Goal: Information Seeking & Learning: Learn about a topic

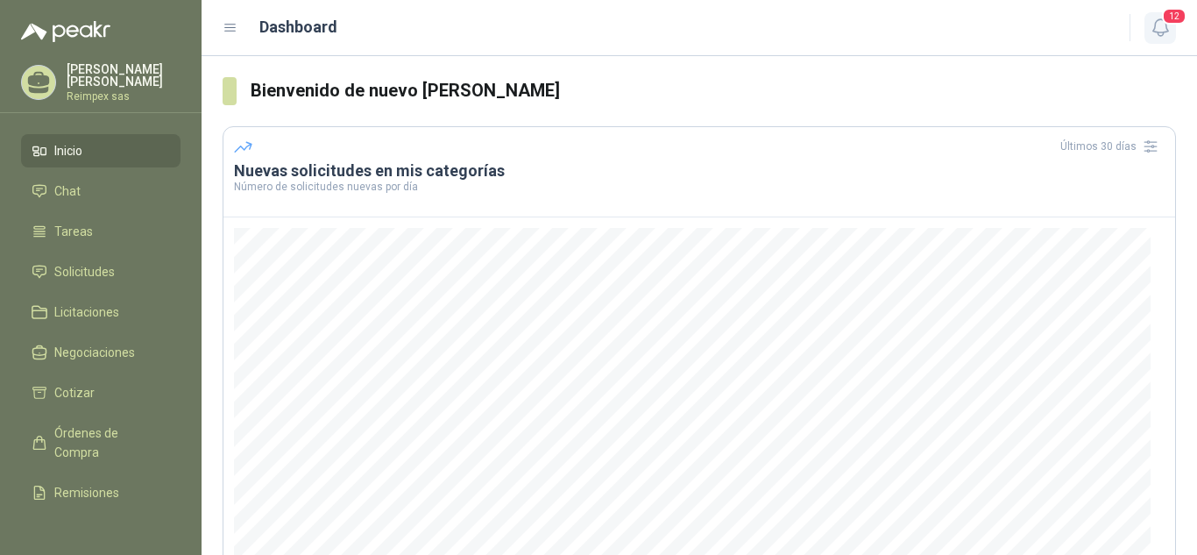
click at [1177, 25] on span "12" at bounding box center [1174, 16] width 25 height 17
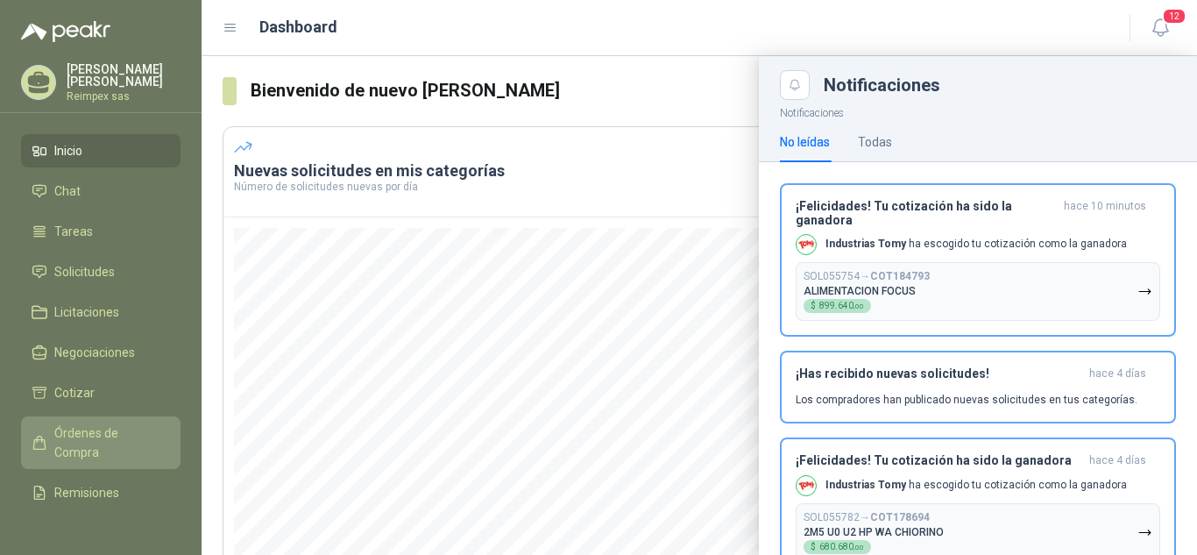
click at [99, 436] on span "Órdenes de Compra" at bounding box center [109, 442] width 110 height 39
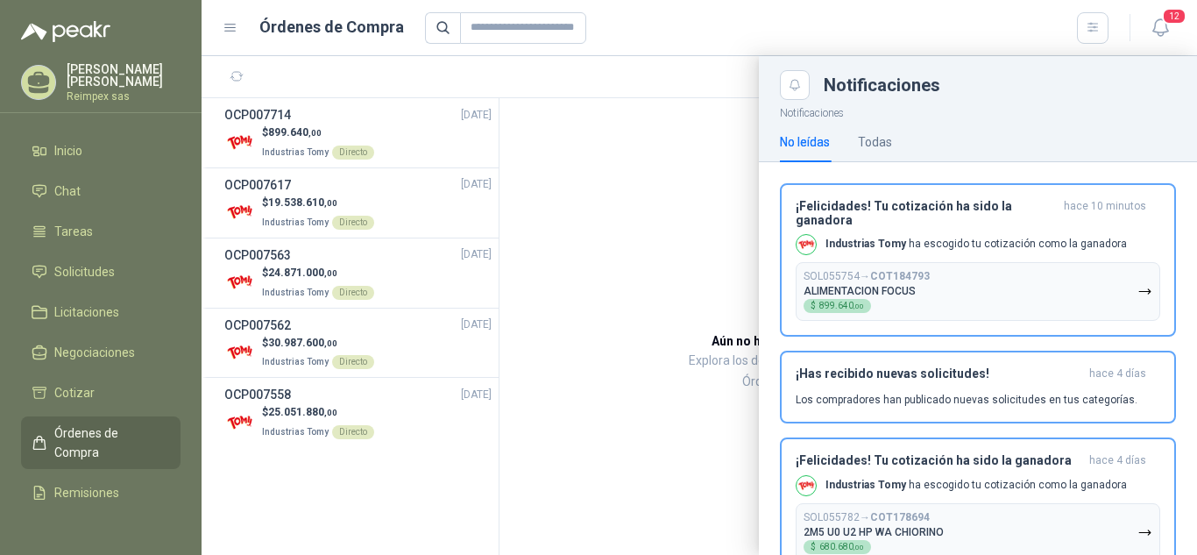
click at [351, 117] on div at bounding box center [700, 305] width 996 height 499
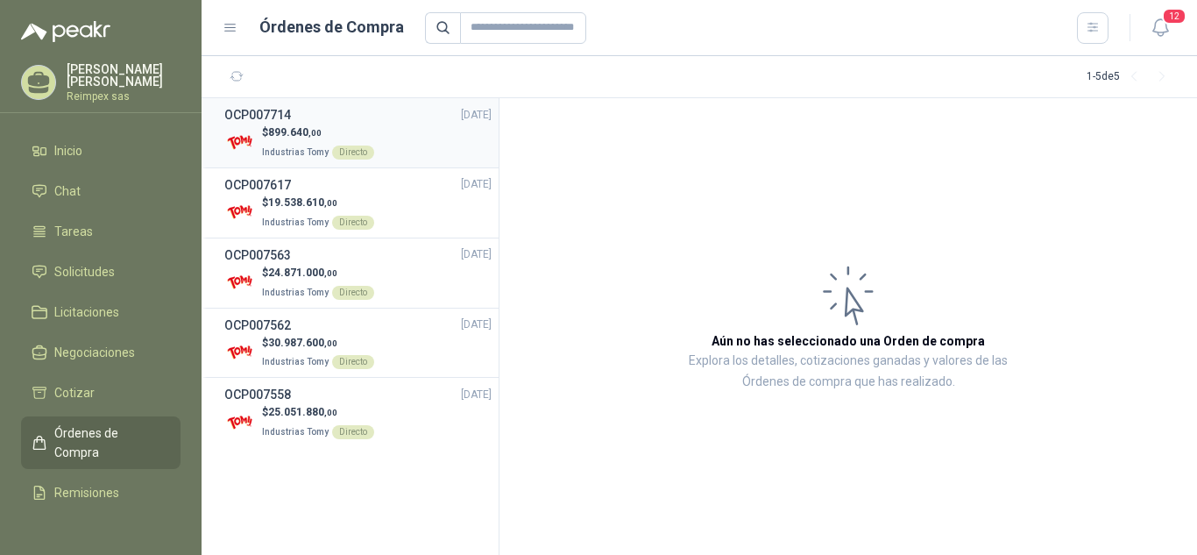
click at [250, 139] on img at bounding box center [239, 142] width 31 height 31
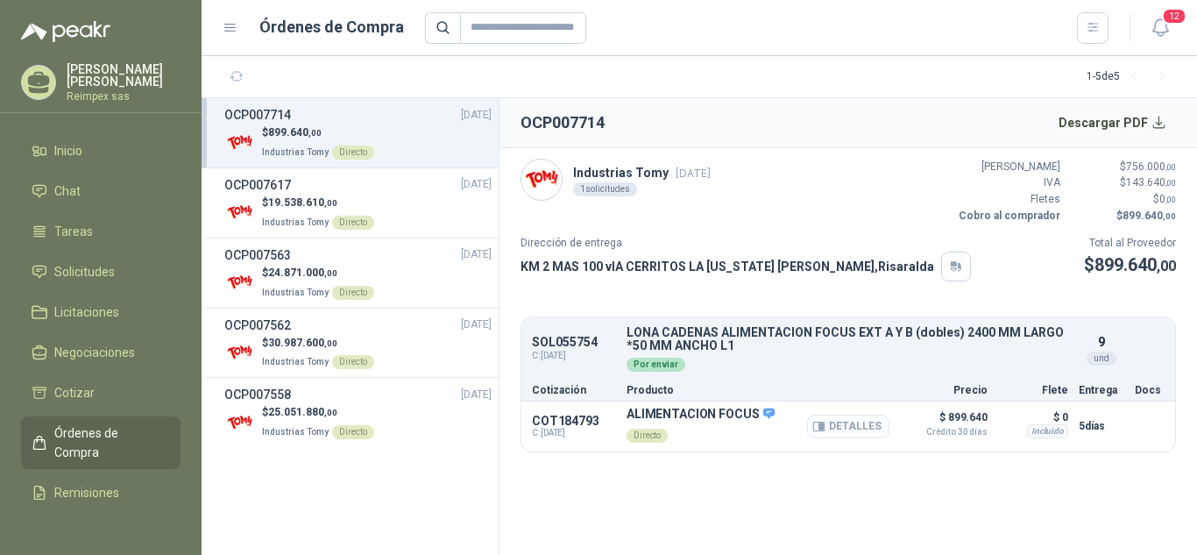
click at [863, 427] on button "Detalles" at bounding box center [848, 427] width 82 height 24
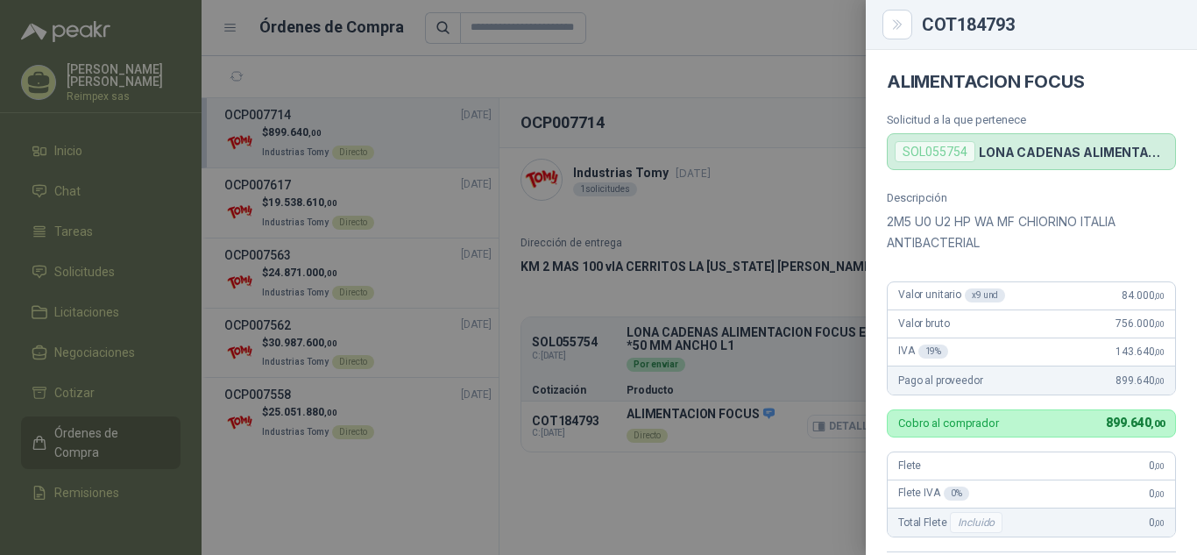
scroll to position [404, 0]
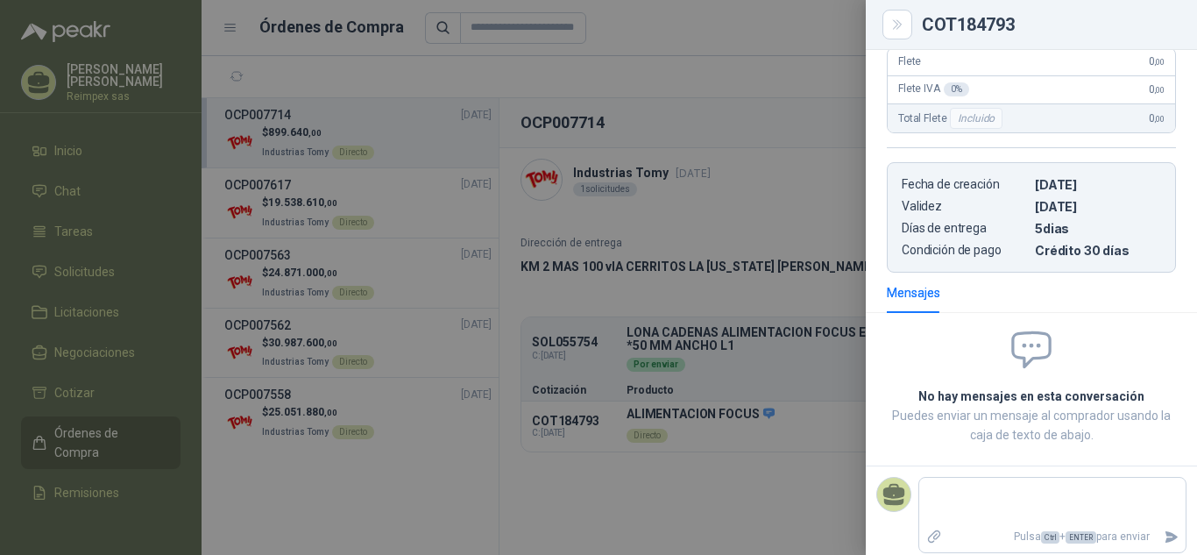
click at [763, 455] on div at bounding box center [598, 277] width 1197 height 555
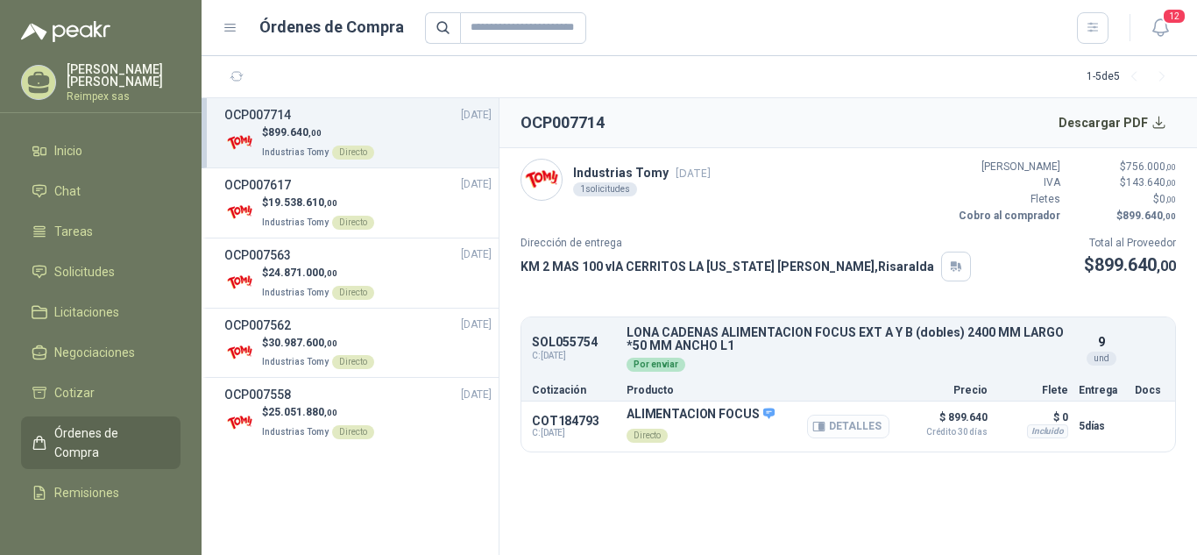
click at [843, 434] on button "Detalles" at bounding box center [848, 427] width 82 height 24
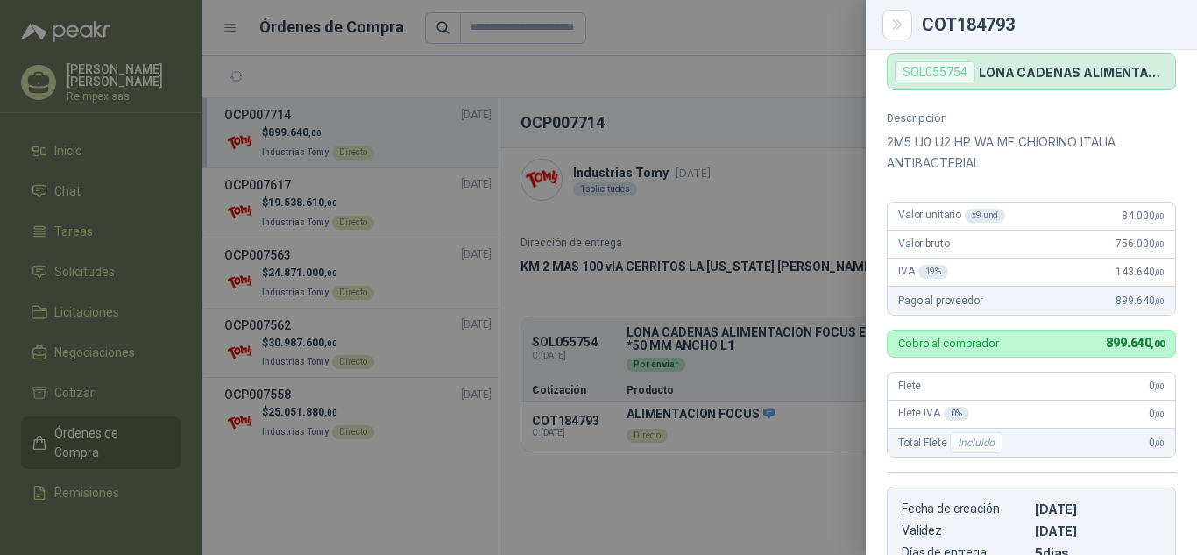
scroll to position [0, 0]
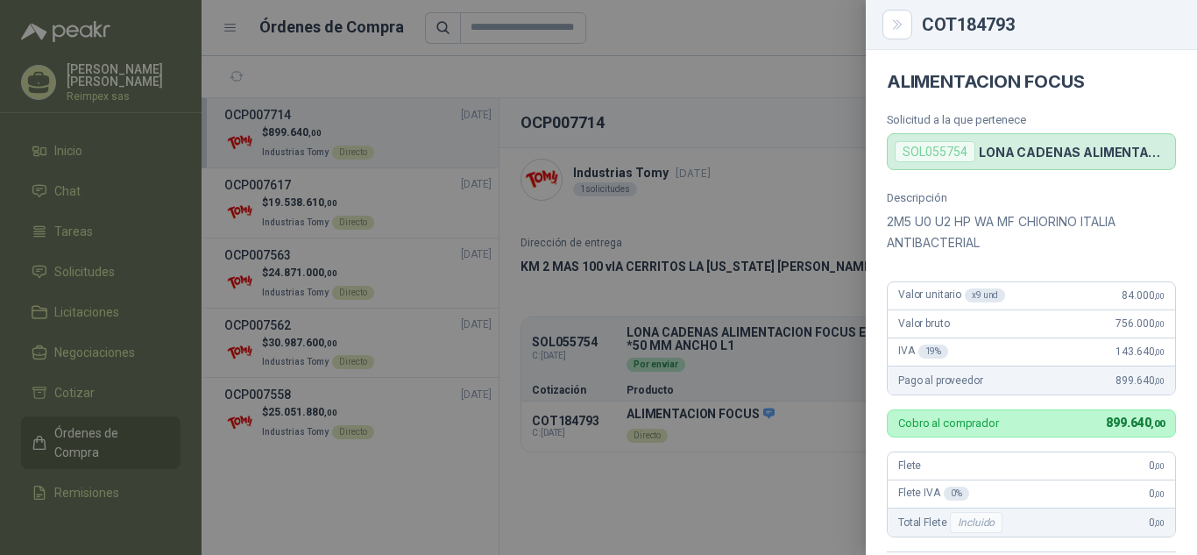
click at [1053, 154] on p "LONA CADENAS ALIMENTACION FOCUS EXT A Y B (dobles) 2400 MM LARGO *50 MM ANCHO L1" at bounding box center [1073, 152] width 189 height 15
click at [1055, 242] on p "2M5 U0 U2 HP WA MF CHIORINO ITALIA ANTIBACTERIAL" at bounding box center [1031, 232] width 289 height 42
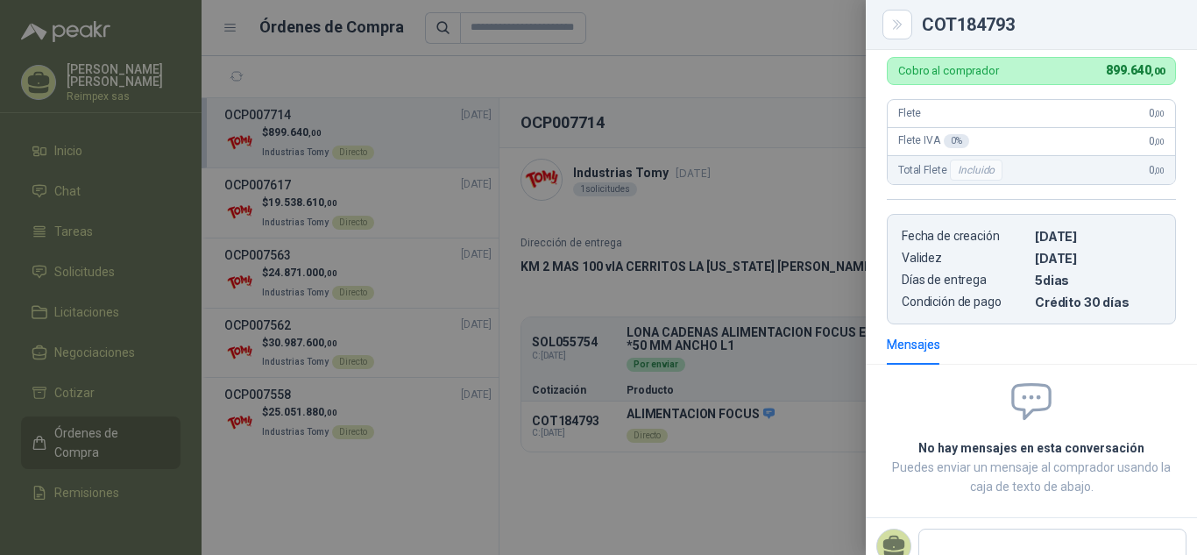
scroll to position [355, 0]
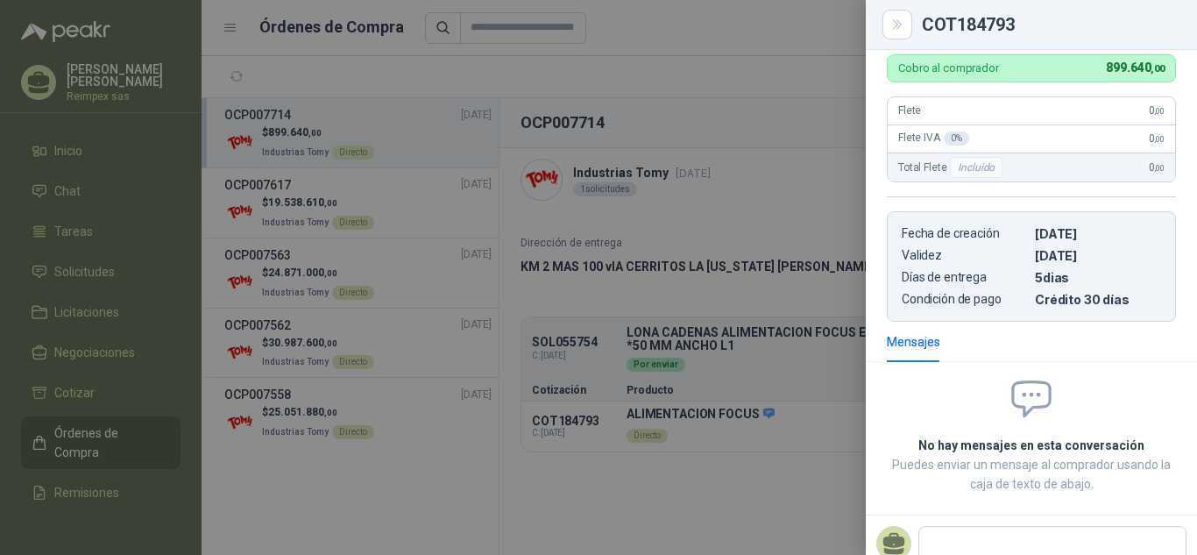
click at [1026, 408] on icon at bounding box center [1032, 398] width 38 height 34
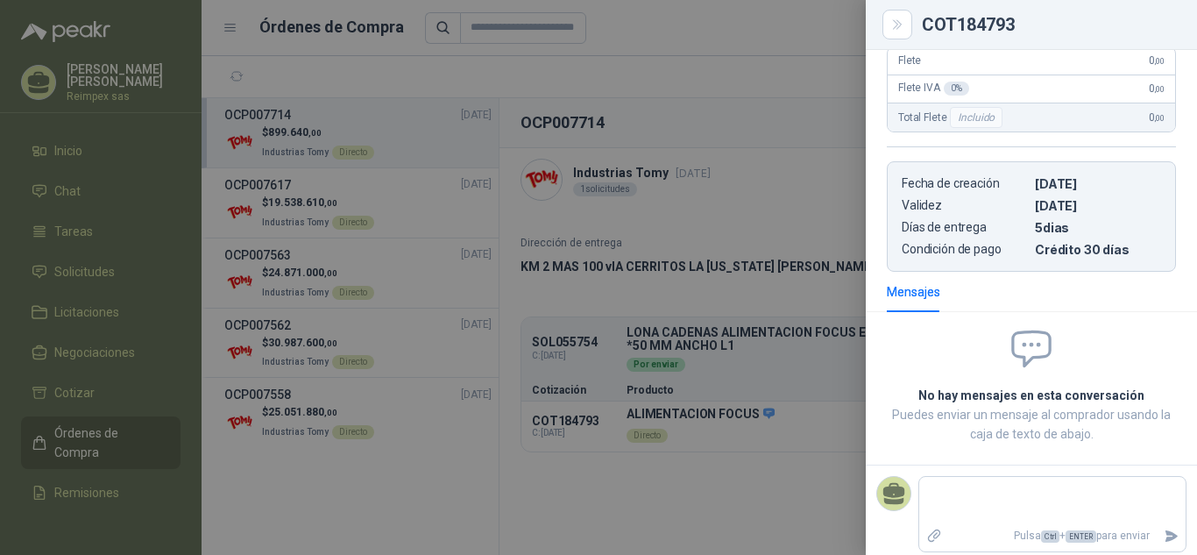
scroll to position [413, 0]
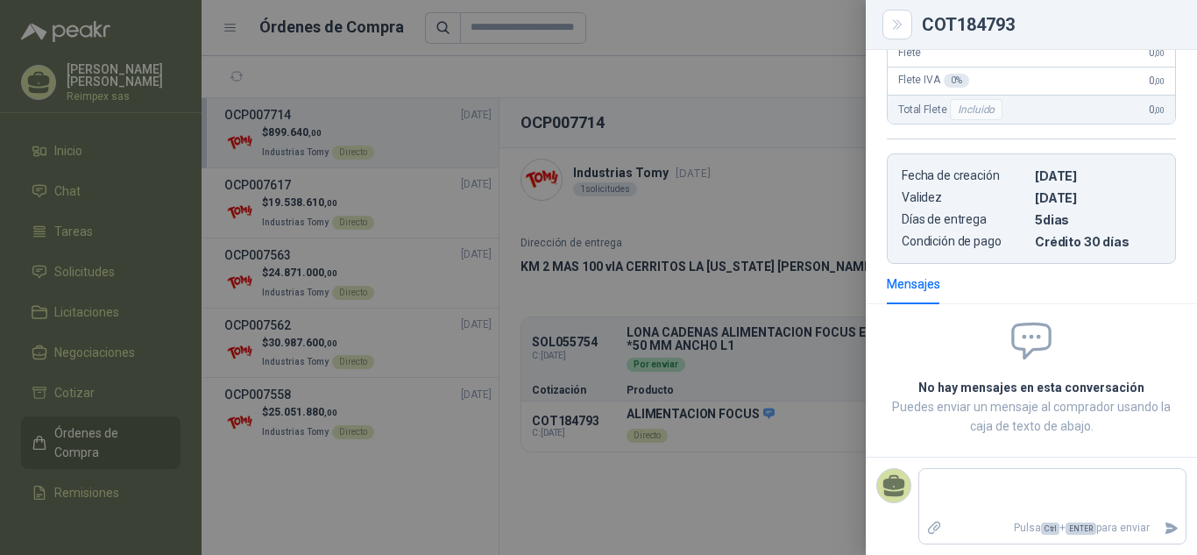
click at [654, 519] on div at bounding box center [598, 277] width 1197 height 555
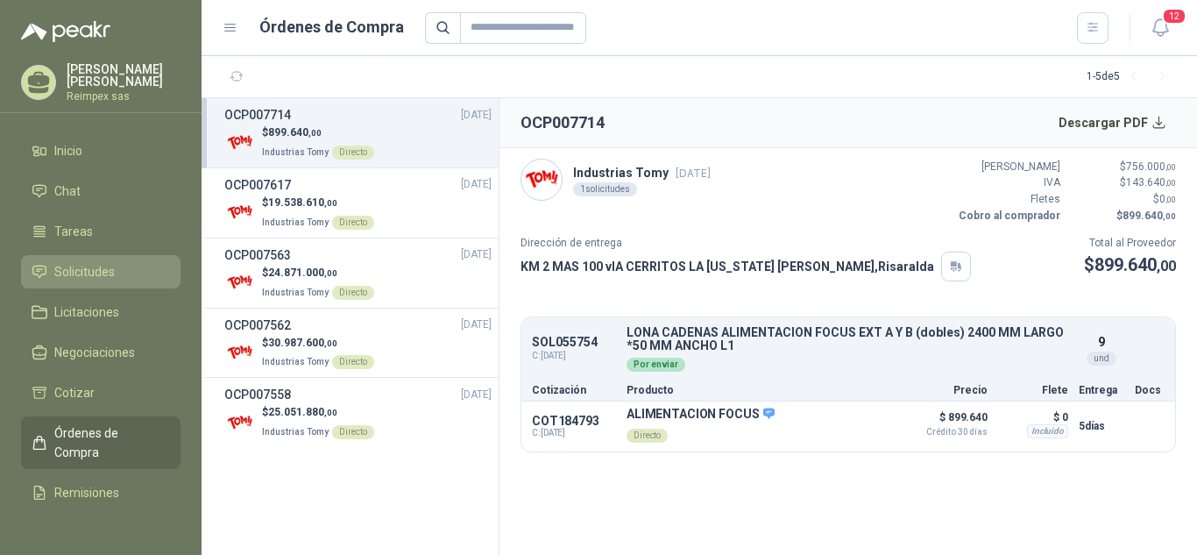
click at [119, 269] on li "Solicitudes" at bounding box center [101, 271] width 138 height 19
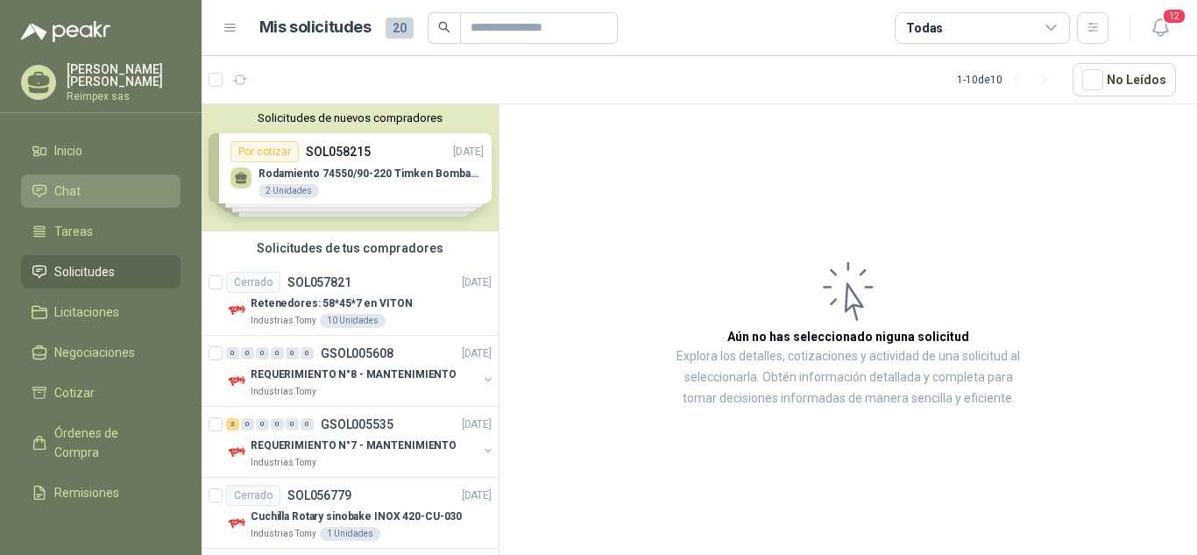
click at [107, 187] on li "Chat" at bounding box center [101, 190] width 138 height 19
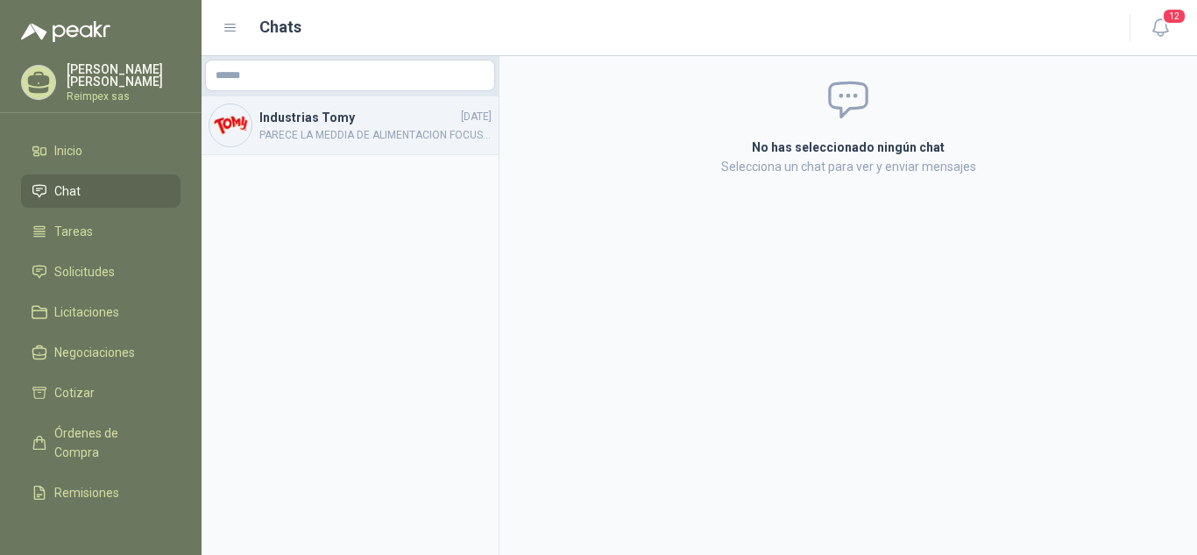
click at [461, 132] on span "PARECE LA MEDDIA DE ALIMENTACION FOCUS... CONFIRMAR SI ES BANDA SINTETICA POLIU…" at bounding box center [375, 135] width 232 height 17
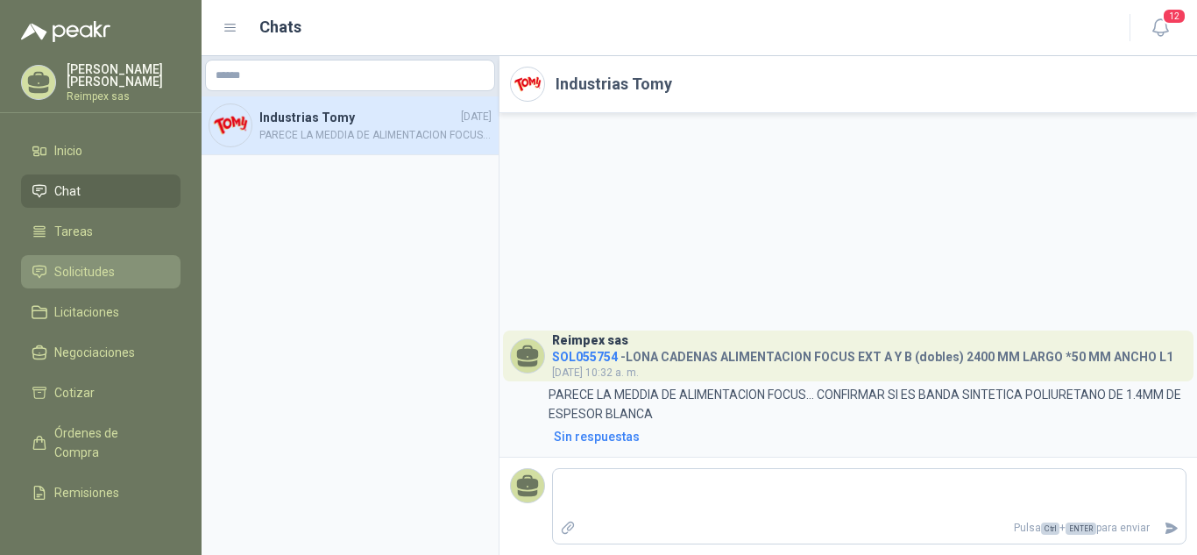
click at [101, 257] on link "Solicitudes" at bounding box center [101, 271] width 160 height 33
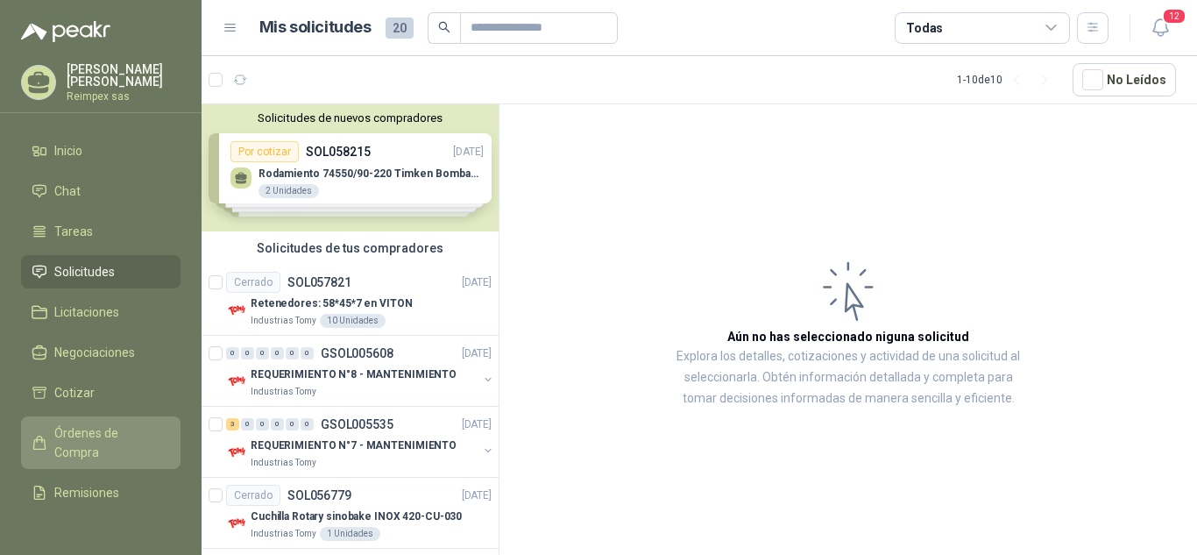
click at [119, 428] on span "Órdenes de Compra" at bounding box center [109, 442] width 110 height 39
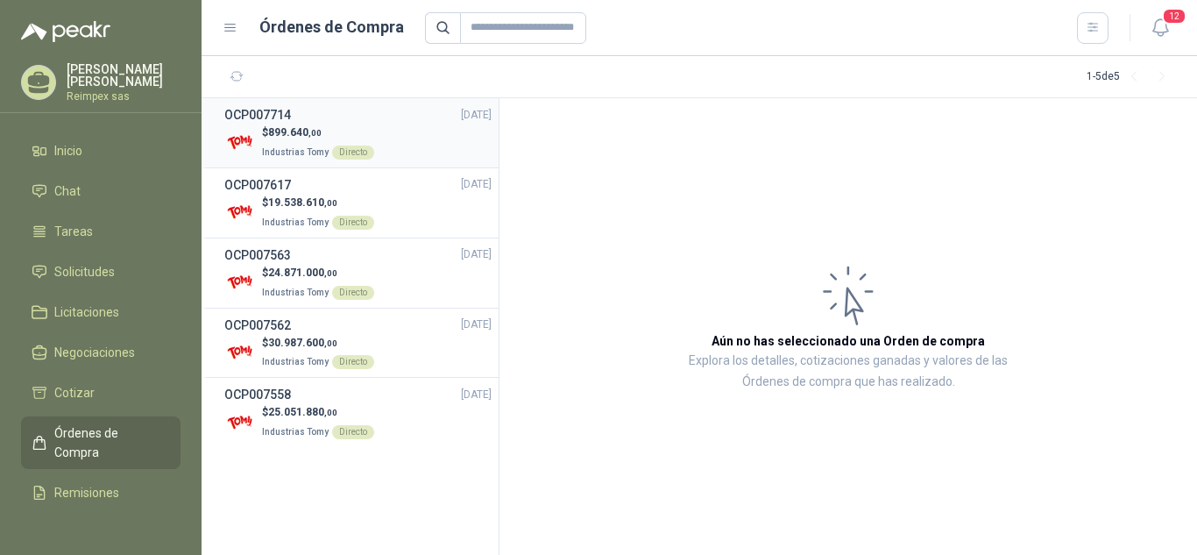
click at [318, 150] on span "Industrias Tomy" at bounding box center [295, 152] width 67 height 10
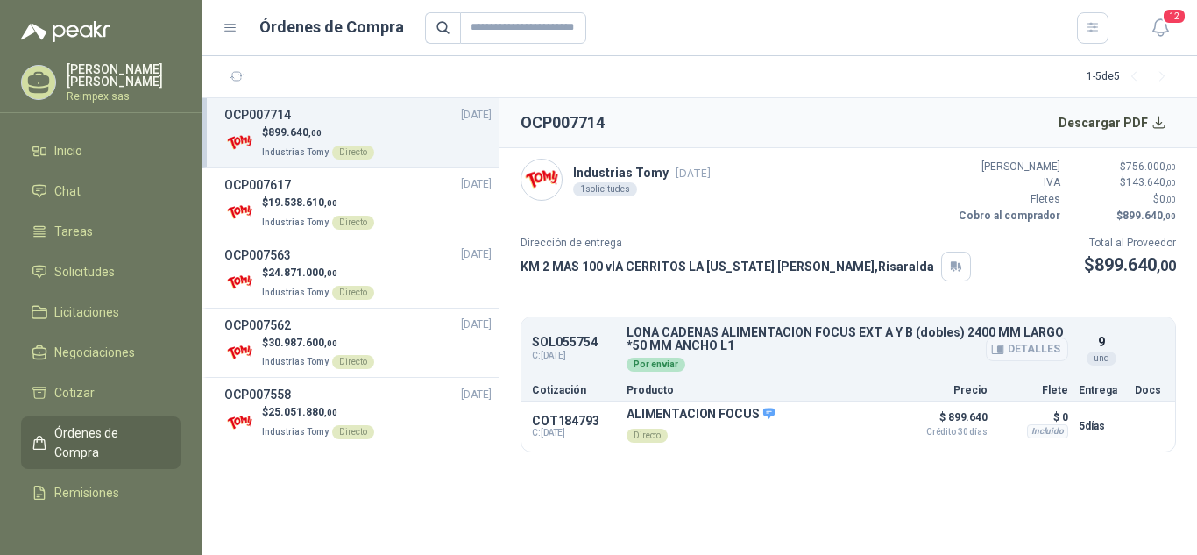
click at [1018, 352] on button "Detalles" at bounding box center [1027, 349] width 82 height 24
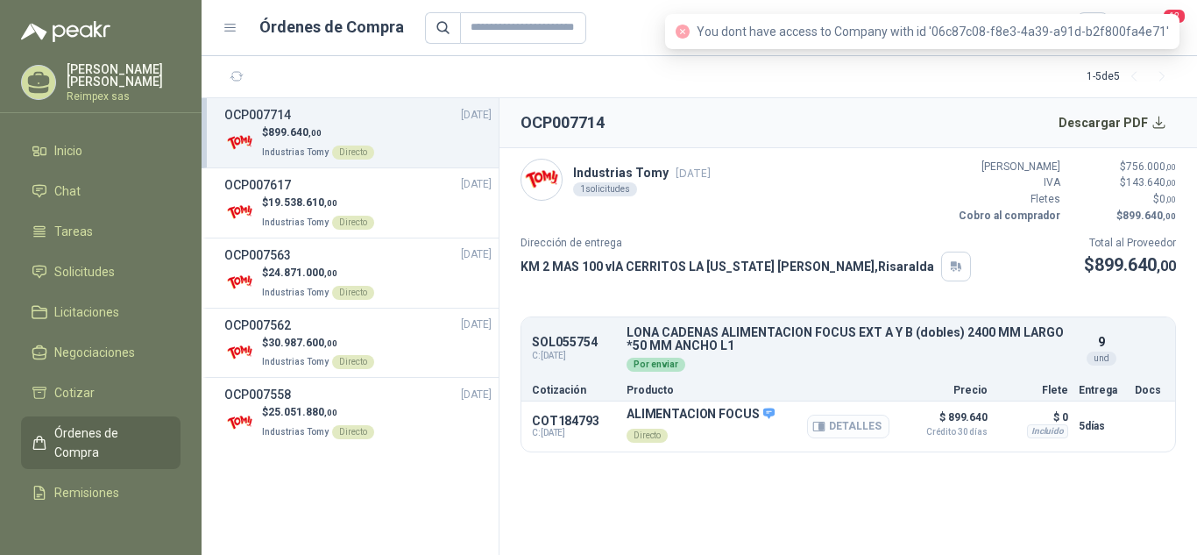
click at [846, 415] on button "Detalles" at bounding box center [848, 427] width 82 height 24
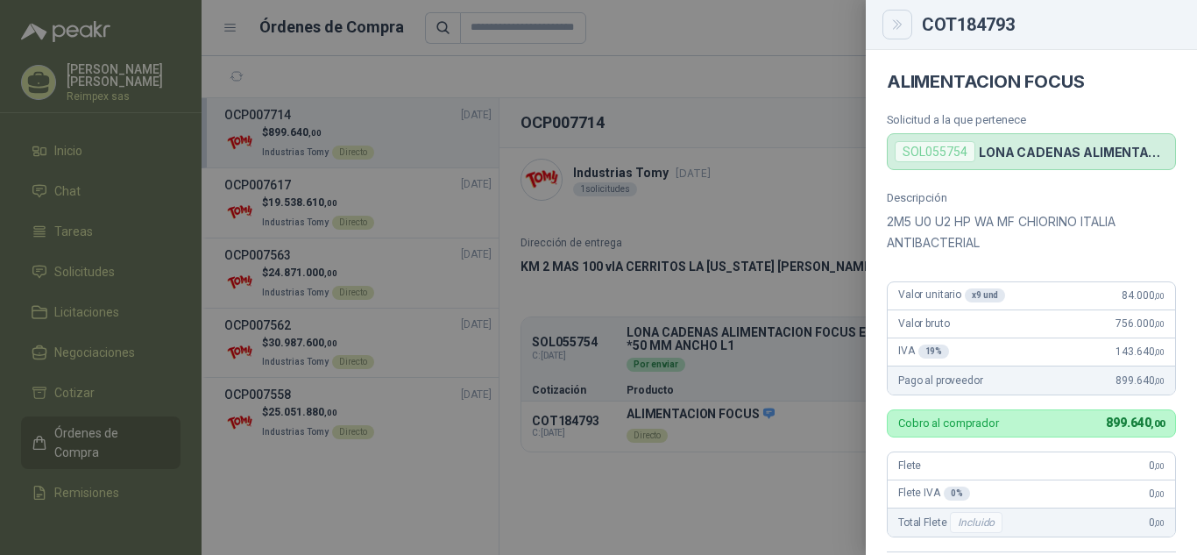
click at [905, 23] on button "Close" at bounding box center [898, 25] width 30 height 30
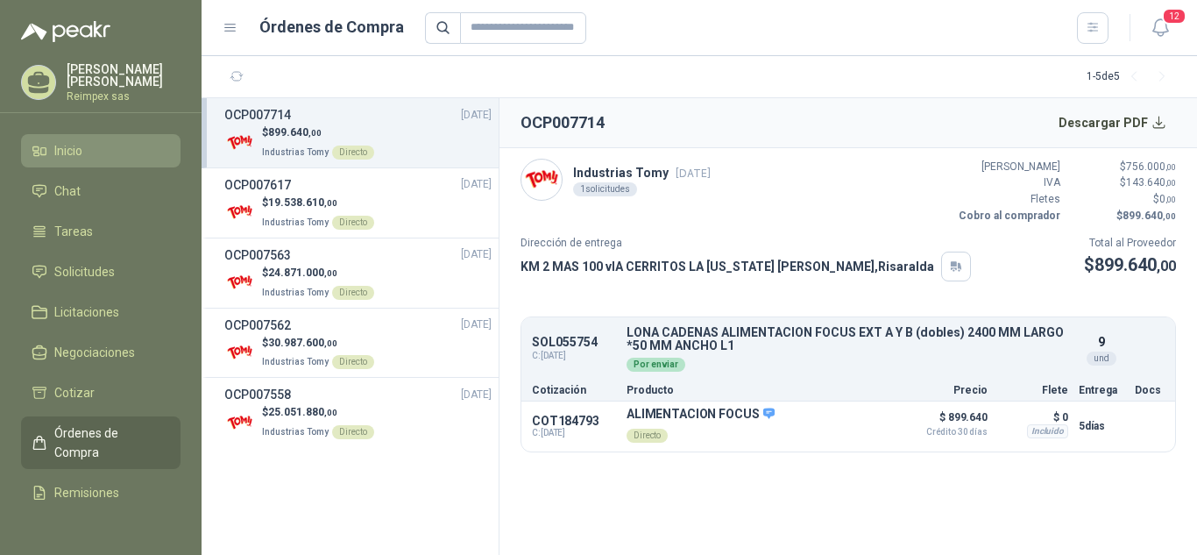
click at [73, 145] on span "Inicio" at bounding box center [68, 150] width 28 height 19
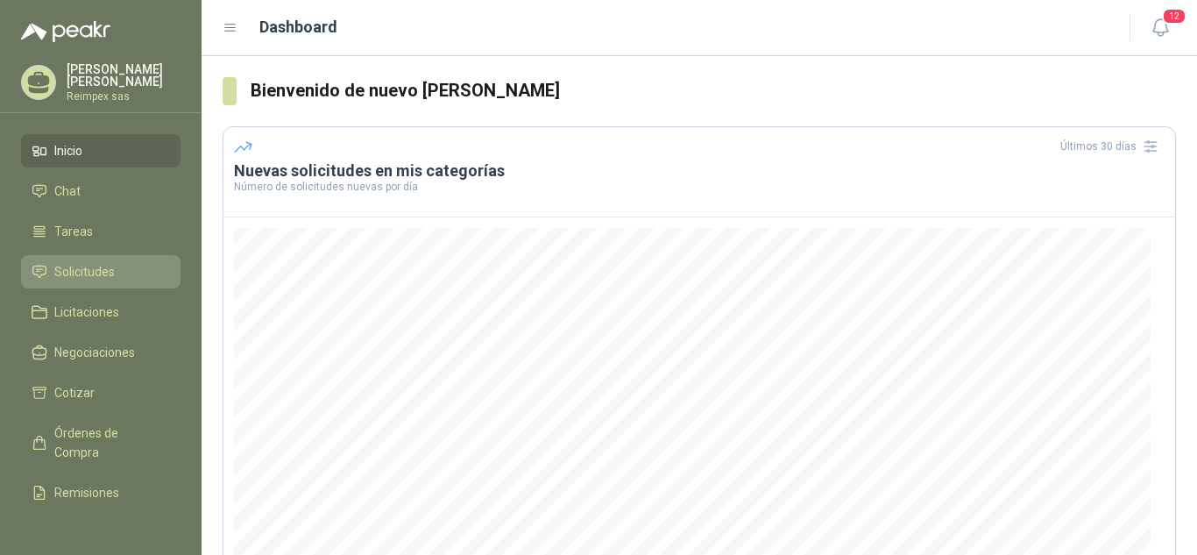
click at [105, 267] on span "Solicitudes" at bounding box center [84, 271] width 60 height 19
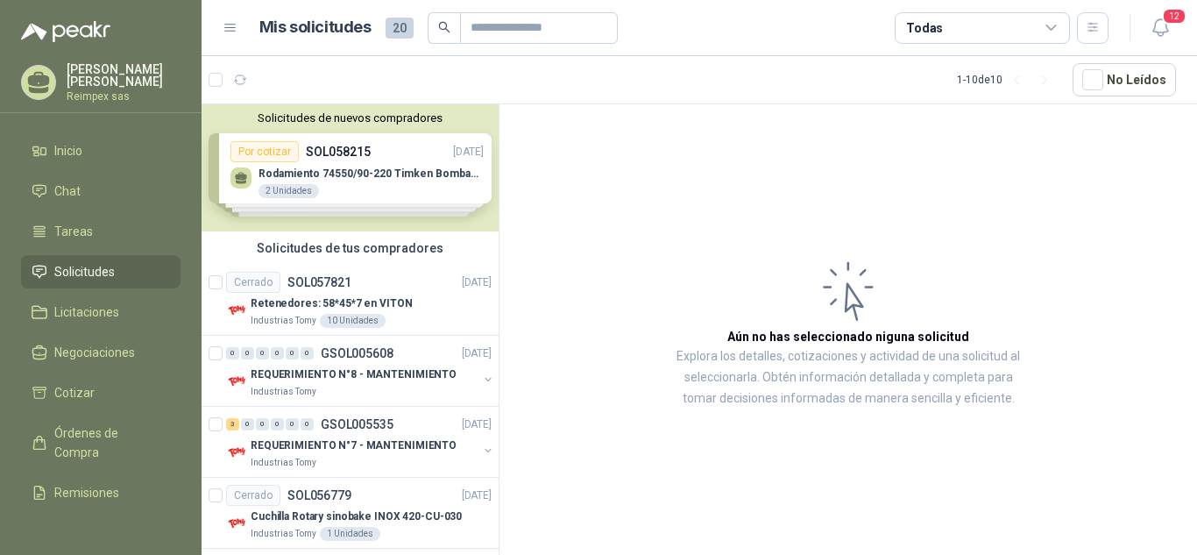
click at [398, 188] on div "Solicitudes de nuevos compradores Por cotizar SOL058215 [DATE] Rodamiento 74550…" at bounding box center [350, 167] width 297 height 127
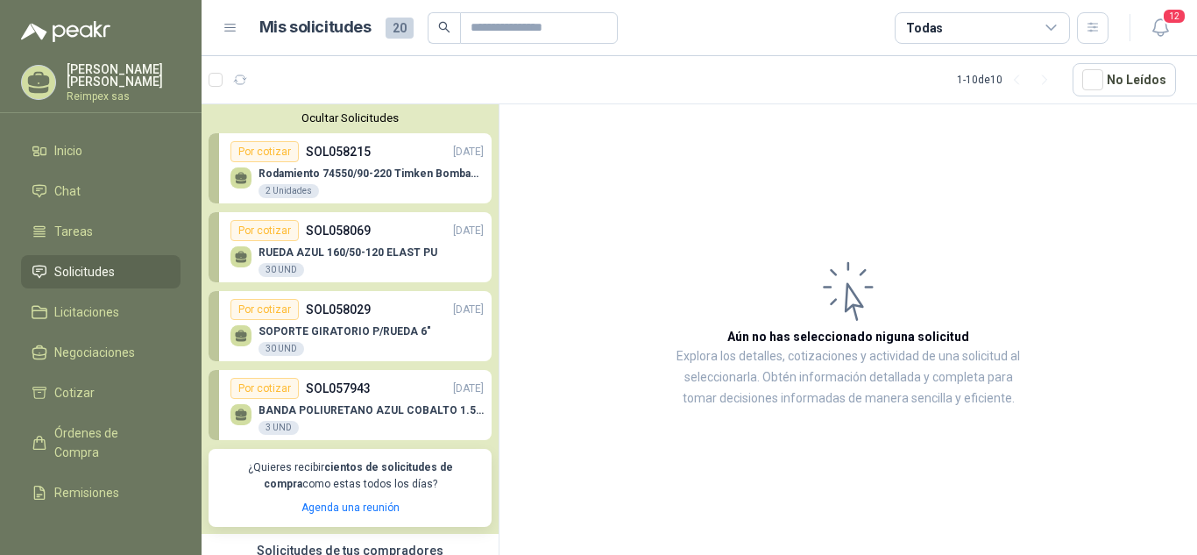
click at [350, 171] on p "Rodamiento 74550/90-220 Timken BombaVG40" at bounding box center [371, 173] width 225 height 12
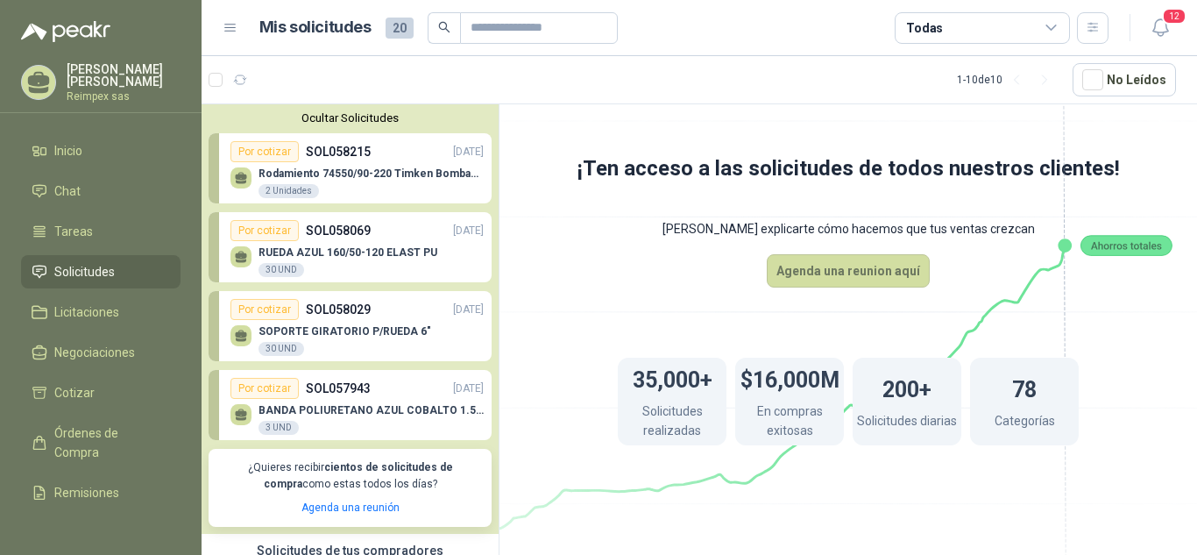
click at [353, 248] on p "RUEDA AZUL 160/50-120 ELAST PU" at bounding box center [348, 252] width 179 height 12
click at [396, 156] on div "Por cotizar SOL058215 30/09/25" at bounding box center [356, 151] width 253 height 21
click at [296, 192] on div "2 Unidades" at bounding box center [289, 191] width 60 height 14
click at [396, 259] on div "RUEDA AZUL 160/50-120 ELAST PU 30 UND" at bounding box center [348, 262] width 179 height 32
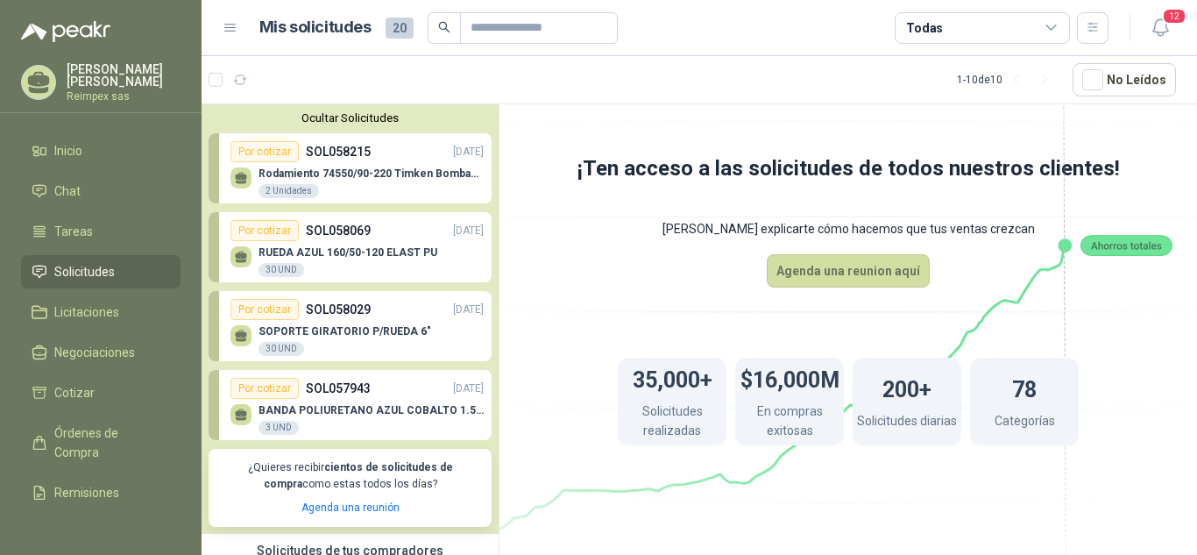
click at [396, 259] on div "RUEDA AZUL 160/50-120 ELAST PU 30 UND" at bounding box center [348, 262] width 179 height 32
click at [394, 322] on div "SOPORTE GIRATORIO P/RUEDA 6" 30 UND" at bounding box center [356, 338] width 253 height 37
click at [386, 415] on p "BANDA POLIURETANO AZUL COBALTO 1.5MM X 2640 MM DE LARGO X 400 MM ANCHO SIN FIN" at bounding box center [371, 410] width 225 height 12
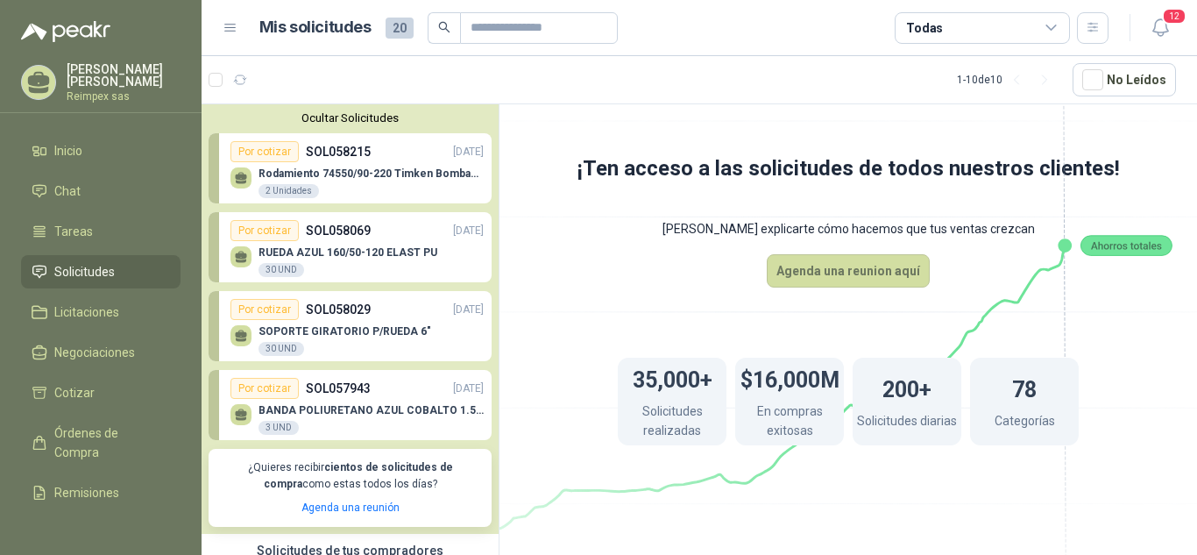
click at [386, 415] on p "BANDA POLIURETANO AZUL COBALTO 1.5MM X 2640 MM DE LARGO X 400 MM ANCHO SIN FIN" at bounding box center [371, 410] width 225 height 12
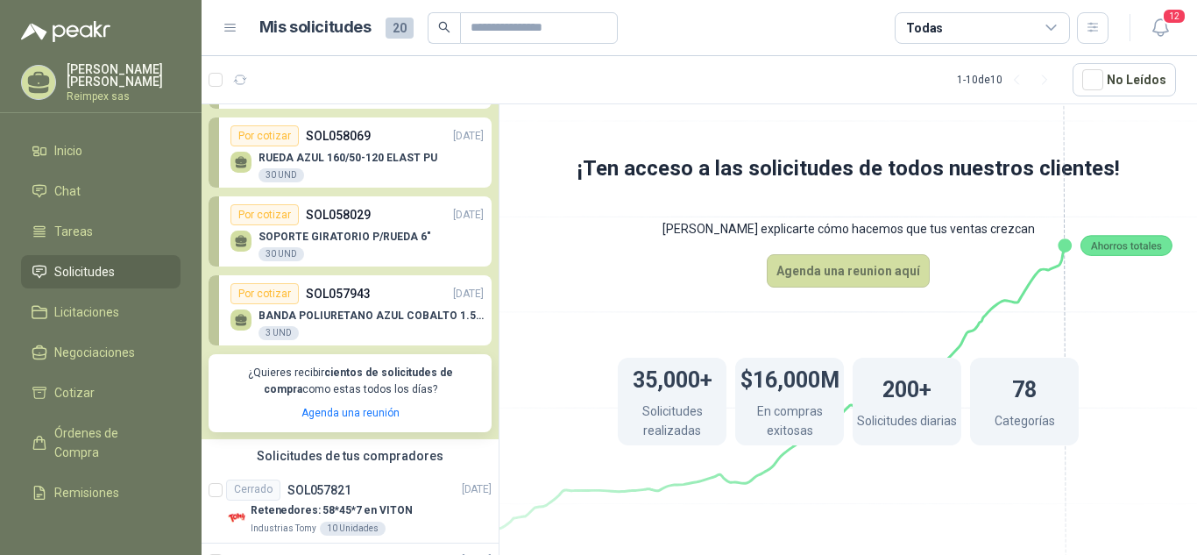
scroll to position [103, 0]
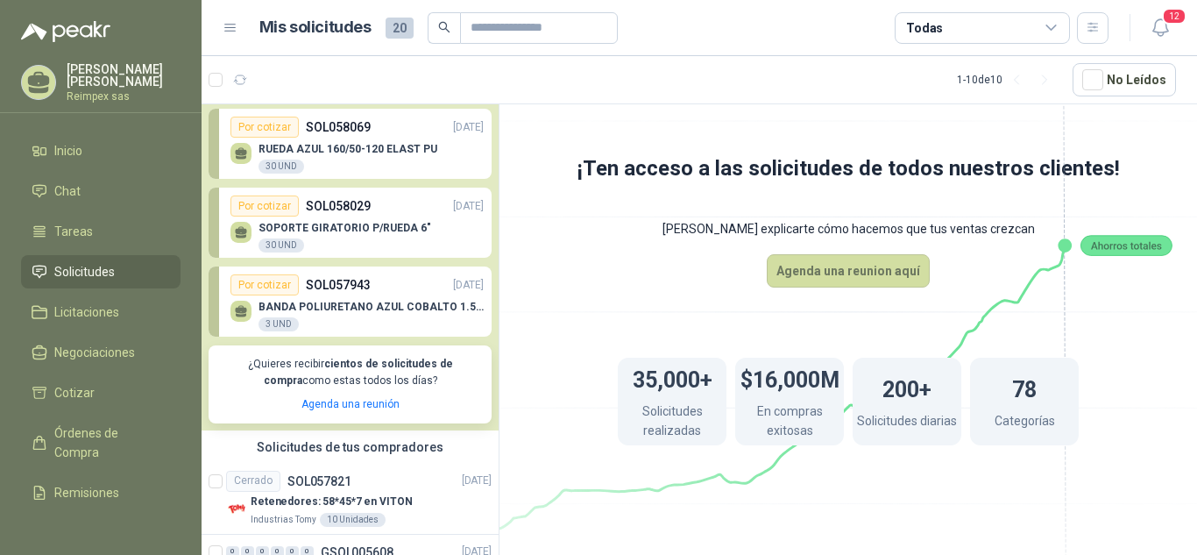
click at [271, 323] on div "3 UND" at bounding box center [279, 324] width 40 height 14
click at [269, 281] on div "Por cotizar" at bounding box center [264, 284] width 68 height 21
click at [286, 307] on p "BANDA POLIURETANO AZUL COBALTO 1.5MM X 2640 MM DE LARGO X 400 MM ANCHO SIN FIN" at bounding box center [371, 307] width 225 height 12
click at [245, 316] on icon at bounding box center [241, 315] width 11 height 4
click at [443, 301] on div "BANDA POLIURETANO AZUL COBALTO 1.5MM X 2640 MM DE LARGO X 400 MM ANCHO SIN FIN …" at bounding box center [356, 313] width 253 height 37
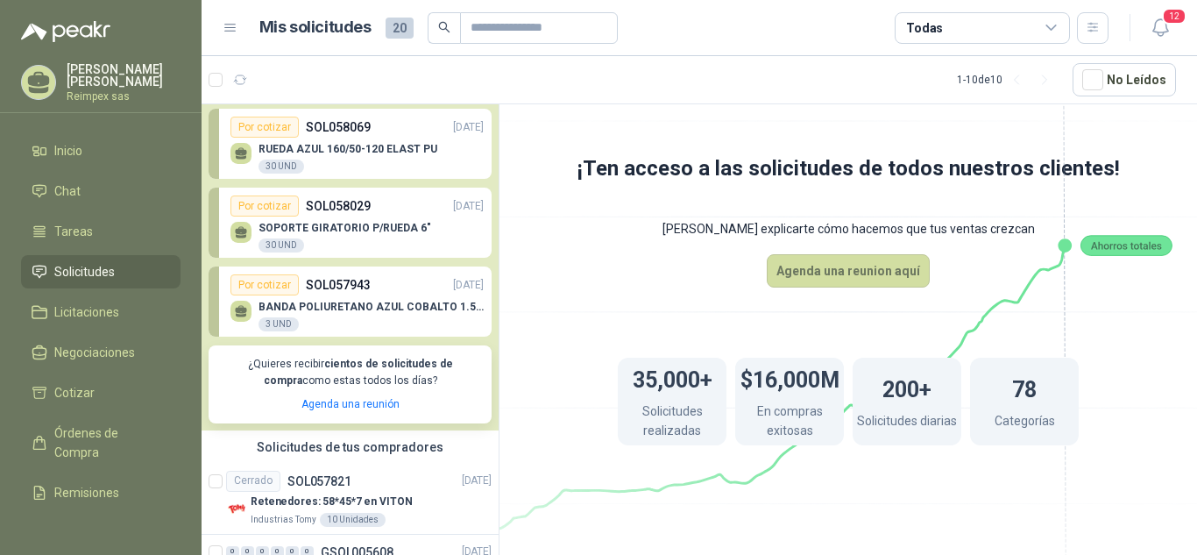
click at [411, 301] on div "BANDA POLIURETANO AZUL COBALTO 1.5MM X 2640 MM DE LARGO X 400 MM ANCHO SIN FIN …" at bounding box center [356, 313] width 253 height 37
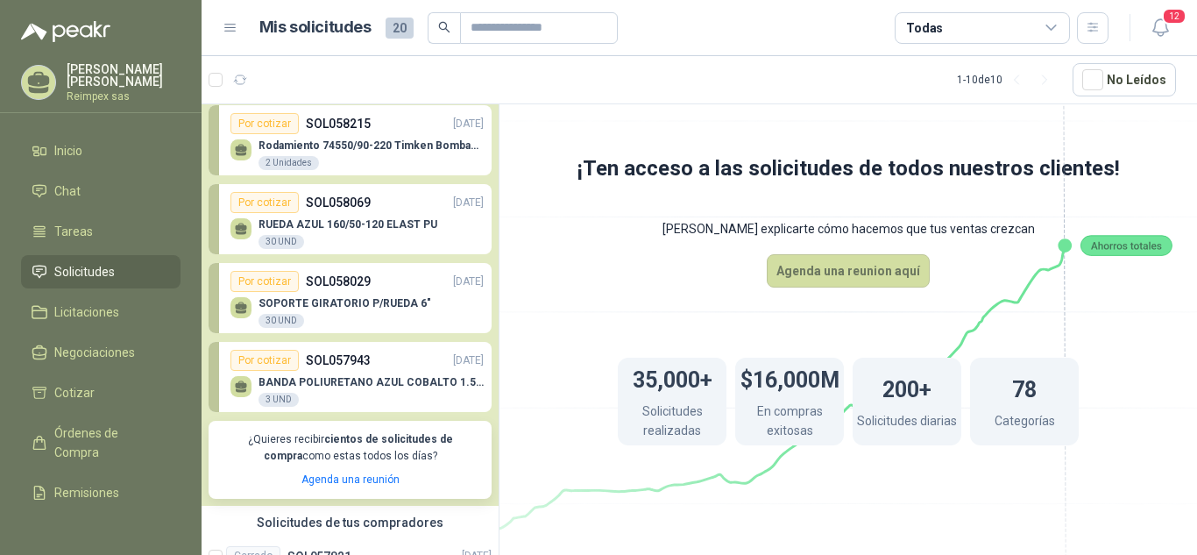
scroll to position [0, 0]
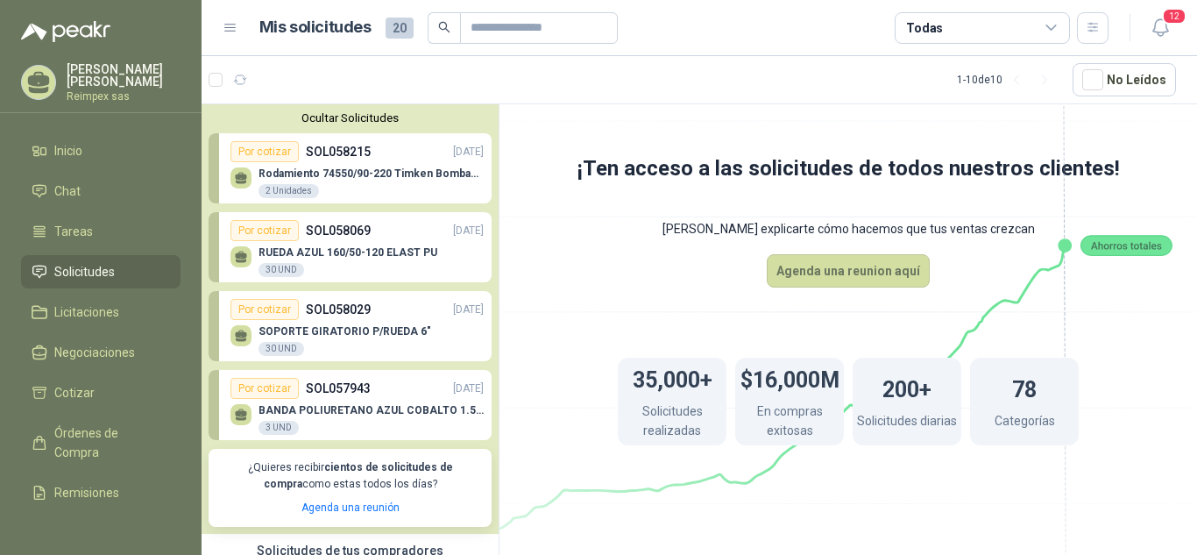
click at [349, 123] on button "Ocultar Solicitudes" at bounding box center [350, 117] width 283 height 13
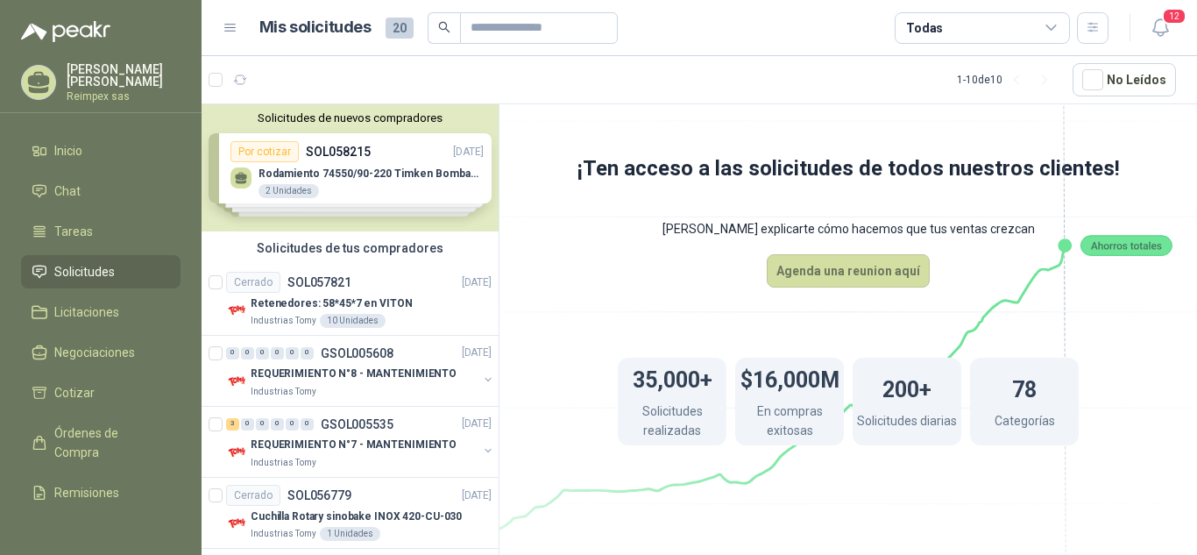
click at [434, 210] on div "Solicitudes de nuevos compradores Por cotizar SOL058215 [DATE] Rodamiento 74550…" at bounding box center [350, 167] width 297 height 127
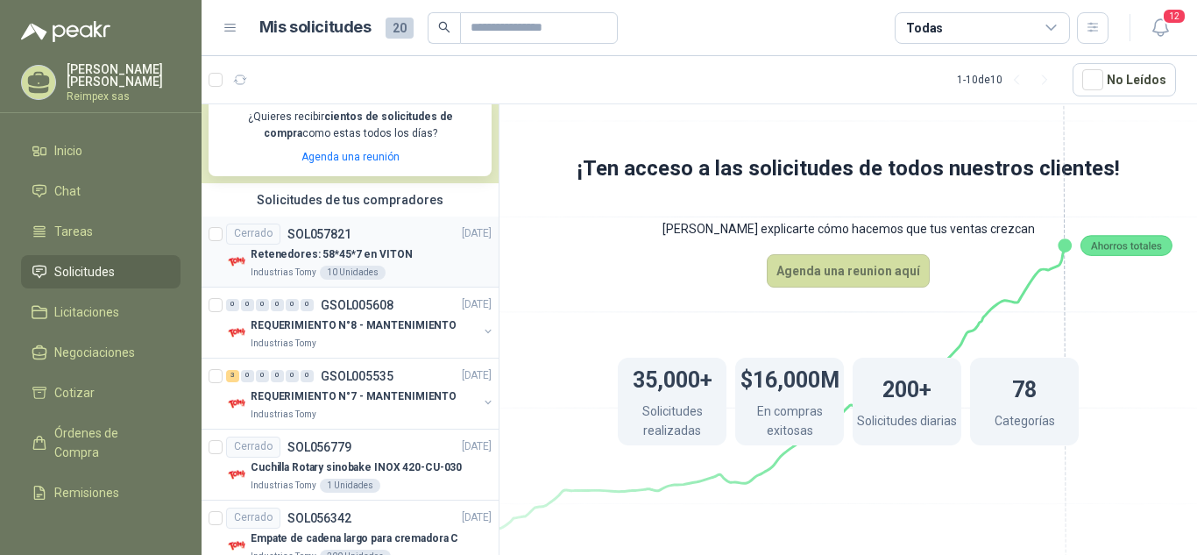
scroll to position [317, 0]
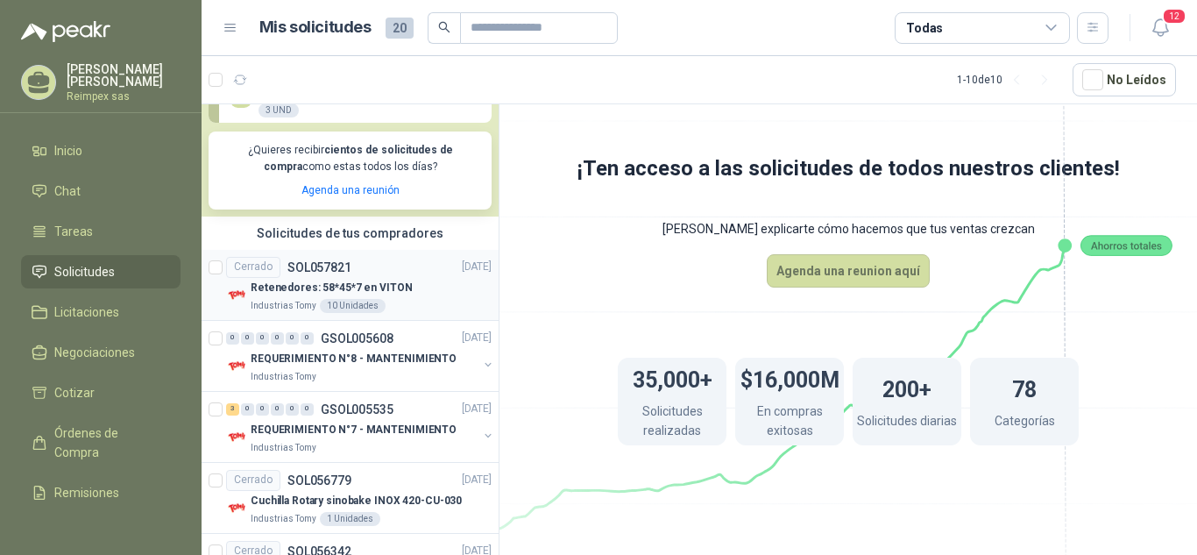
click at [423, 266] on div "Cerrado SOL057821 26/09/25" at bounding box center [359, 267] width 266 height 21
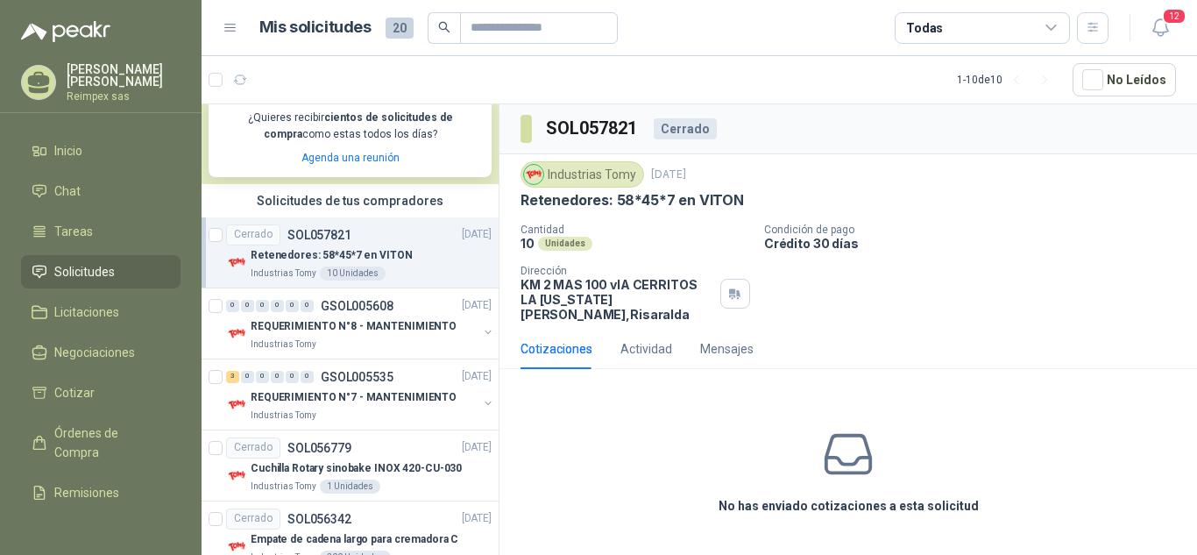
scroll to position [352, 0]
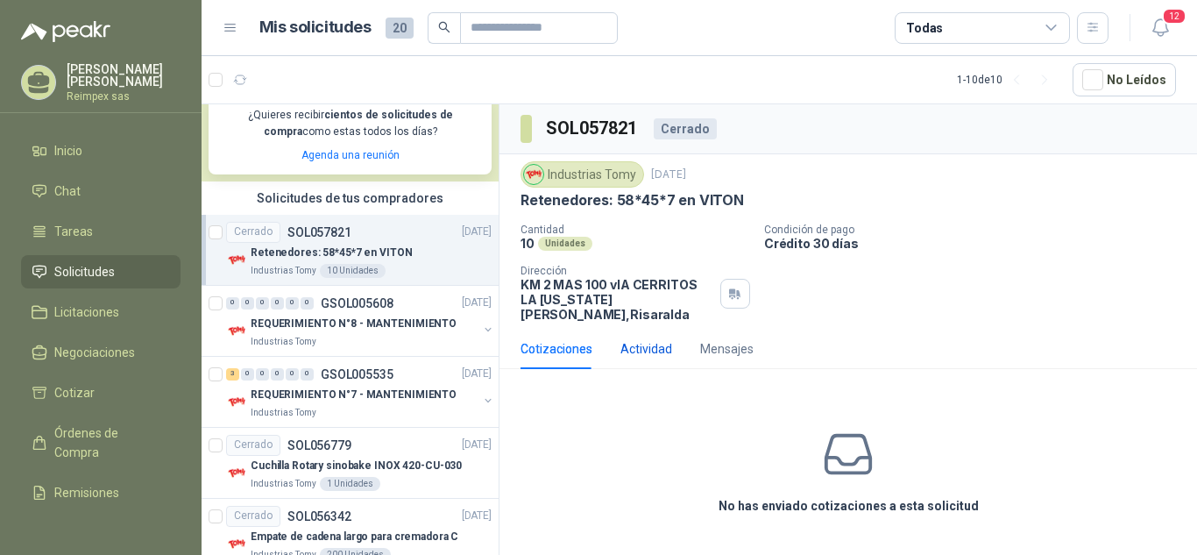
click at [623, 339] on div "Actividad" at bounding box center [647, 348] width 52 height 19
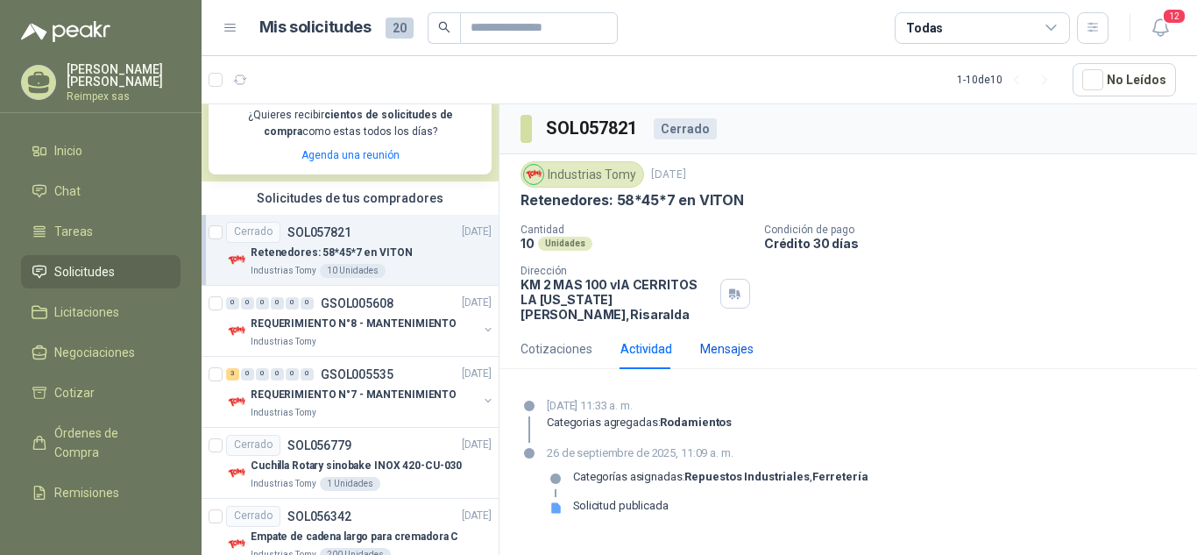
click at [716, 339] on div "Mensajes" at bounding box center [726, 348] width 53 height 19
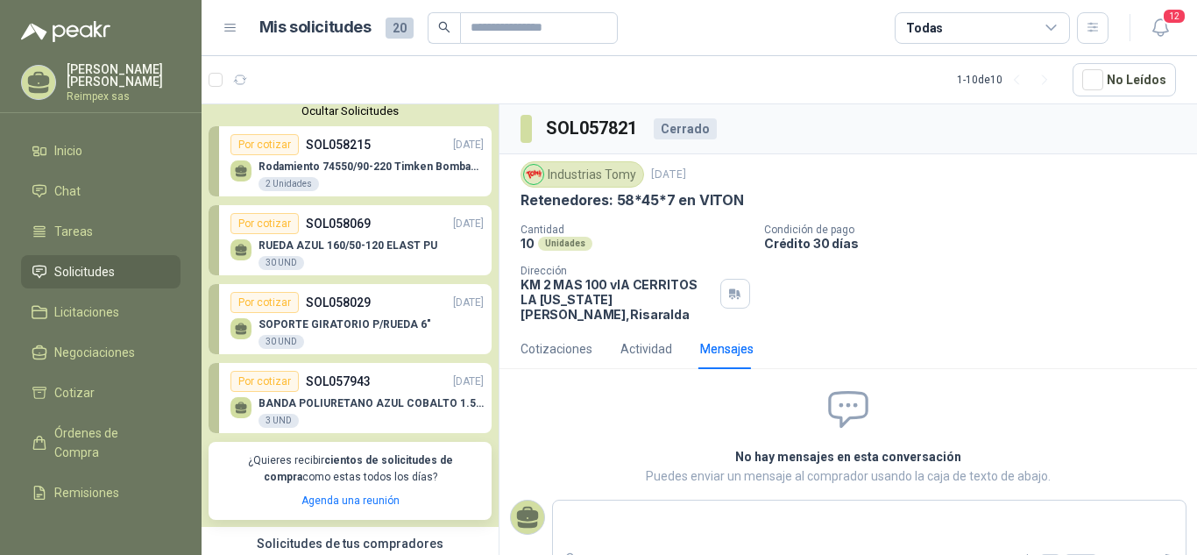
scroll to position [0, 0]
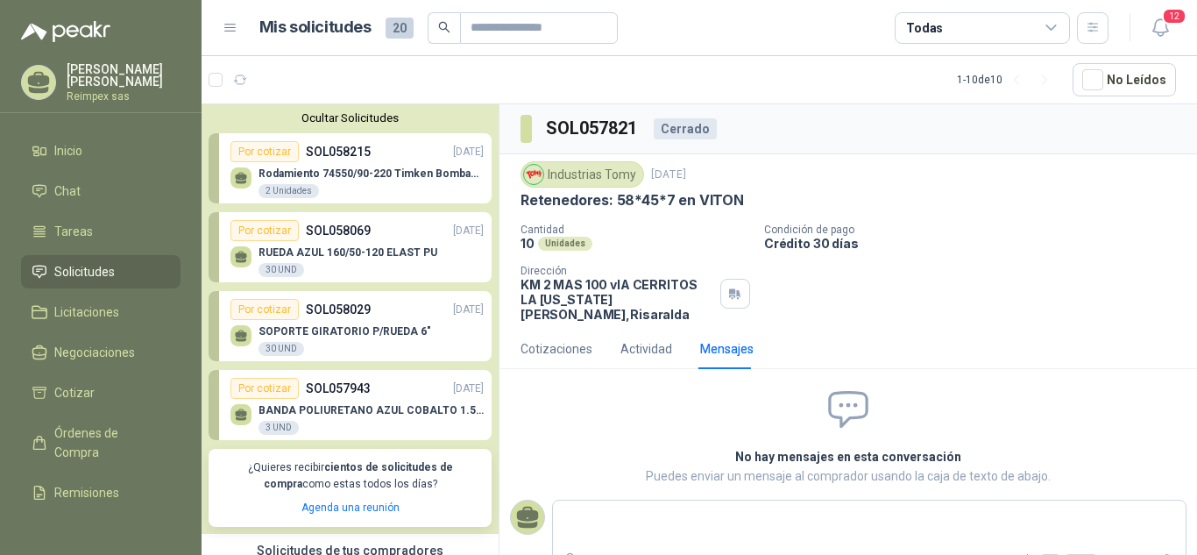
click at [373, 393] on div "Por cotizar SOL057943 29/09/25" at bounding box center [356, 388] width 253 height 21
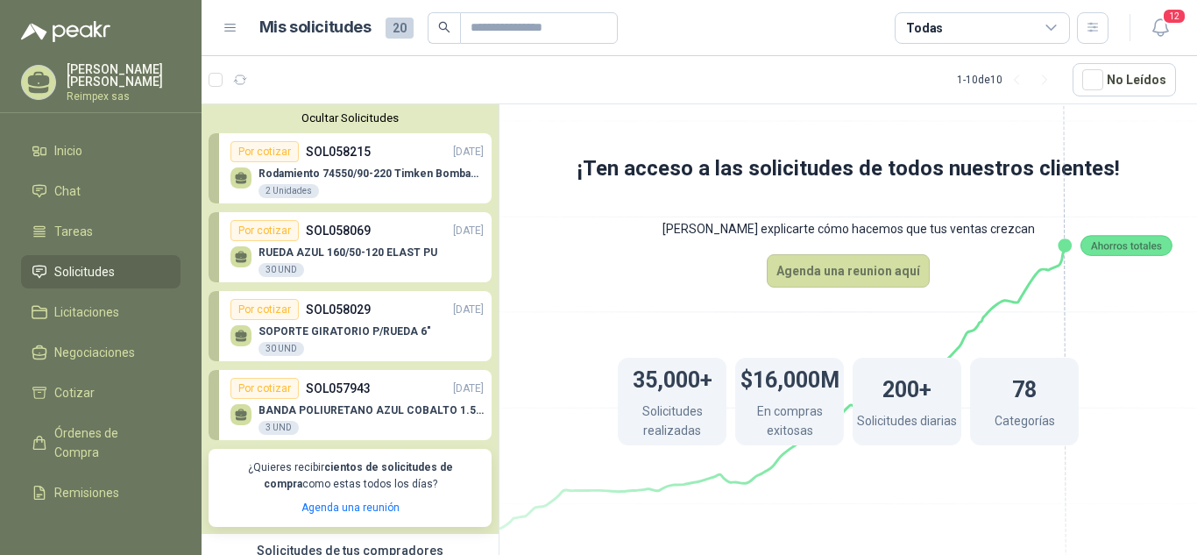
click at [278, 428] on div "3 UND" at bounding box center [279, 428] width 40 height 14
click at [344, 390] on p "SOL057943" at bounding box center [338, 388] width 65 height 19
click at [348, 328] on p "SOPORTE GIRATORIO P/RUEDA 6"" at bounding box center [345, 331] width 173 height 12
click at [372, 250] on p "RUEDA AZUL 160/50-120 ELAST PU" at bounding box center [348, 252] width 179 height 12
drag, startPoint x: 545, startPoint y: 143, endPoint x: 537, endPoint y: 147, distance: 9.0
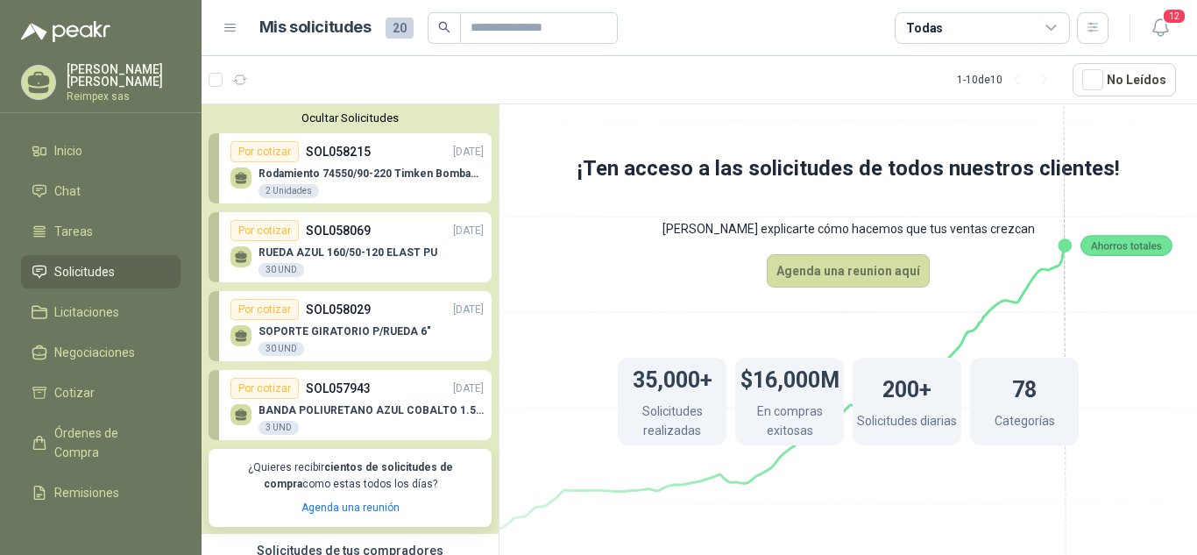
click at [537, 147] on icon at bounding box center [849, 299] width 982 height 828
click at [67, 314] on span "Licitaciones" at bounding box center [86, 311] width 65 height 19
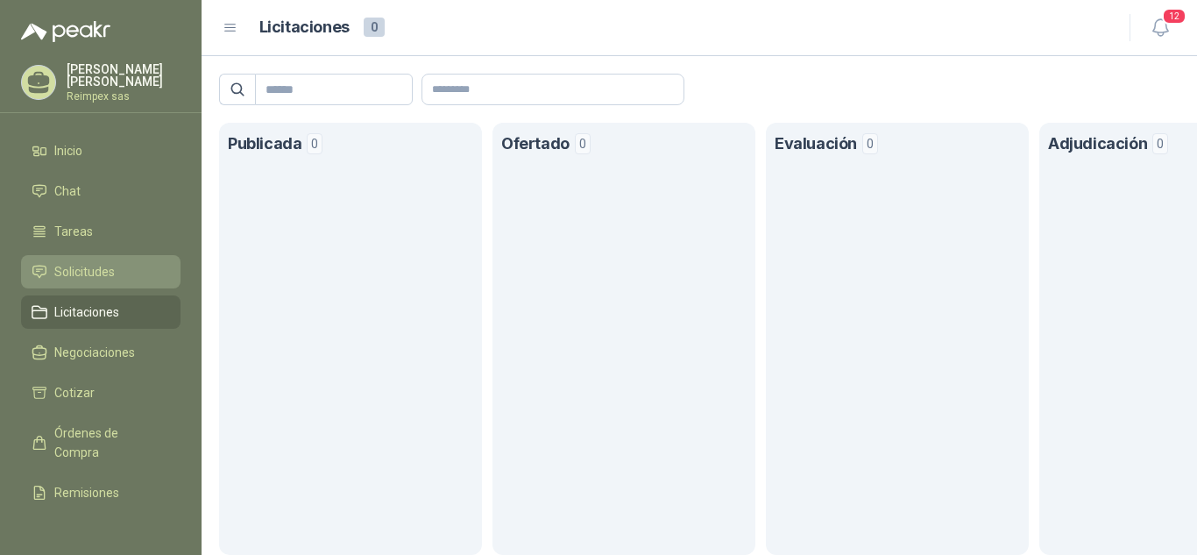
click at [84, 276] on span "Solicitudes" at bounding box center [84, 271] width 60 height 19
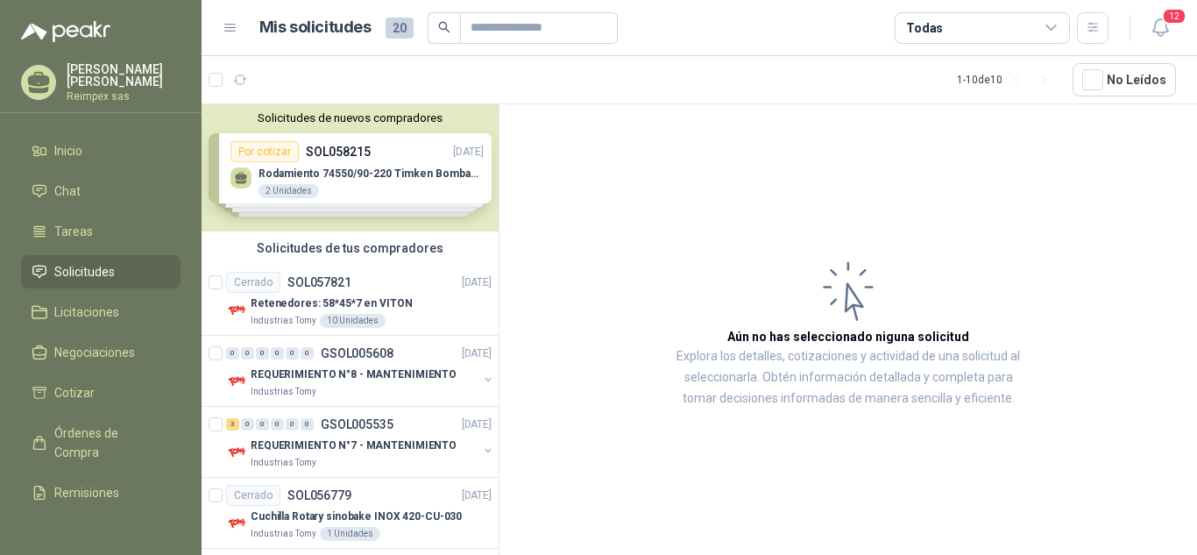
click at [255, 148] on div "Solicitudes de nuevos compradores Por cotizar SOL058215 [DATE] Rodamiento 74550…" at bounding box center [350, 167] width 297 height 127
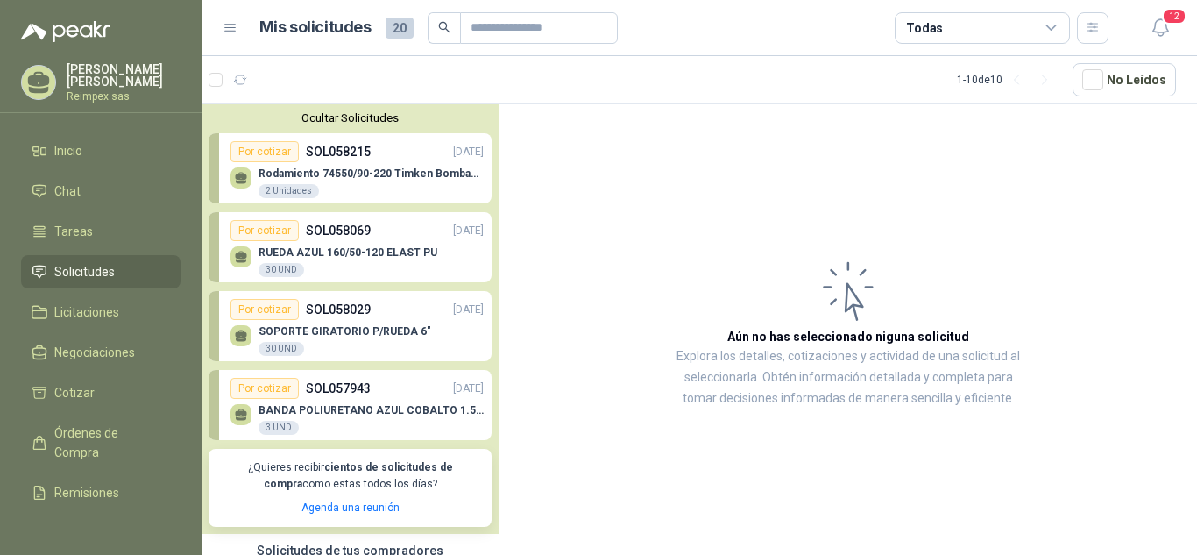
click at [359, 391] on p "SOL057943" at bounding box center [338, 388] width 65 height 19
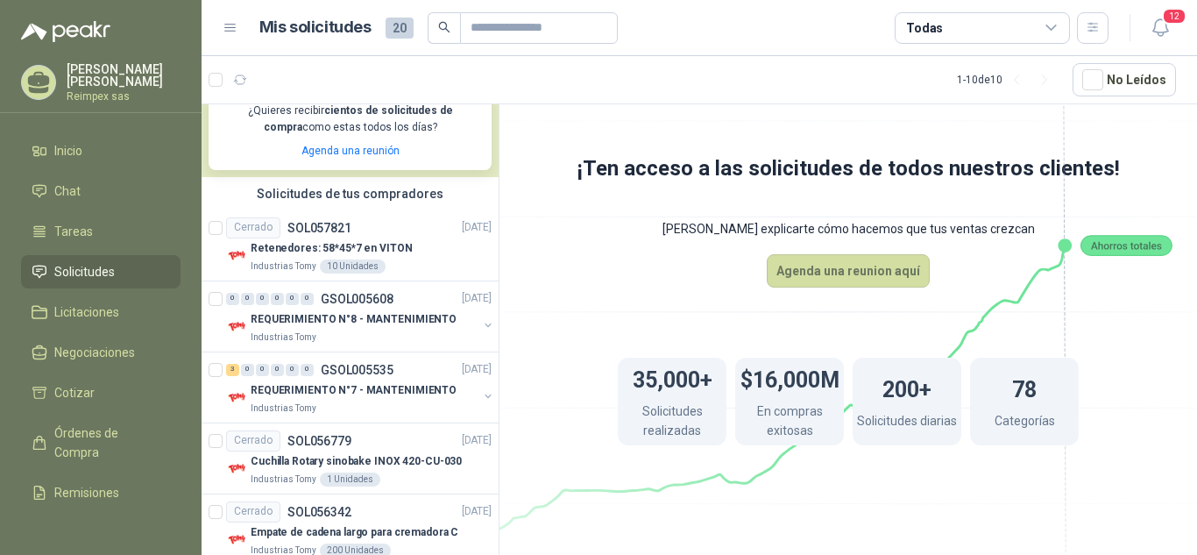
scroll to position [415, 0]
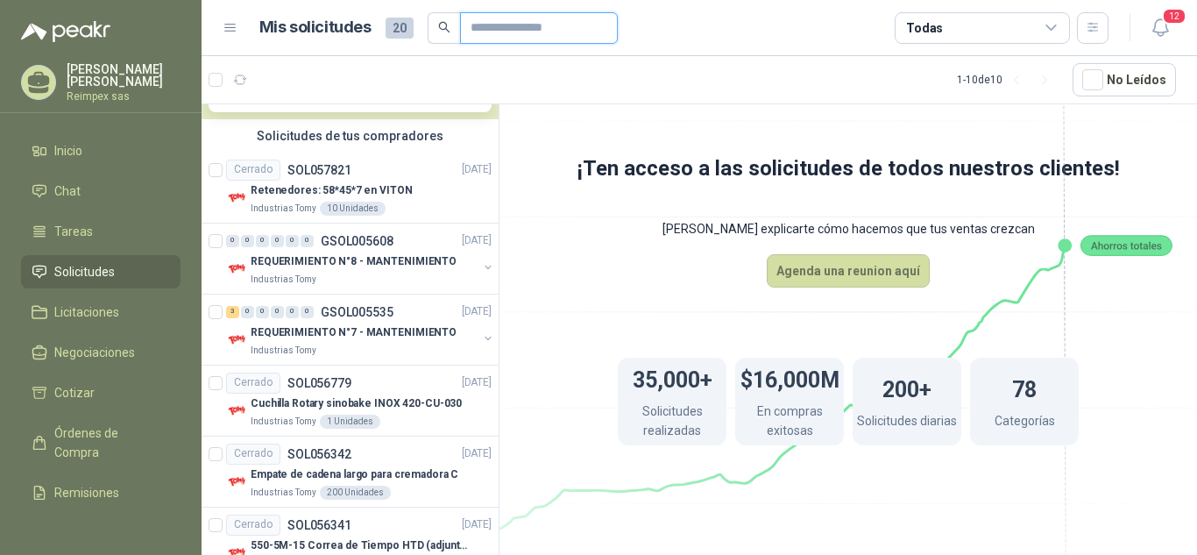
click at [527, 24] on input "text" at bounding box center [532, 28] width 123 height 30
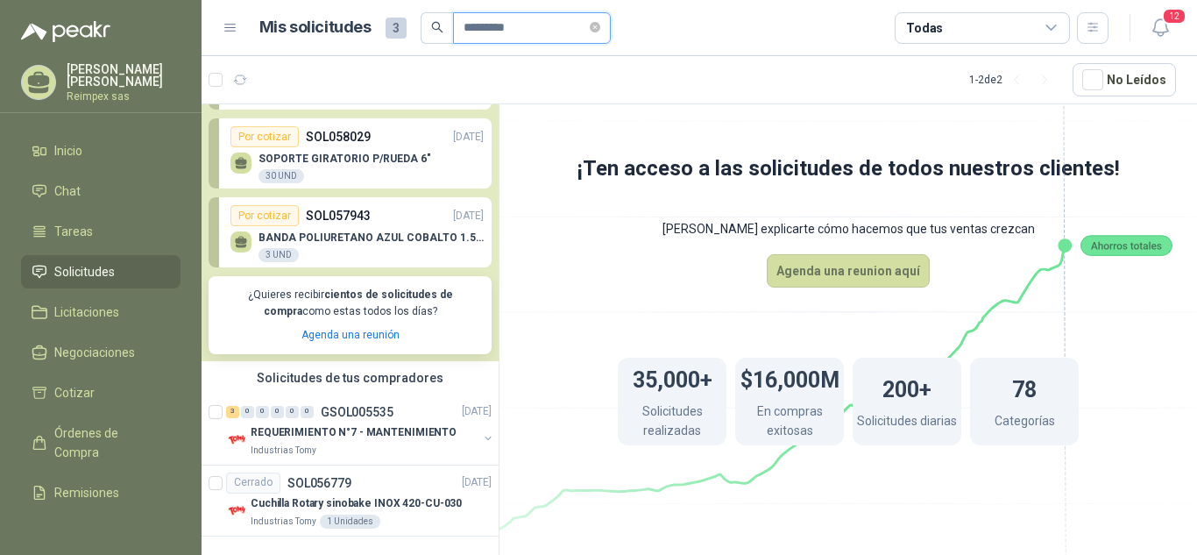
scroll to position [103, 0]
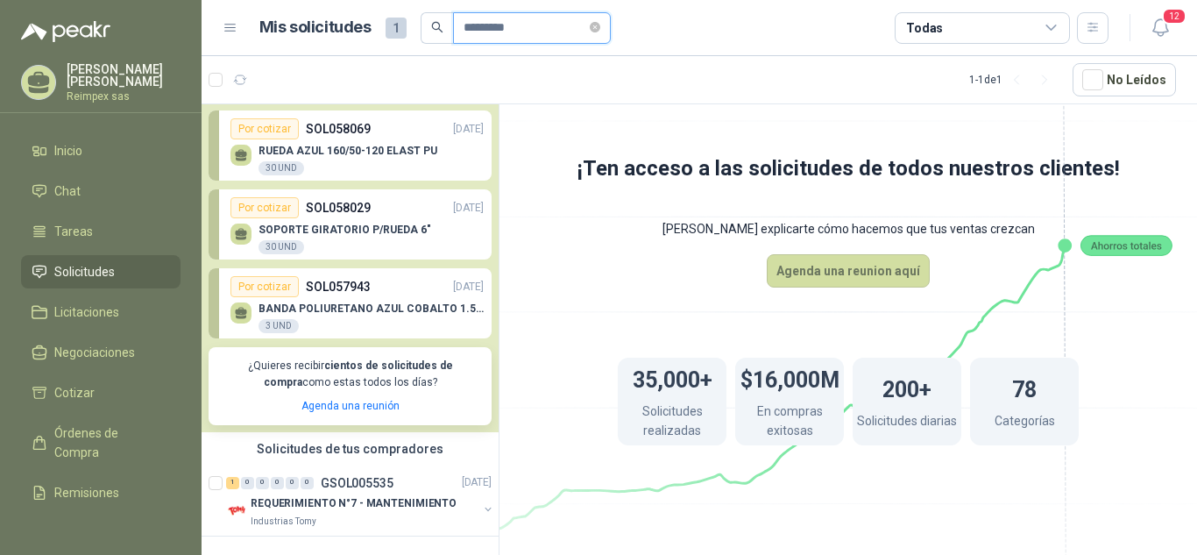
type input "*********"
click at [434, 26] on icon "search" at bounding box center [437, 27] width 12 height 12
click at [374, 477] on p "GSOL005535" at bounding box center [357, 483] width 73 height 12
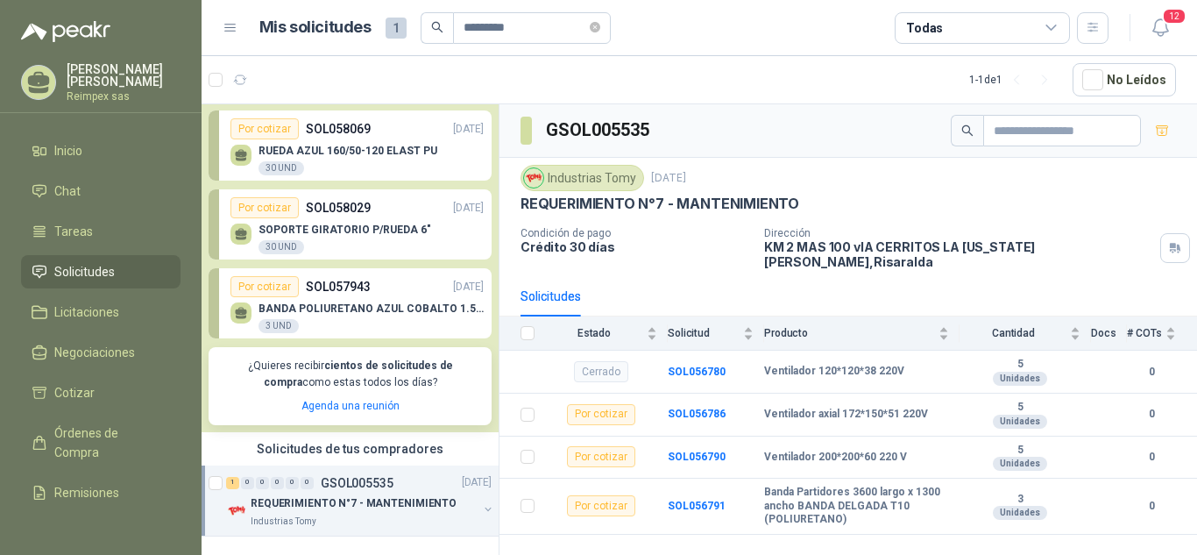
click at [904, 280] on div "Solicitudes" at bounding box center [849, 296] width 656 height 40
click at [695, 500] on b "SOL056791" at bounding box center [697, 506] width 58 height 12
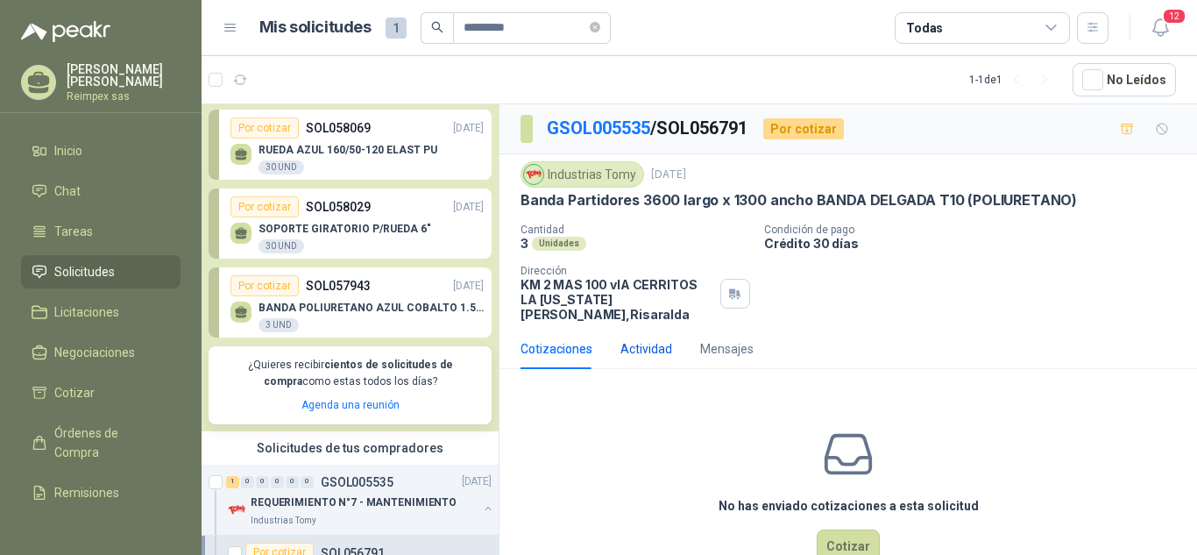
click at [657, 339] on div "Actividad" at bounding box center [647, 348] width 52 height 19
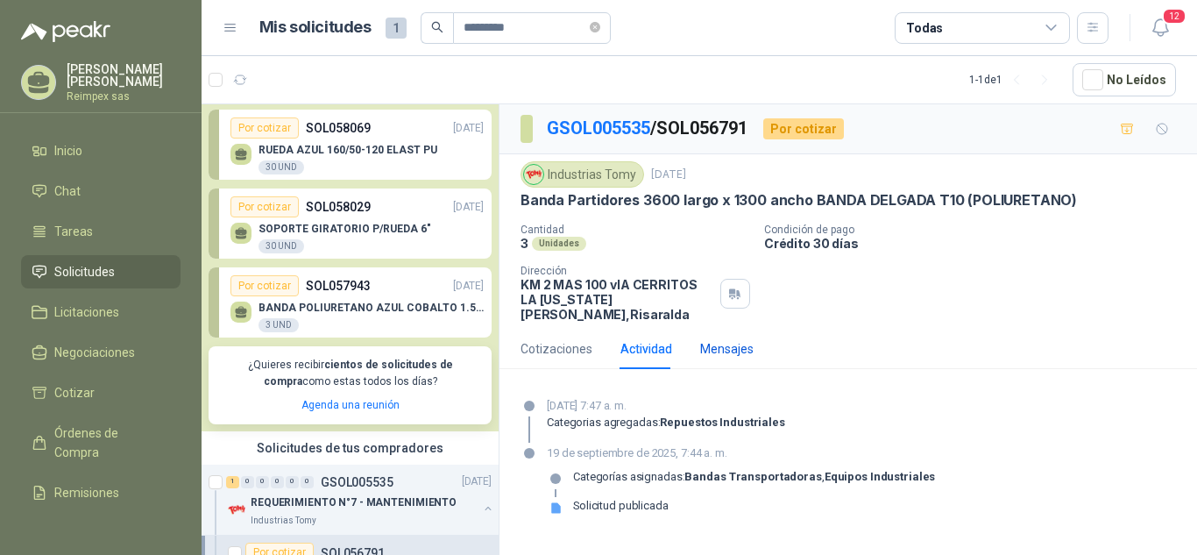
click at [730, 339] on div "Mensajes" at bounding box center [726, 348] width 53 height 19
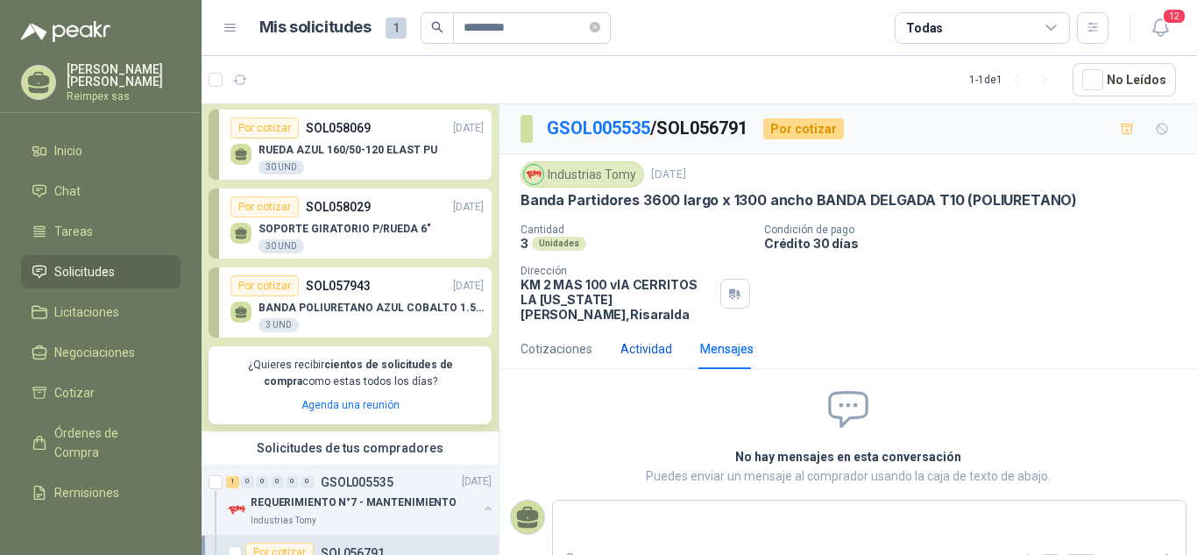
click at [630, 339] on div "Actividad" at bounding box center [647, 348] width 52 height 19
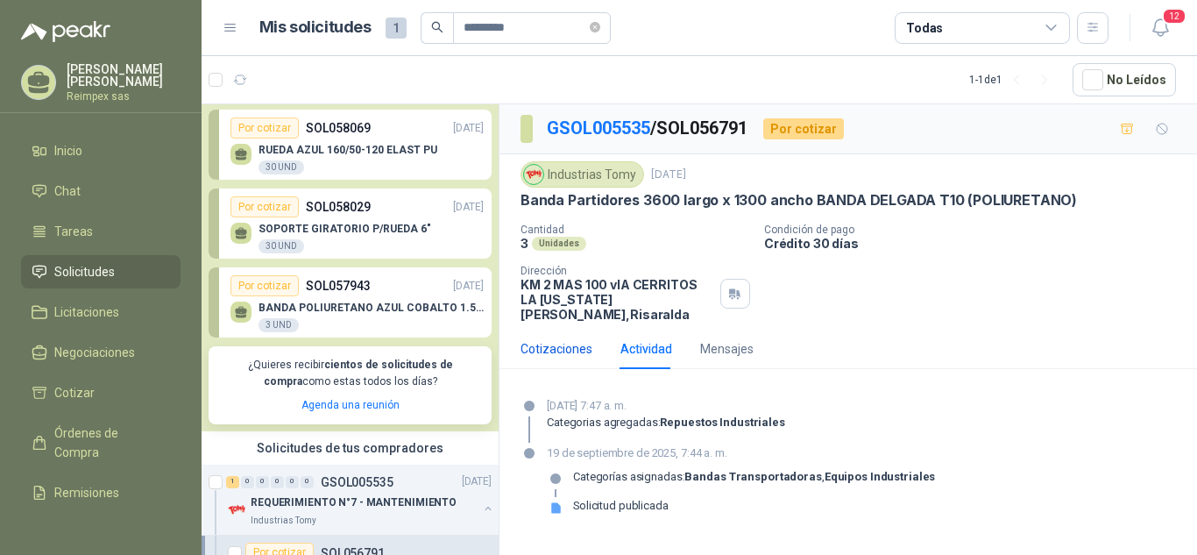
click at [561, 340] on div "Cotizaciones" at bounding box center [557, 348] width 72 height 19
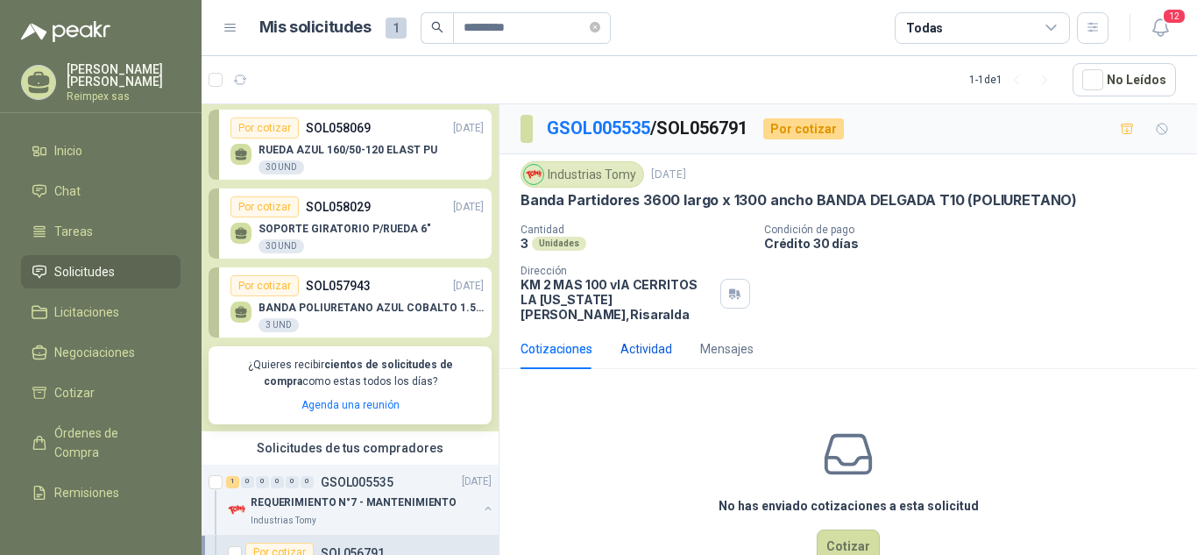
click at [655, 339] on div "Actividad" at bounding box center [647, 348] width 52 height 19
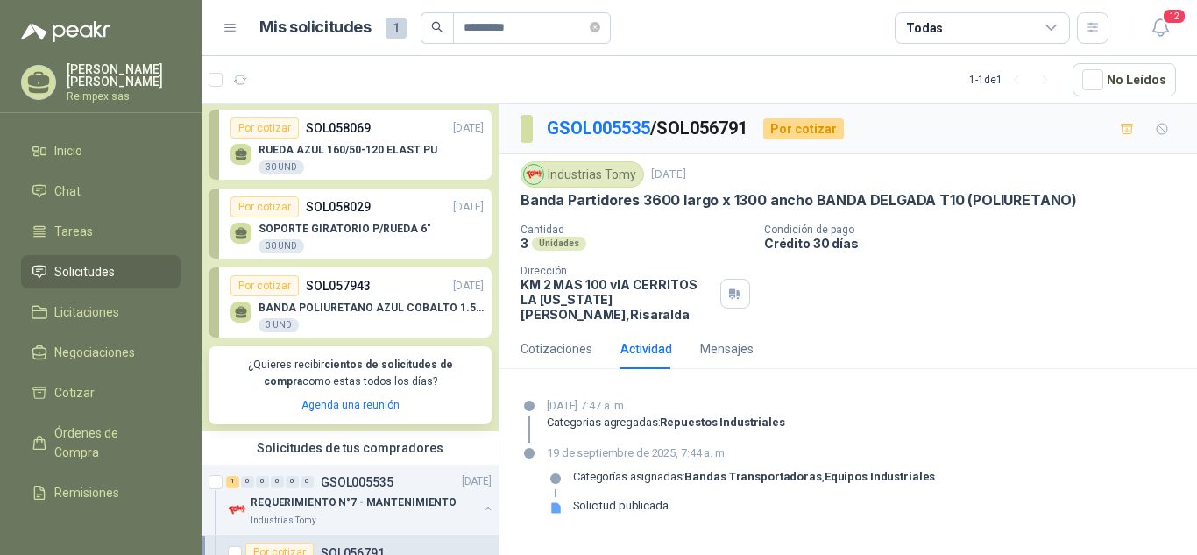
click at [273, 296] on div "Por cotizar" at bounding box center [264, 285] width 68 height 21
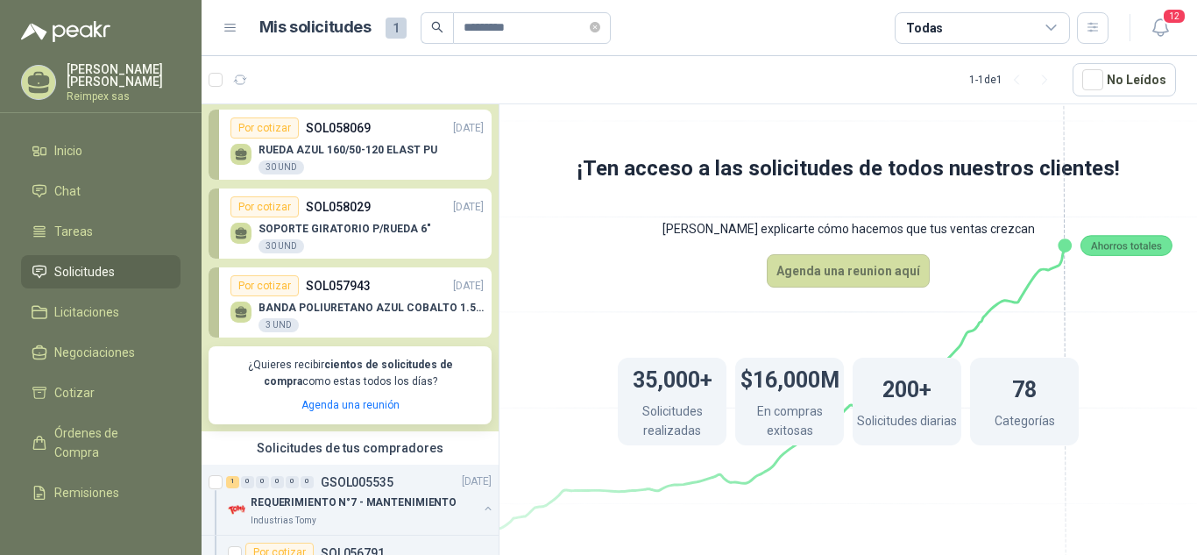
click at [271, 293] on div "Por cotizar" at bounding box center [264, 285] width 68 height 21
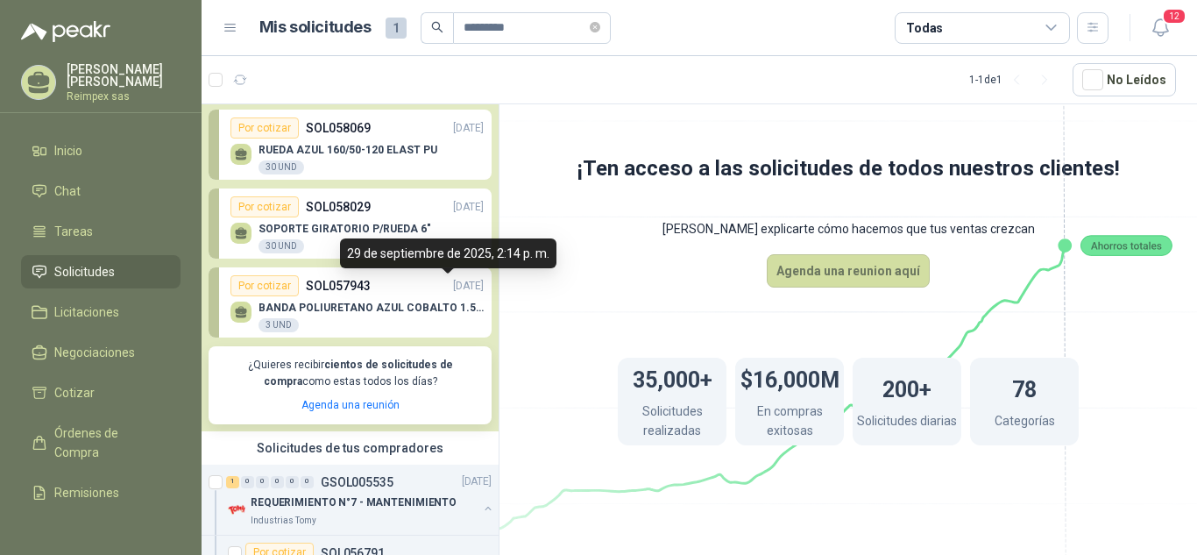
click at [453, 291] on p "[DATE]" at bounding box center [468, 286] width 31 height 17
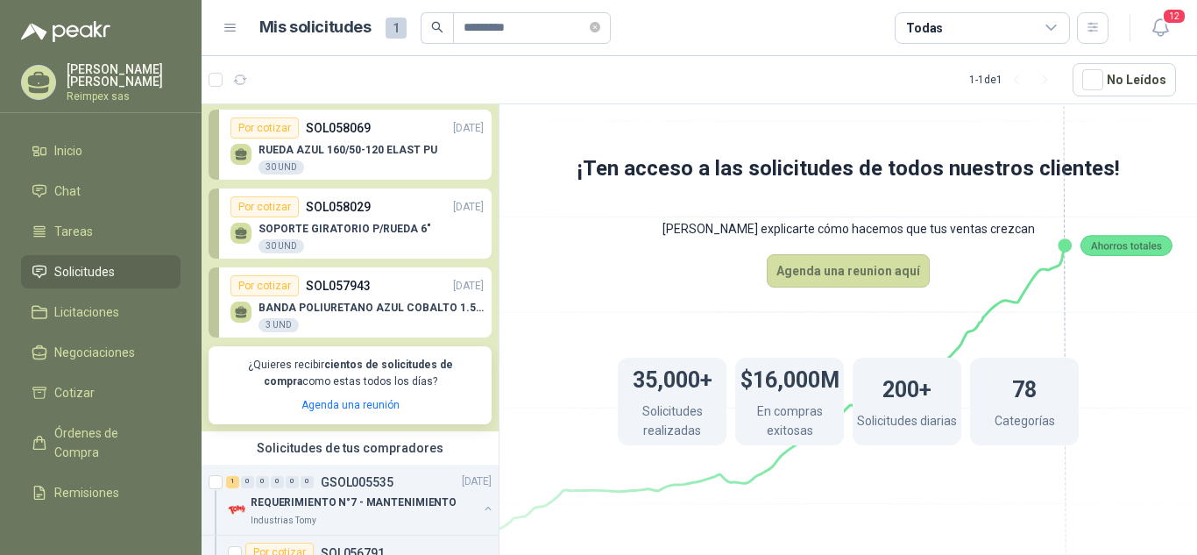
click at [329, 278] on p "SOL057943" at bounding box center [338, 285] width 65 height 19
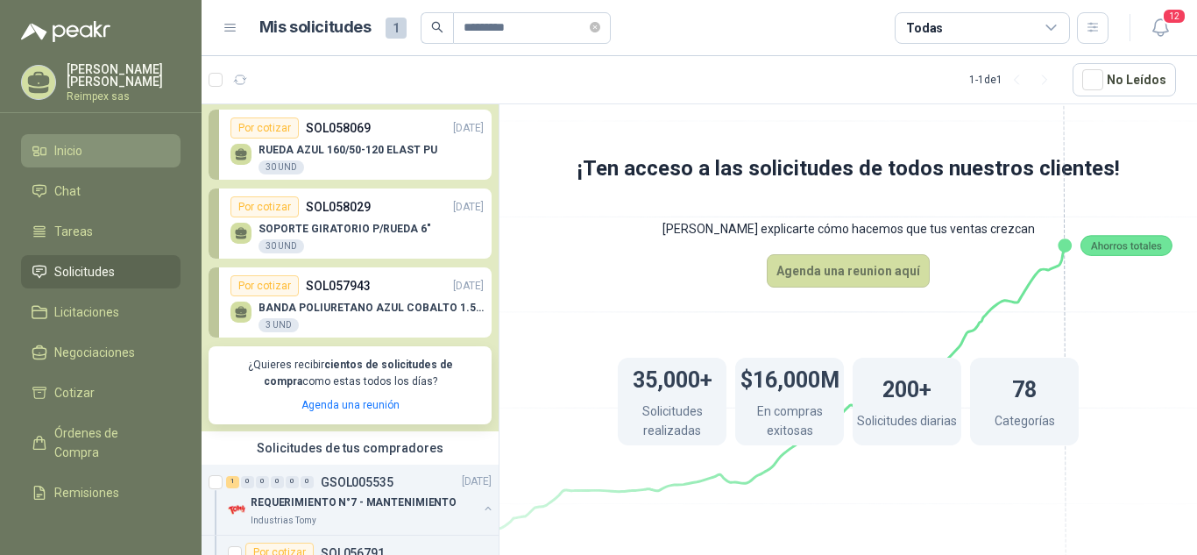
click at [60, 144] on span "Inicio" at bounding box center [68, 150] width 28 height 19
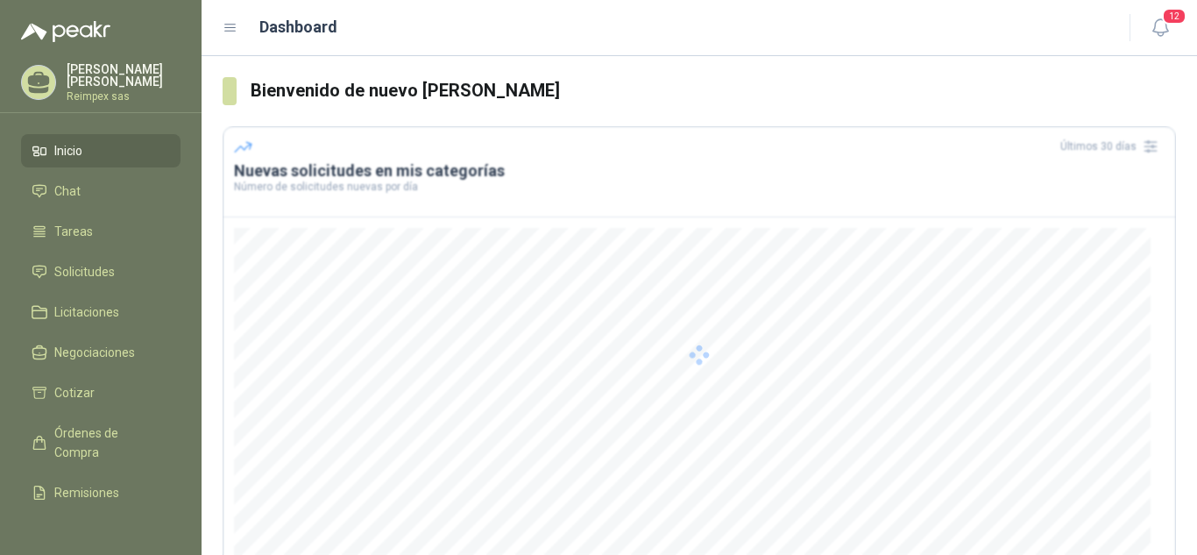
click at [60, 144] on span "Inicio" at bounding box center [68, 150] width 28 height 19
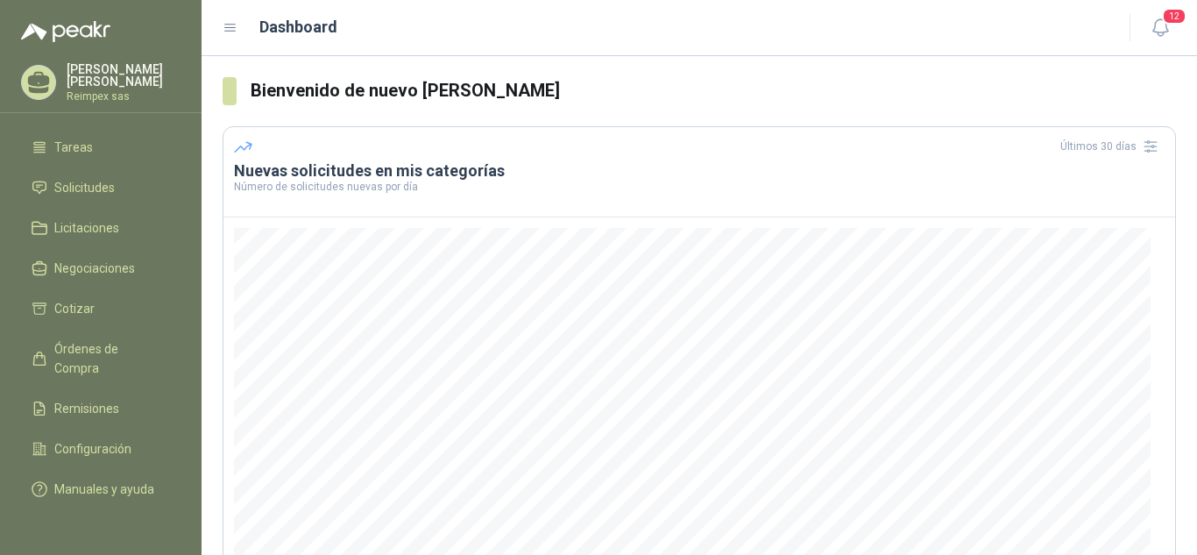
scroll to position [100, 0]
click at [72, 399] on span "Remisiones" at bounding box center [86, 408] width 65 height 19
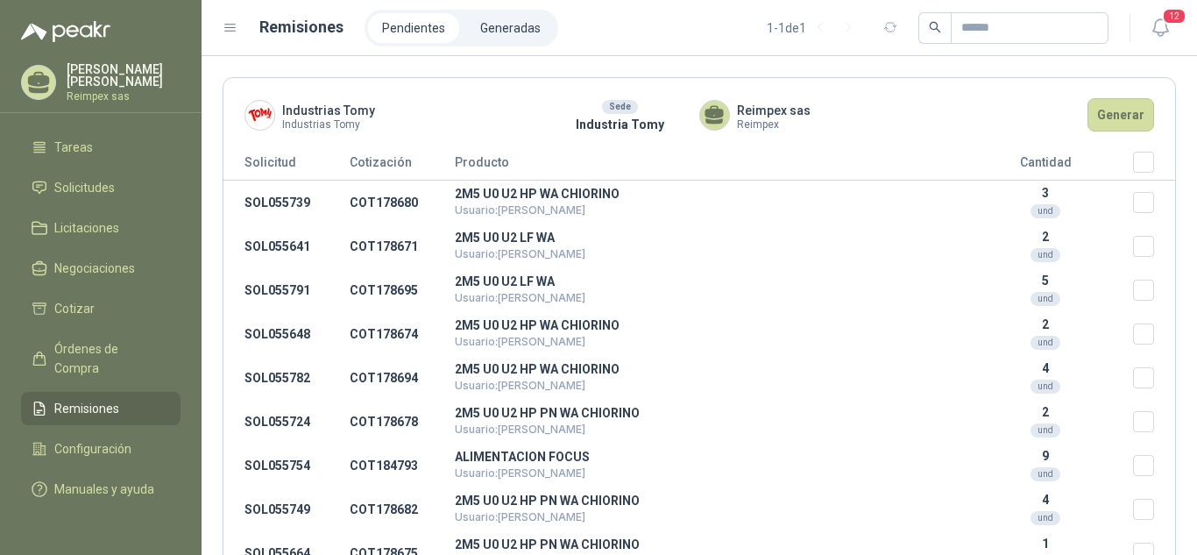
click at [737, 117] on span "Reimpex sas" at bounding box center [774, 110] width 74 height 19
click at [606, 112] on div "Sede" at bounding box center [620, 107] width 36 height 14
click at [290, 125] on span "Industrias Tomy" at bounding box center [328, 125] width 93 height 10
click at [104, 178] on span "Solicitudes" at bounding box center [84, 187] width 60 height 19
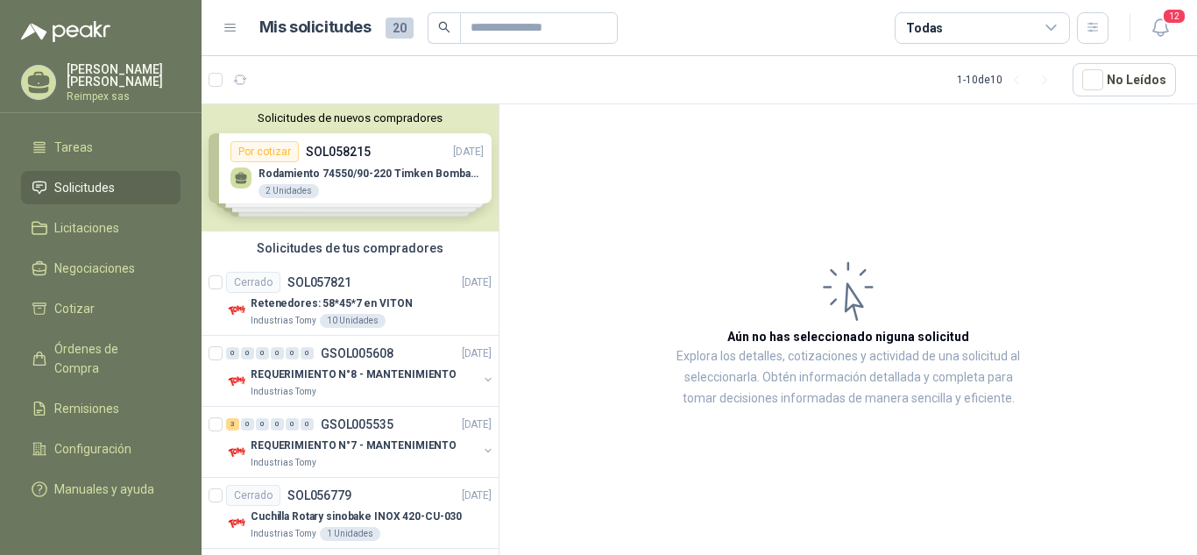
click at [309, 131] on div "Solicitudes de nuevos compradores Por cotizar SOL058215 [DATE] Rodamiento 74550…" at bounding box center [350, 167] width 297 height 127
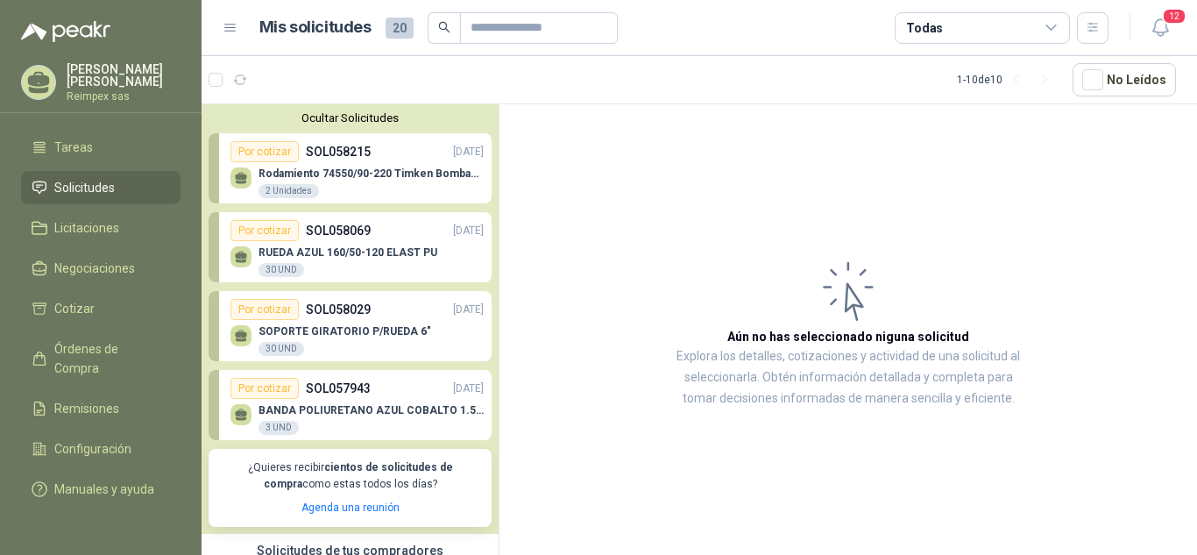
click at [320, 168] on p "Rodamiento 74550/90-220 Timken BombaVG40" at bounding box center [371, 173] width 225 height 12
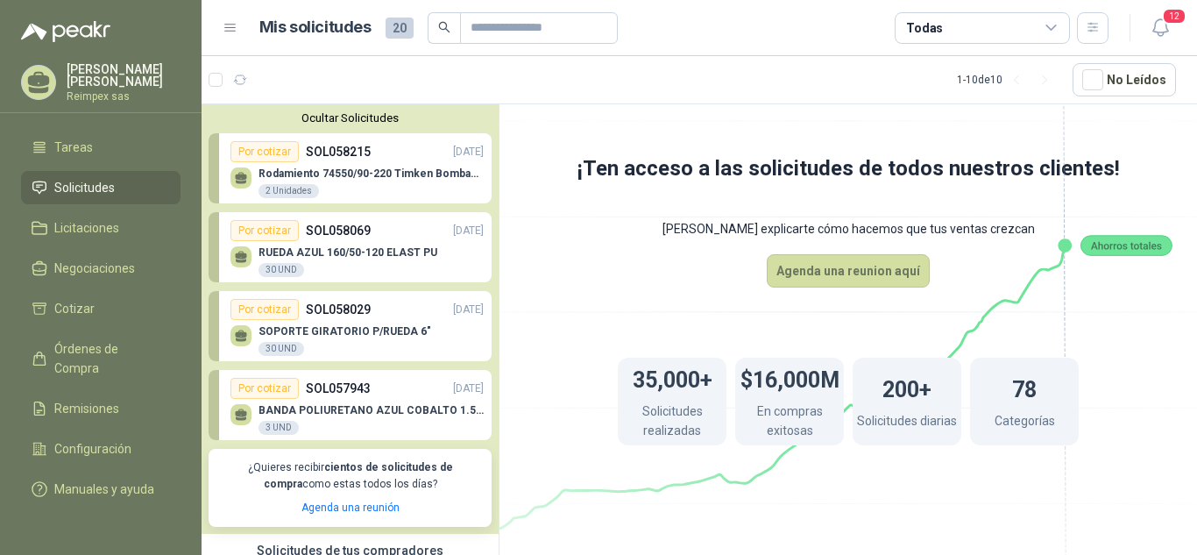
click at [365, 232] on p "SOL058069" at bounding box center [338, 230] width 65 height 19
click at [382, 339] on div "SOPORTE GIRATORIO P/RUEDA 6" 30 UND" at bounding box center [345, 341] width 173 height 32
click at [401, 393] on div "Por cotizar SOL057943 29/09/25" at bounding box center [356, 388] width 253 height 21
click at [1148, 32] on button "12" at bounding box center [1161, 28] width 32 height 32
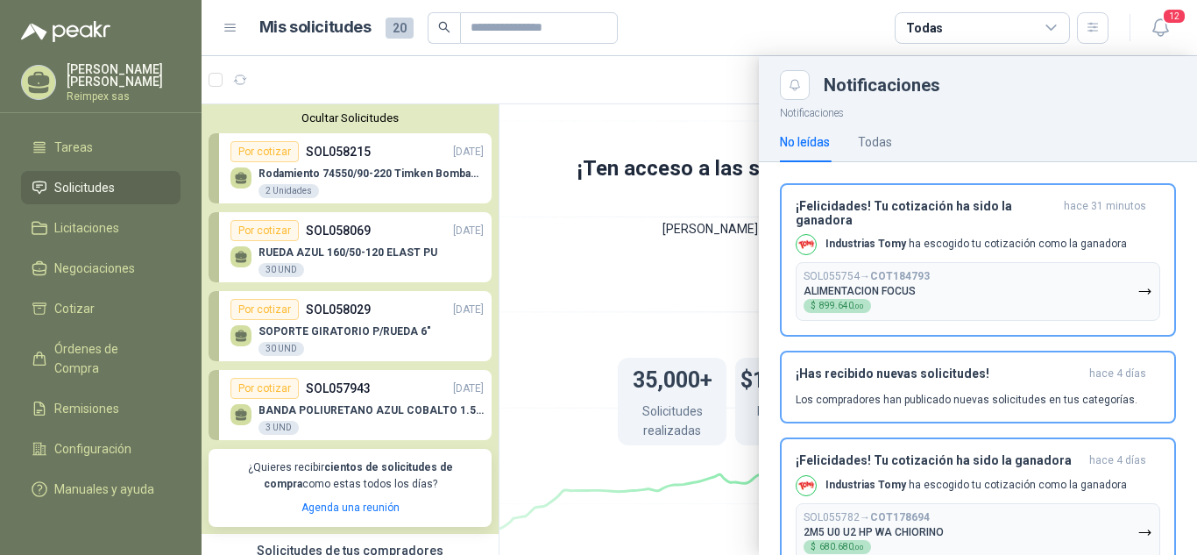
click at [893, 140] on div "No leídas Todas" at bounding box center [978, 142] width 396 height 40
click at [882, 139] on div "Todas" at bounding box center [875, 141] width 34 height 19
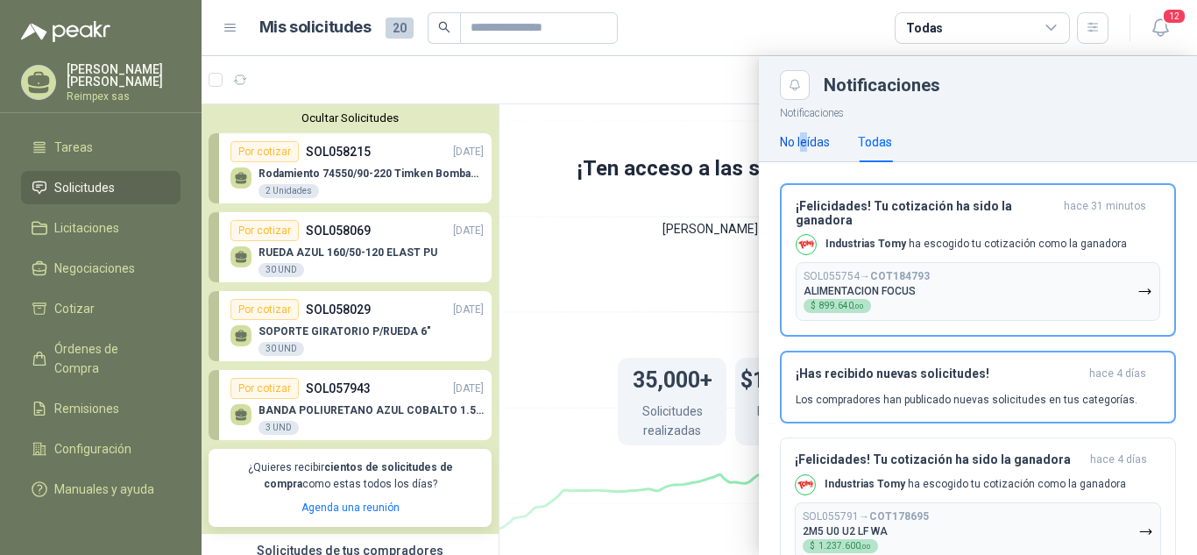
click at [805, 145] on div "No leídas" at bounding box center [805, 141] width 50 height 19
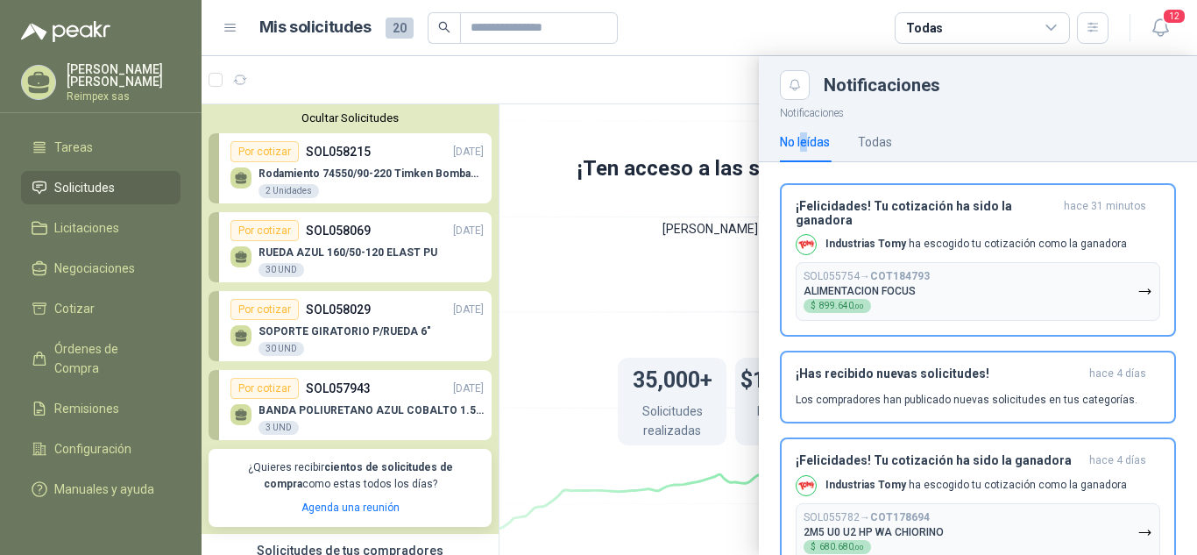
click at [805, 145] on div "No leídas" at bounding box center [805, 141] width 50 height 19
click at [798, 89] on icon "Close" at bounding box center [795, 85] width 15 height 15
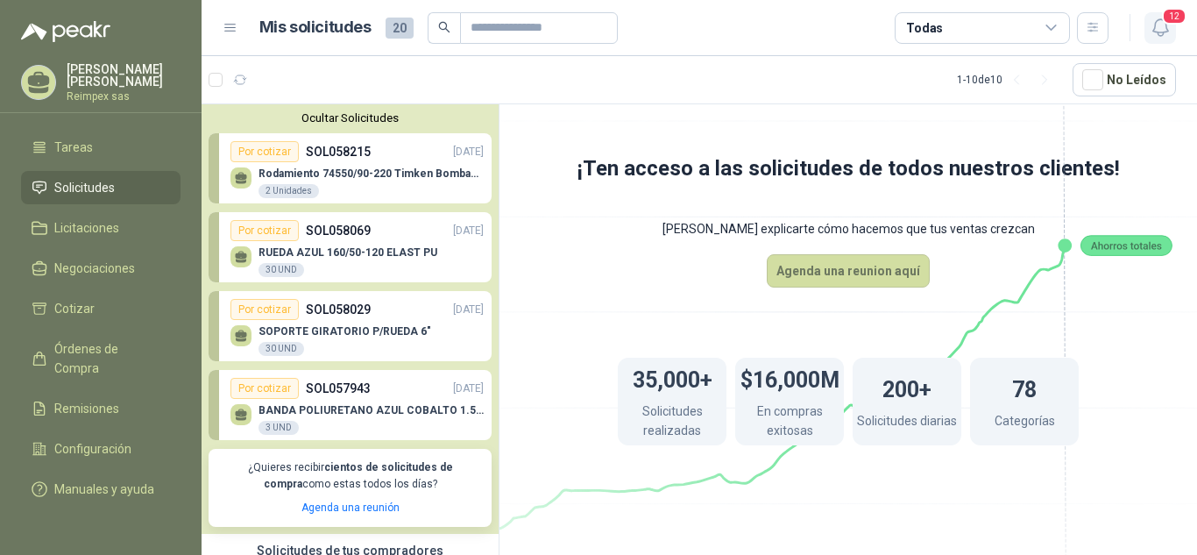
click at [1164, 33] on icon "button" at bounding box center [1161, 28] width 22 height 22
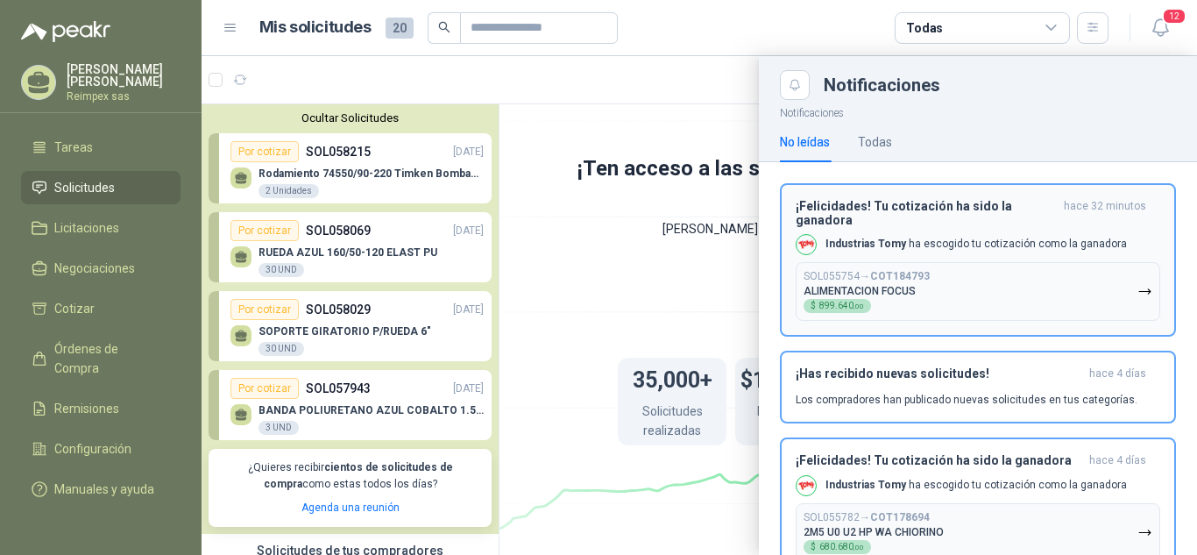
click at [1074, 280] on button "SOL055754 → COT184793 ALIMENTACION FOCUS $ 899.640 ,00" at bounding box center [978, 291] width 365 height 59
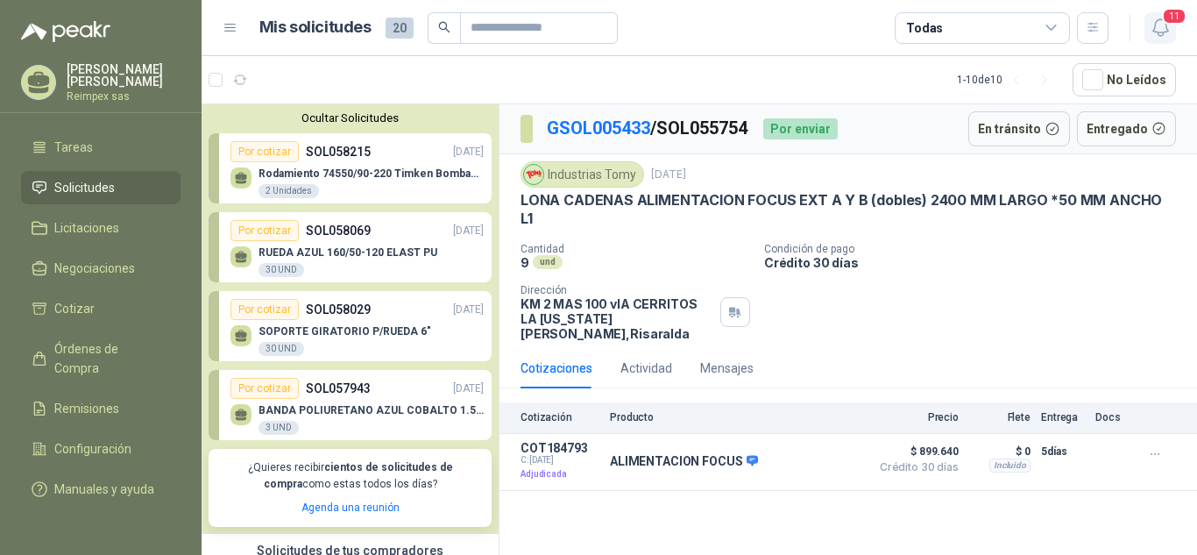
click at [1171, 34] on icon "button" at bounding box center [1161, 28] width 22 height 22
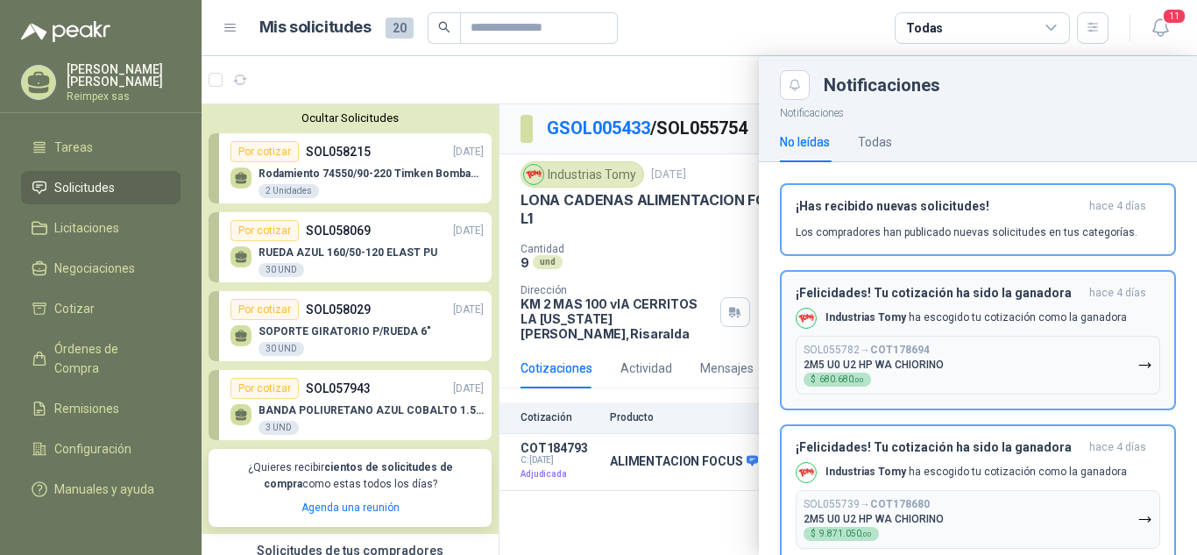
click at [1001, 349] on button "SOL055782 → COT178694 2M5 U0 U2 HP WA CHIORINO $ 680.680 ,00" at bounding box center [978, 365] width 365 height 59
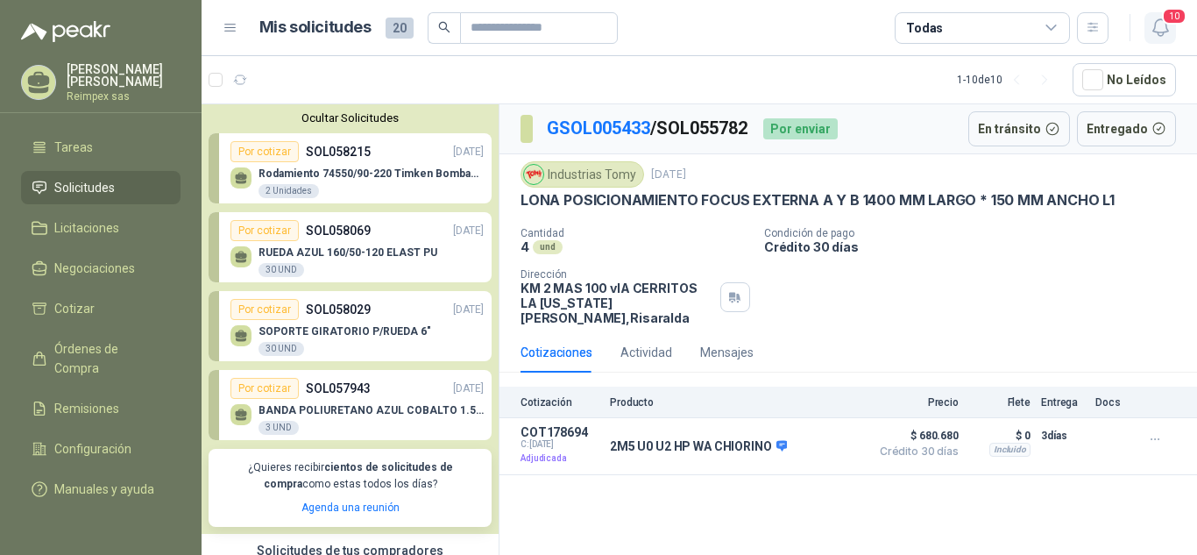
click at [1159, 33] on icon "button" at bounding box center [1161, 28] width 22 height 22
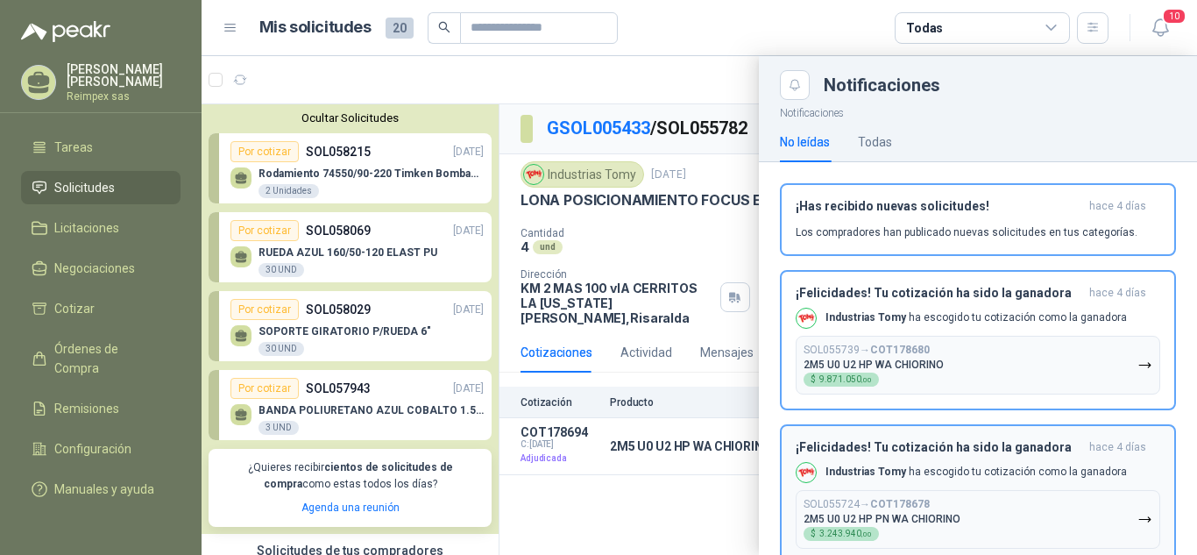
click at [1108, 507] on button "SOL055724 → COT178678 2M5 U0 U2 HP PN WA CHIORINO $ 3.243.940 ,00" at bounding box center [978, 519] width 365 height 59
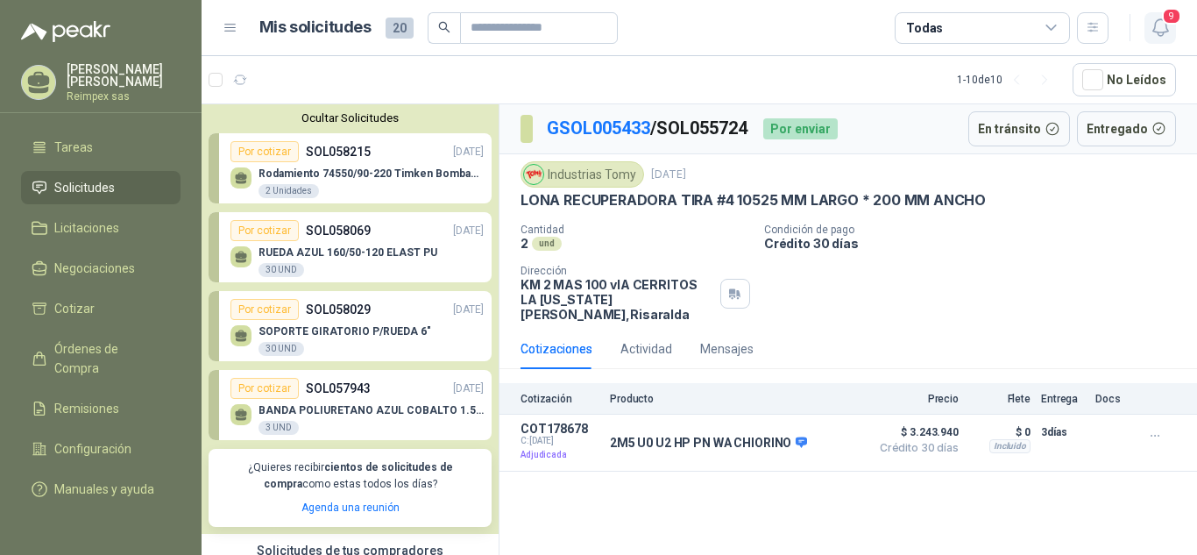
click at [1161, 22] on icon "button" at bounding box center [1161, 28] width 22 height 22
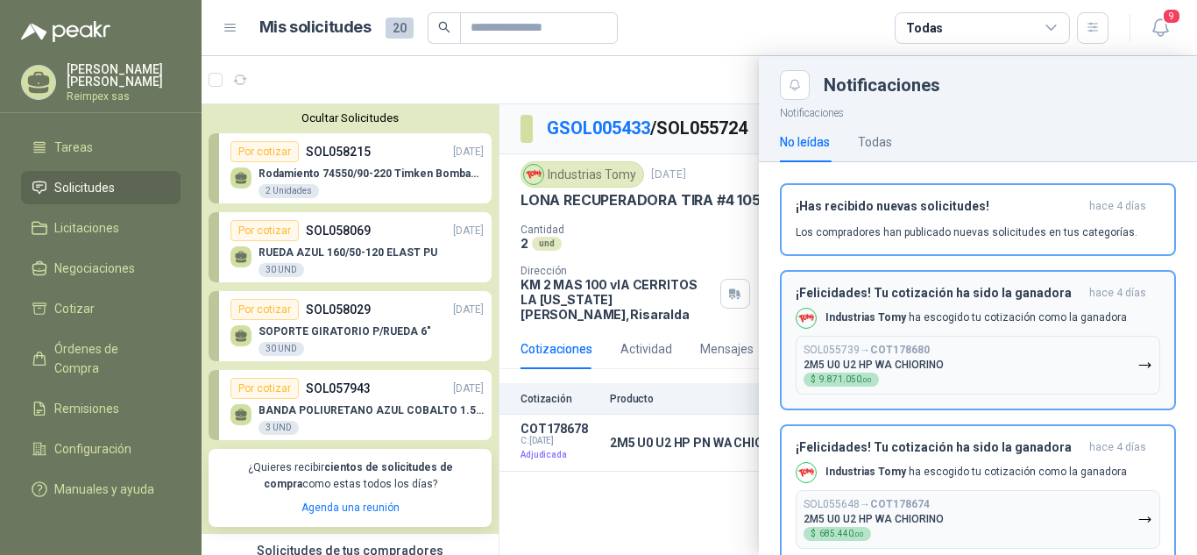
click at [1071, 353] on button "SOL055739 → COT178680 2M5 U0 U2 HP WA CHIORINO $ 9.871.050 ,00" at bounding box center [978, 365] width 365 height 59
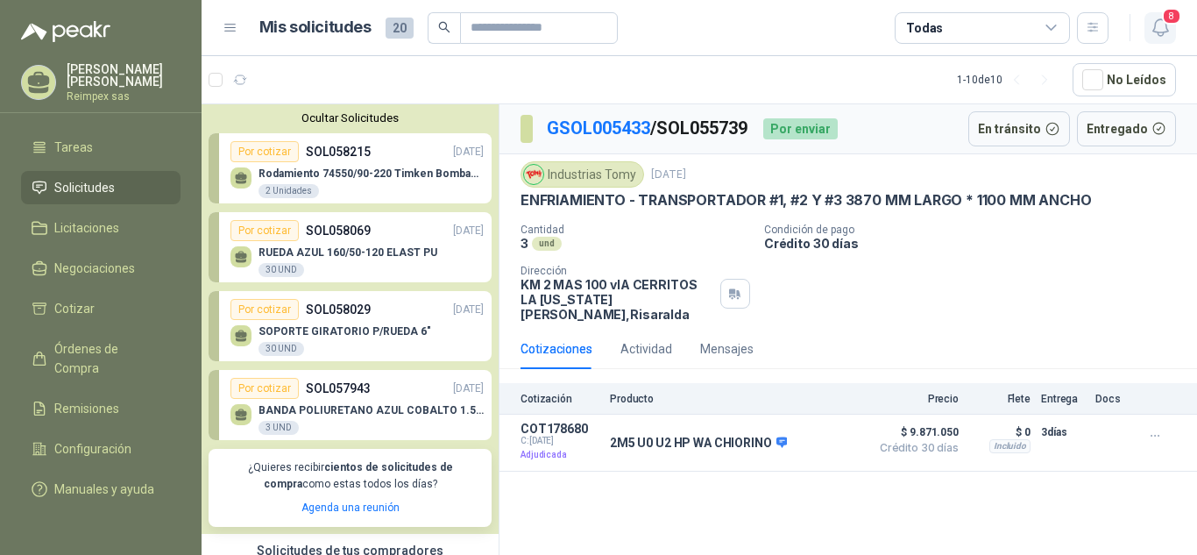
click at [1156, 32] on icon "button" at bounding box center [1161, 28] width 22 height 22
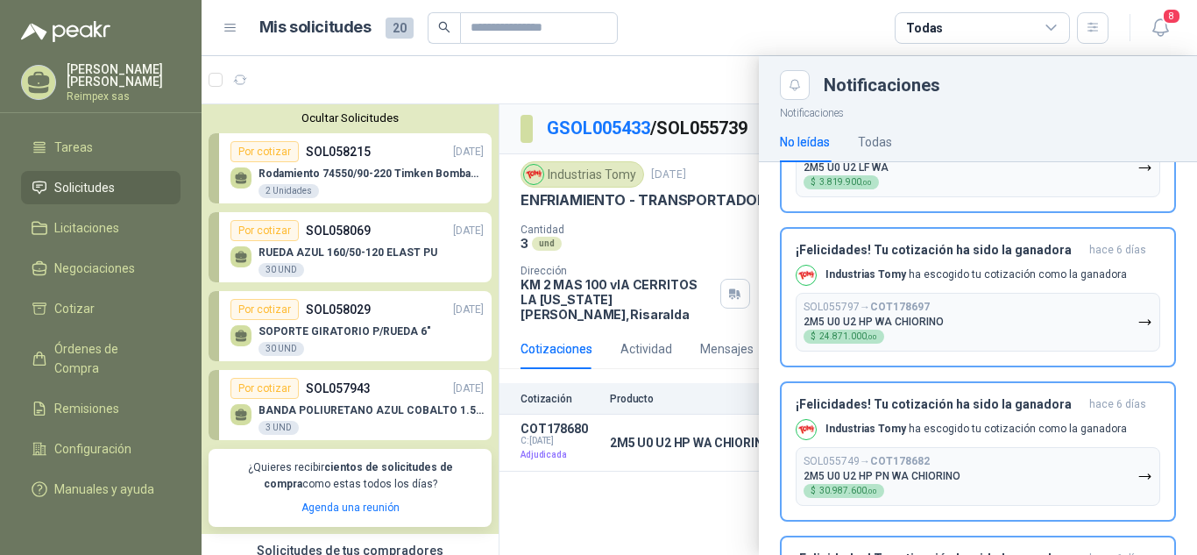
scroll to position [357, 0]
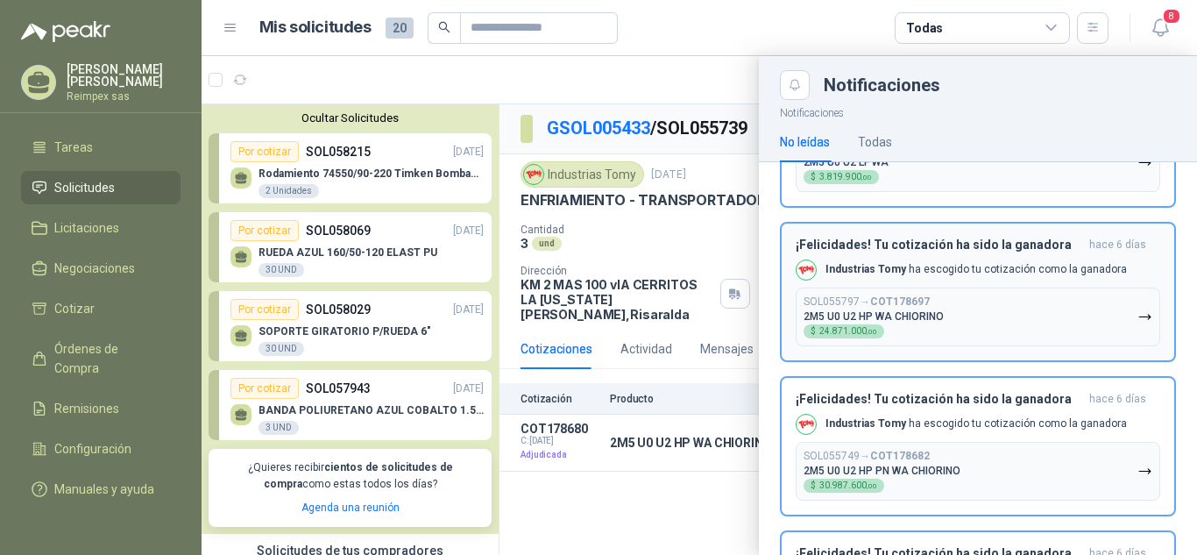
click at [1081, 314] on button "SOL055797 → COT178697 2M5 U0 U2 HP WA CHIORINO $ 24.871.000 ,00" at bounding box center [978, 316] width 365 height 59
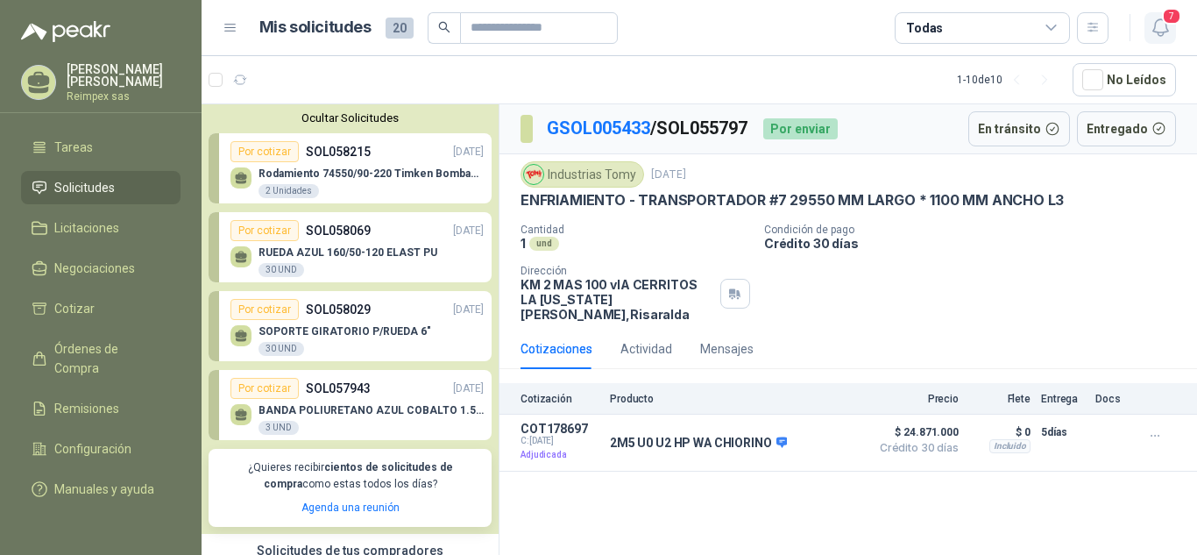
click at [1158, 26] on icon "button" at bounding box center [1161, 28] width 22 height 22
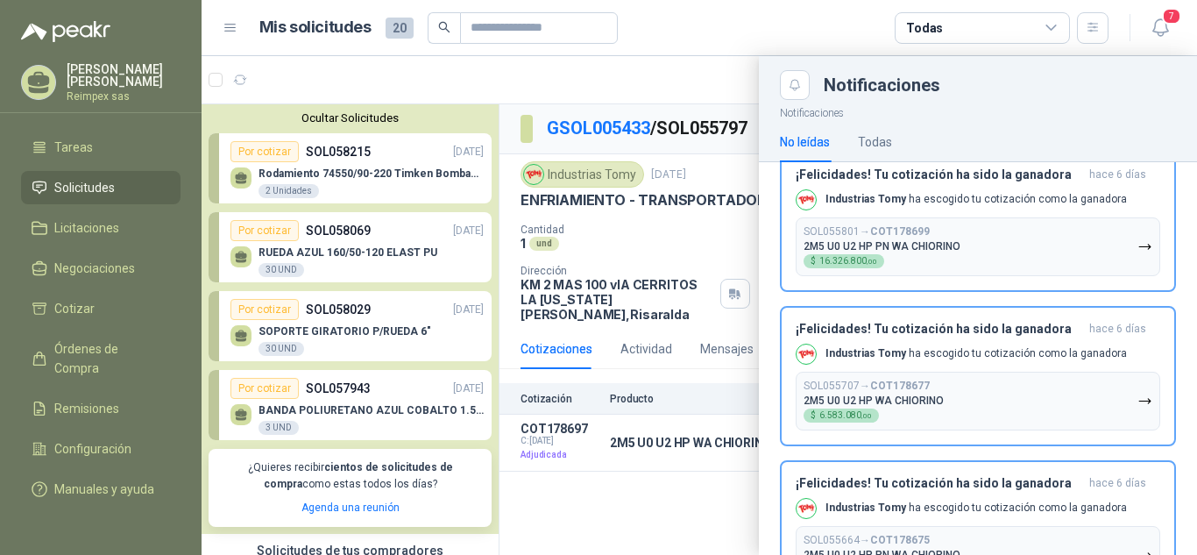
scroll to position [656, 0]
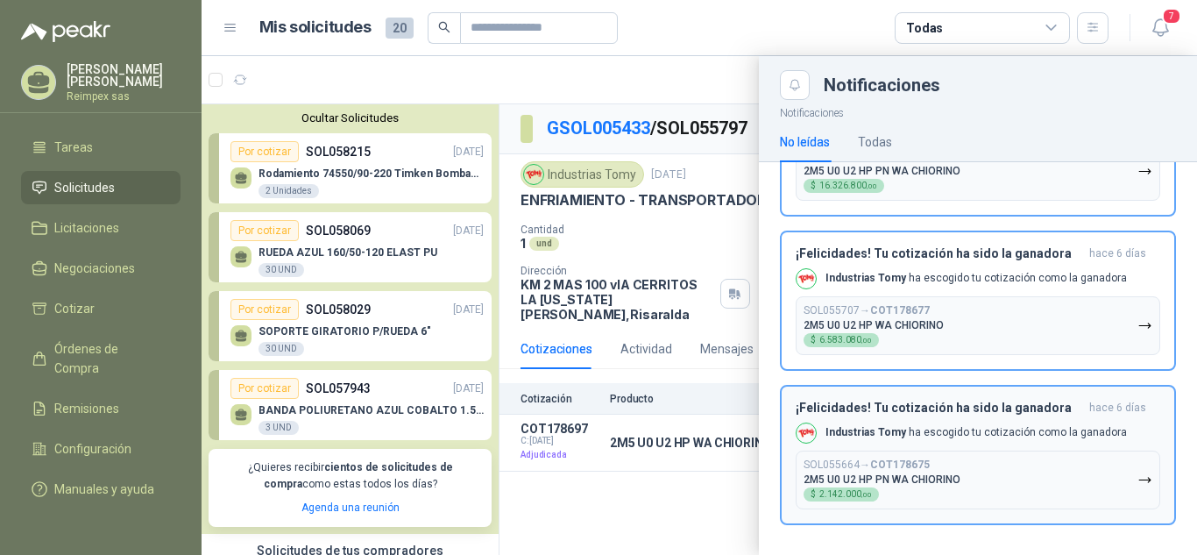
click at [1114, 493] on button "SOL055664 → COT178675 2M5 U0 U2 HP PN WA CHIORINO $ 2.142.000 ,00" at bounding box center [978, 479] width 365 height 59
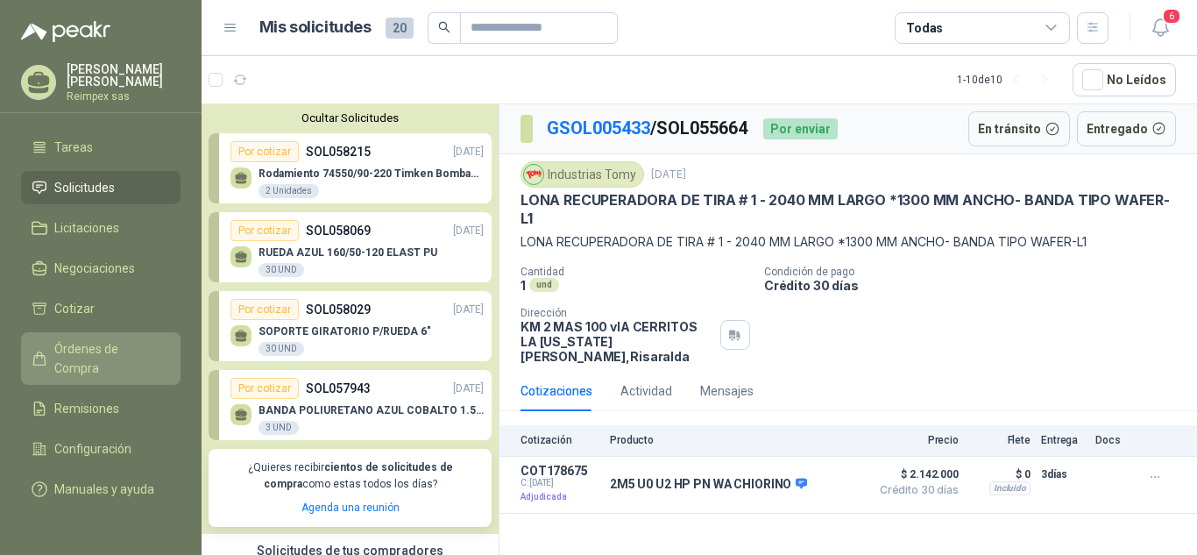
click at [72, 349] on span "Órdenes de Compra" at bounding box center [109, 358] width 110 height 39
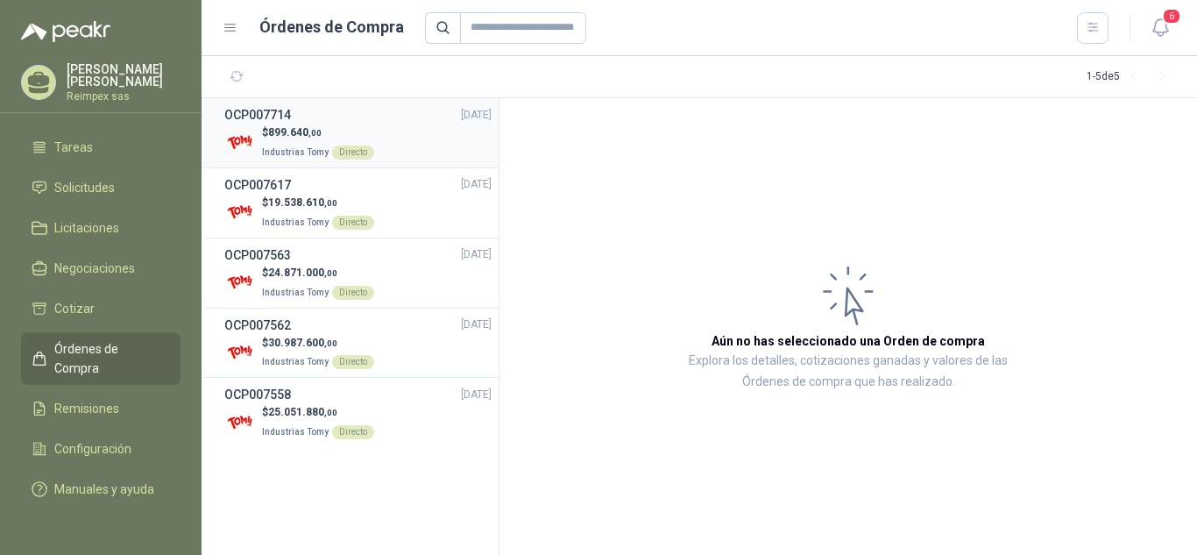
click at [450, 138] on div "$ 899.640 ,00 Industrias Tomy Directo" at bounding box center [357, 142] width 267 height 36
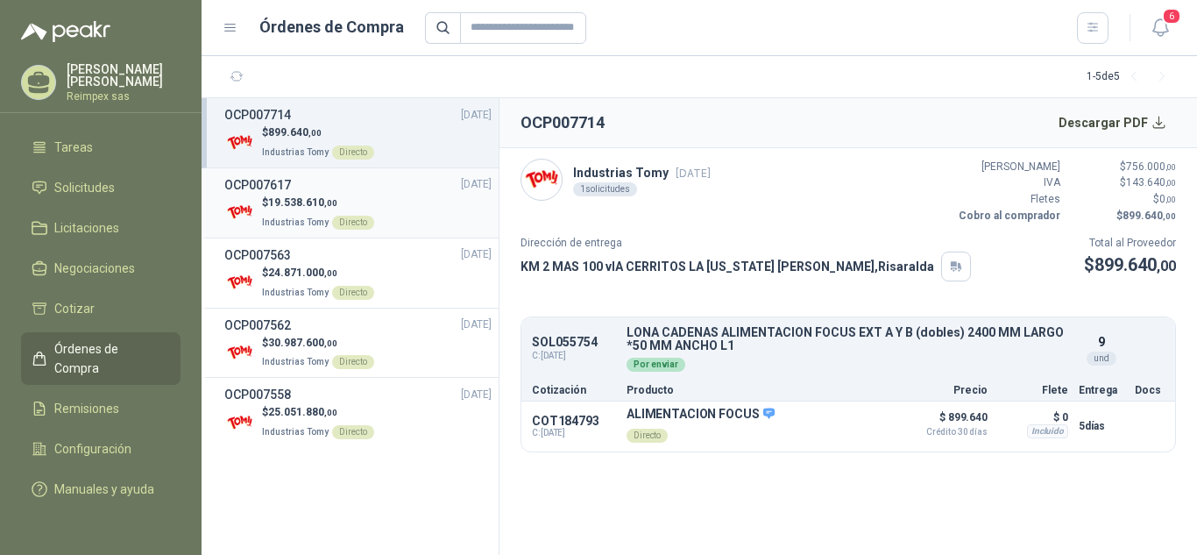
click at [433, 218] on div "$ 19.538.610 ,00 Industrias Tomy Directo" at bounding box center [357, 213] width 267 height 36
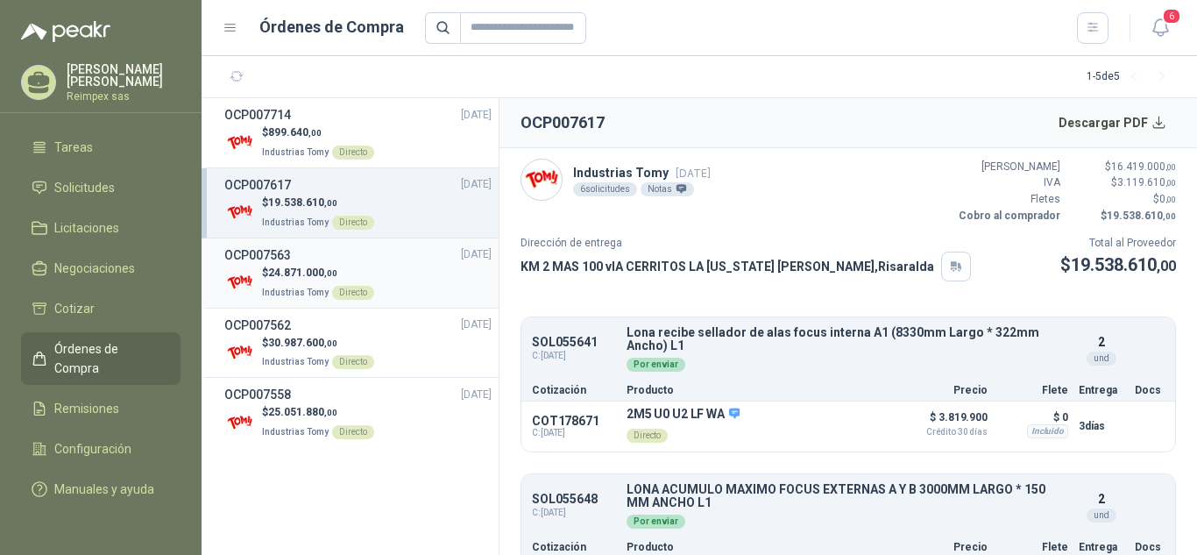
click at [427, 281] on div "$ 24.871.000 ,00 Industrias Tomy Directo" at bounding box center [357, 283] width 267 height 36
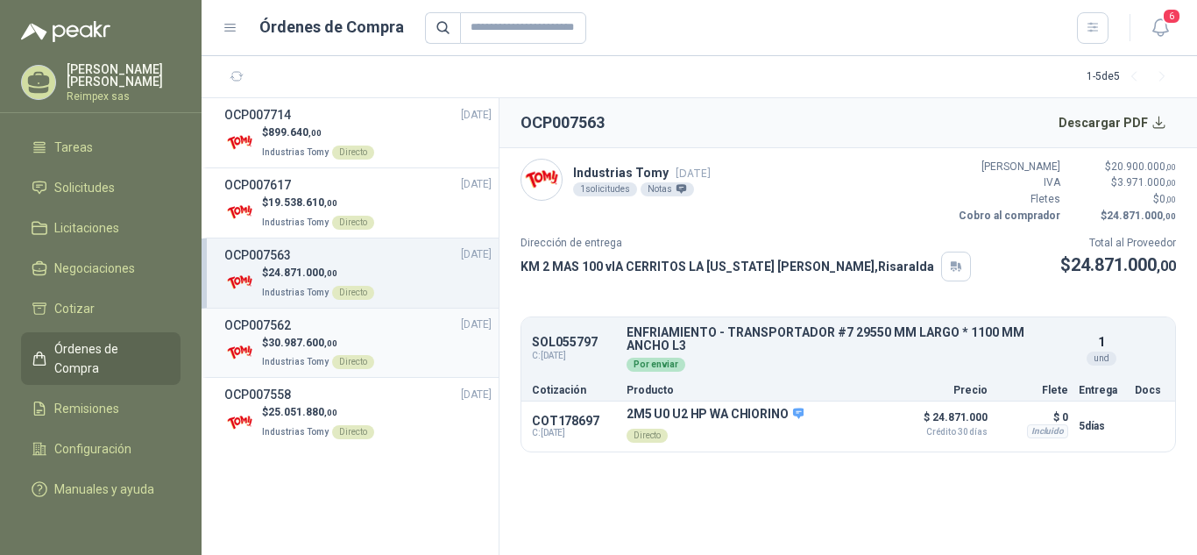
click at [429, 342] on div "$ 30.987.600 ,00 Industrias Tomy Directo" at bounding box center [357, 353] width 267 height 36
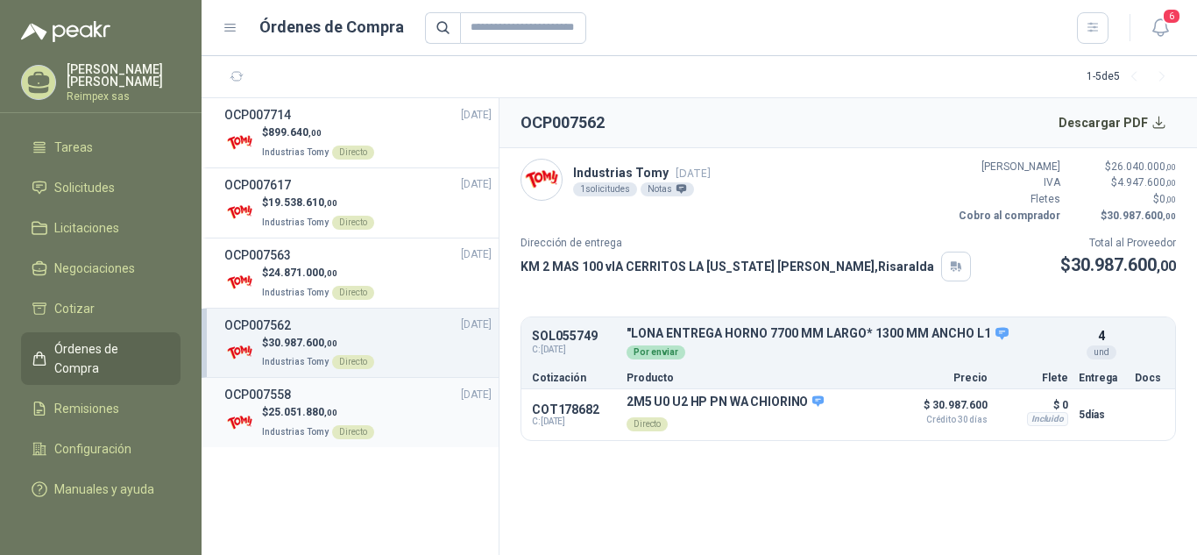
click at [423, 400] on div "OCP007558 24/09/25" at bounding box center [357, 394] width 267 height 19
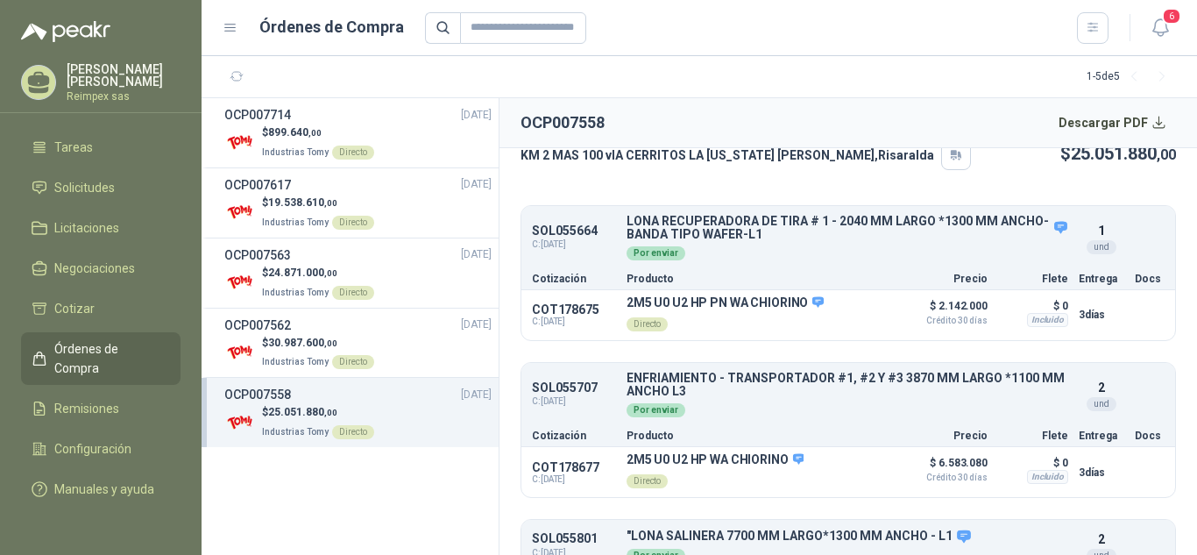
scroll to position [174, 0]
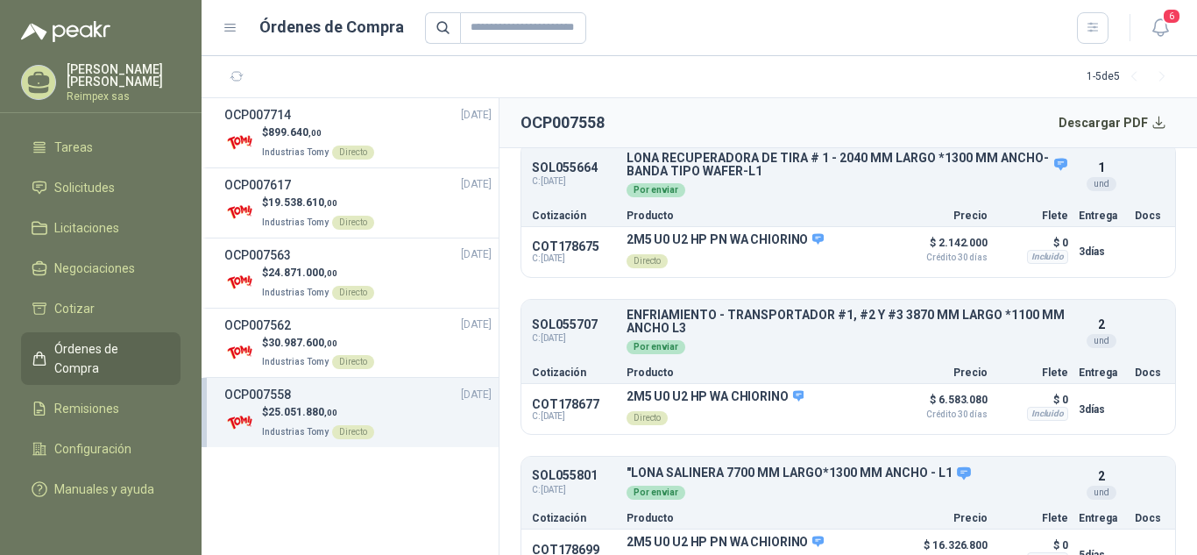
drag, startPoint x: 1182, startPoint y: 479, endPoint x: 1196, endPoint y: 551, distance: 73.2
click at [1196, 549] on article "Industrias Tomy 24 sept, 2025 3 solicitudes Notas Valor Bruto $ 21.052.000 ,00 …" at bounding box center [849, 352] width 698 height 408
click at [1153, 38] on icon "button" at bounding box center [1161, 28] width 22 height 22
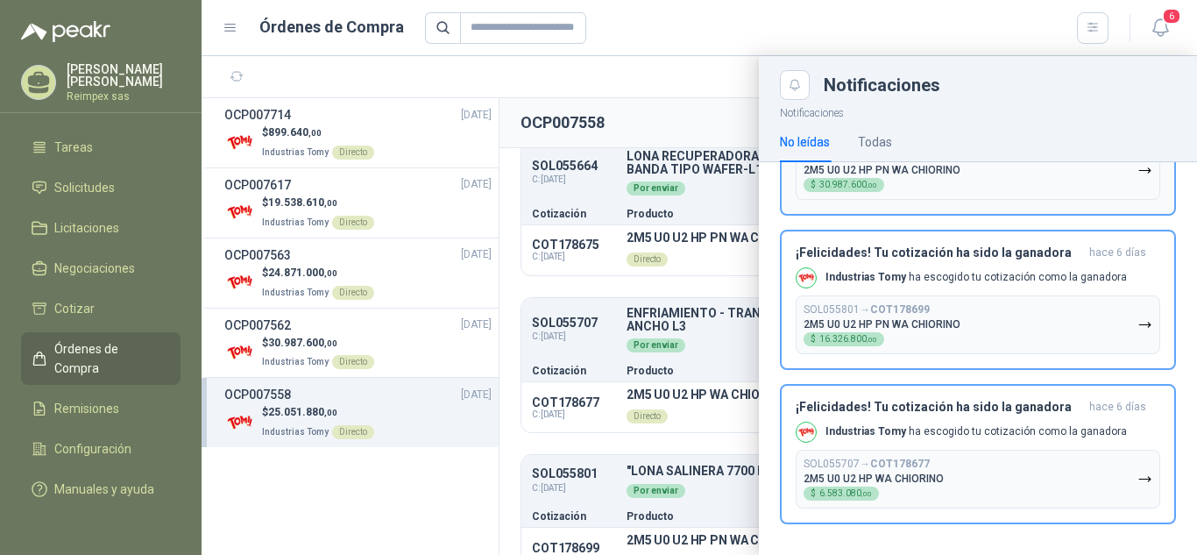
click at [1013, 188] on button "SOL055749 → COT178682 2M5 U0 U2 HP PN WA CHIORINO $ 30.987.600 ,00" at bounding box center [978, 170] width 365 height 59
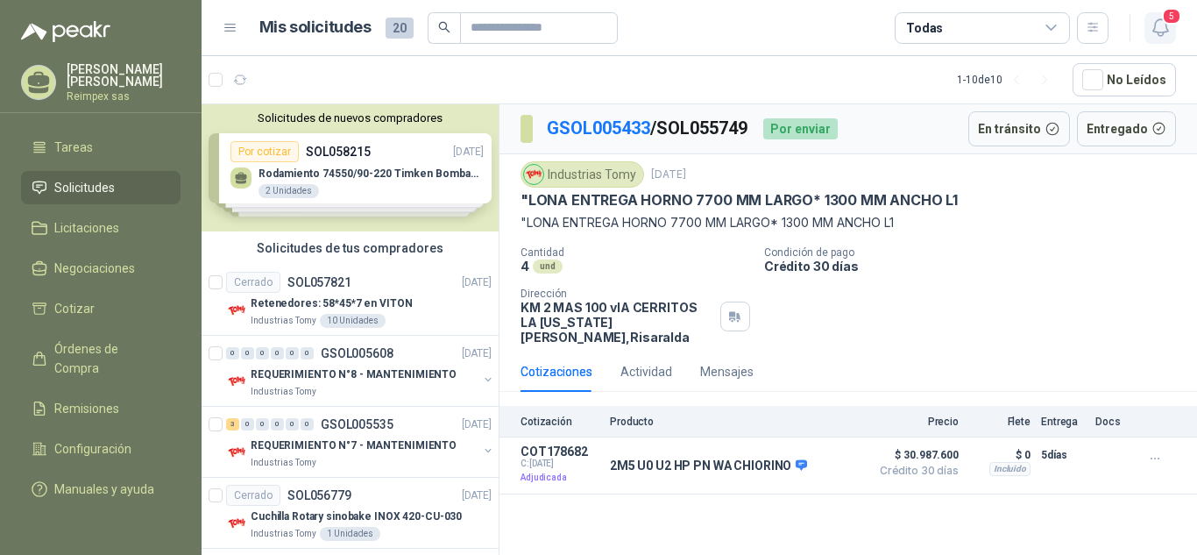
click at [1156, 26] on icon "button" at bounding box center [1161, 28] width 22 height 22
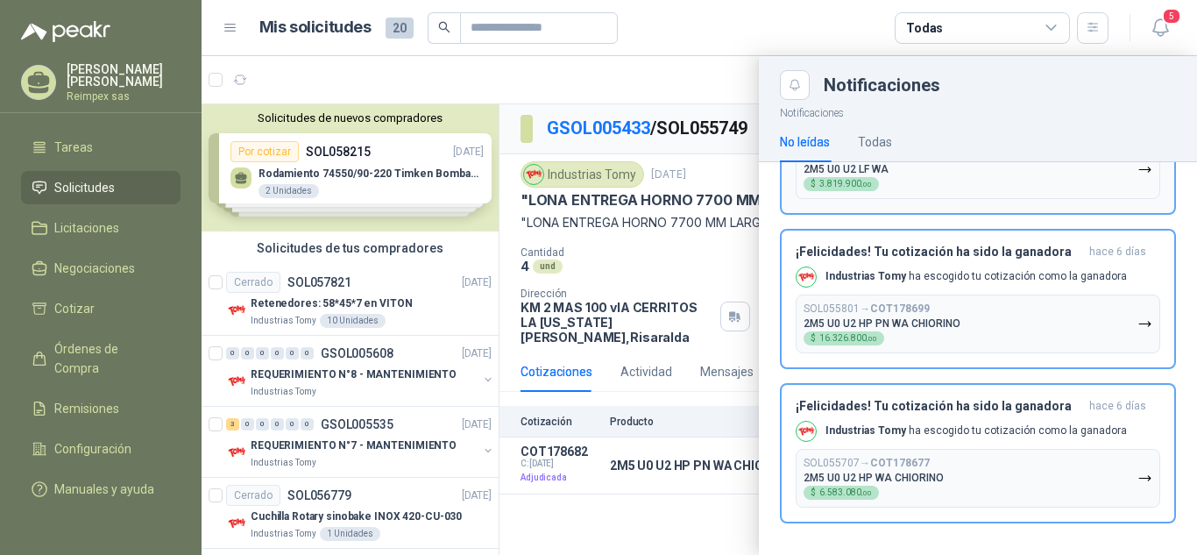
click at [1056, 182] on button "SOL055641 → COT178671 2M5 U0 U2 LF WA $ 3.819.900 ,00" at bounding box center [978, 169] width 365 height 59
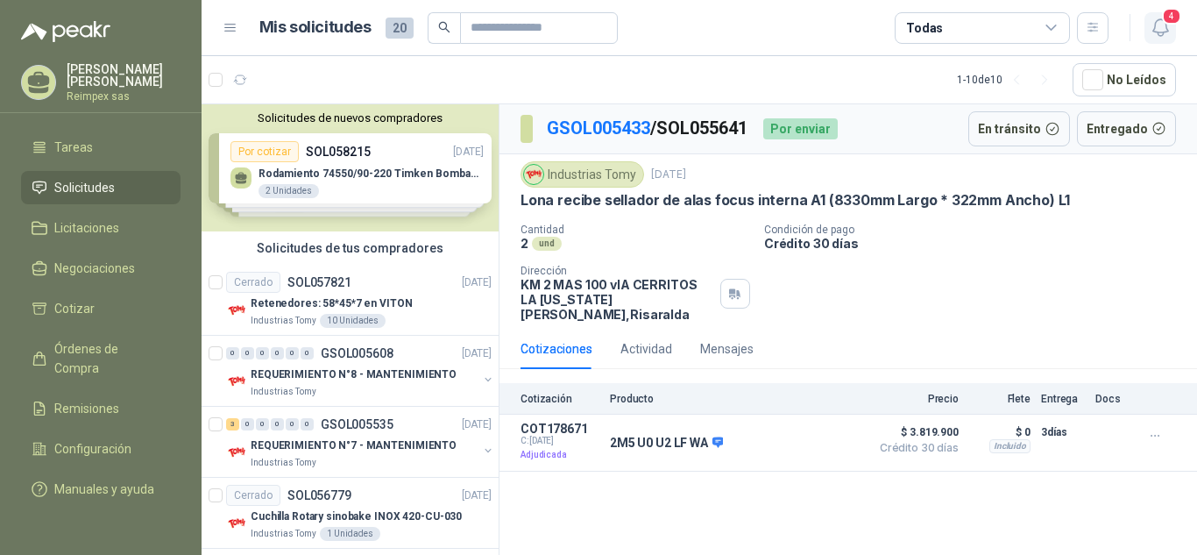
click at [1156, 37] on icon "button" at bounding box center [1161, 28] width 22 height 22
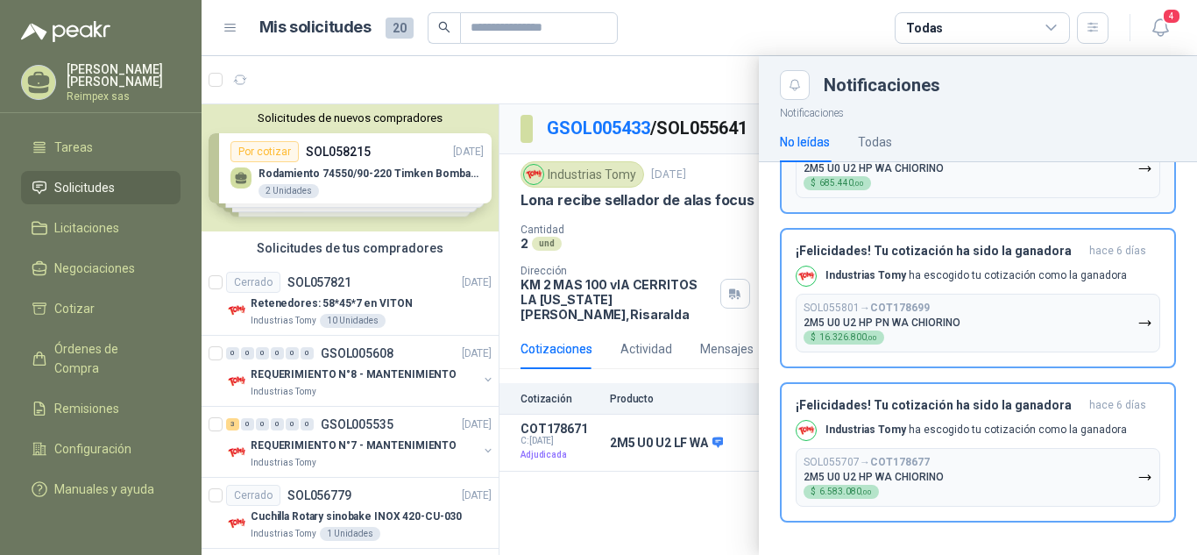
click at [1086, 187] on button "SOL055648 → COT178674 2M5 U0 U2 HP WA CHIORINO $ 685.440 ,00" at bounding box center [978, 168] width 365 height 59
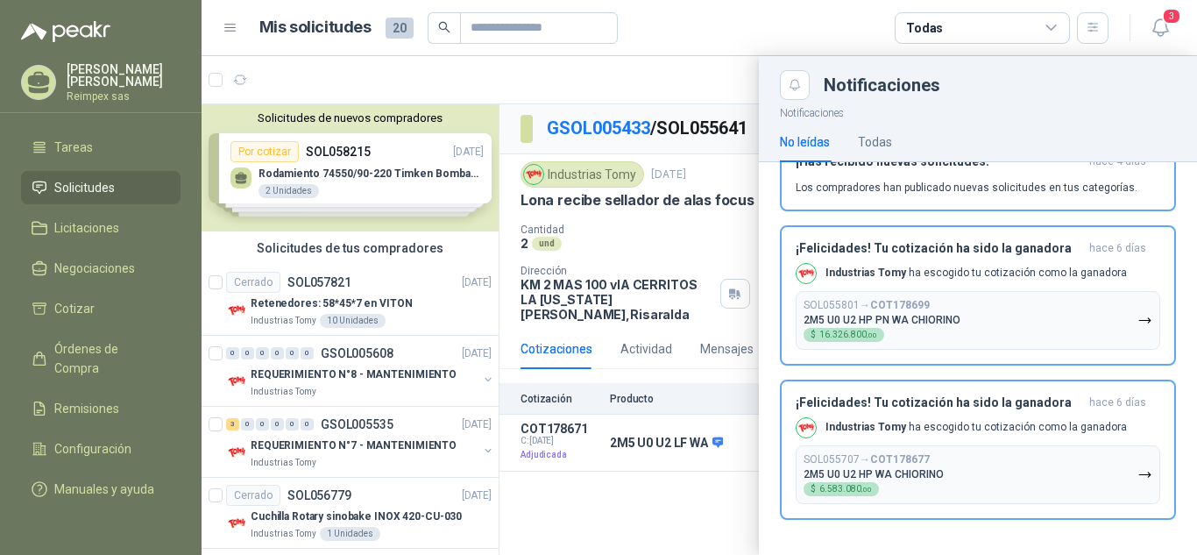
scroll to position [43, 0]
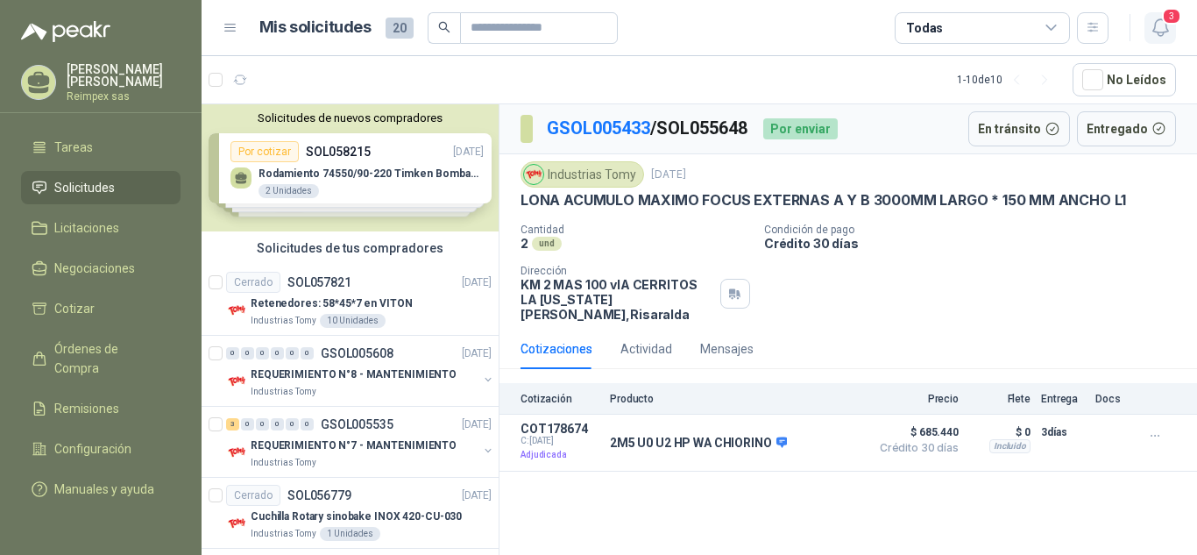
click at [1165, 28] on icon "button" at bounding box center [1161, 28] width 22 height 22
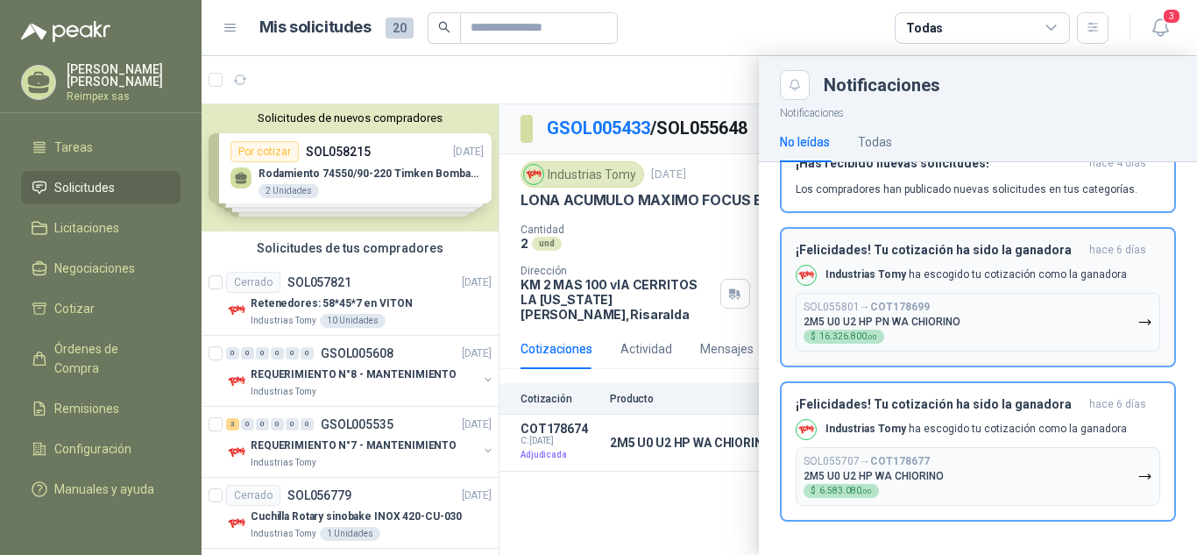
click at [1049, 325] on button "SOL055801 → COT178699 2M5 U0 U2 HP PN WA CHIORINO $ 16.326.800 ,00" at bounding box center [978, 322] width 365 height 59
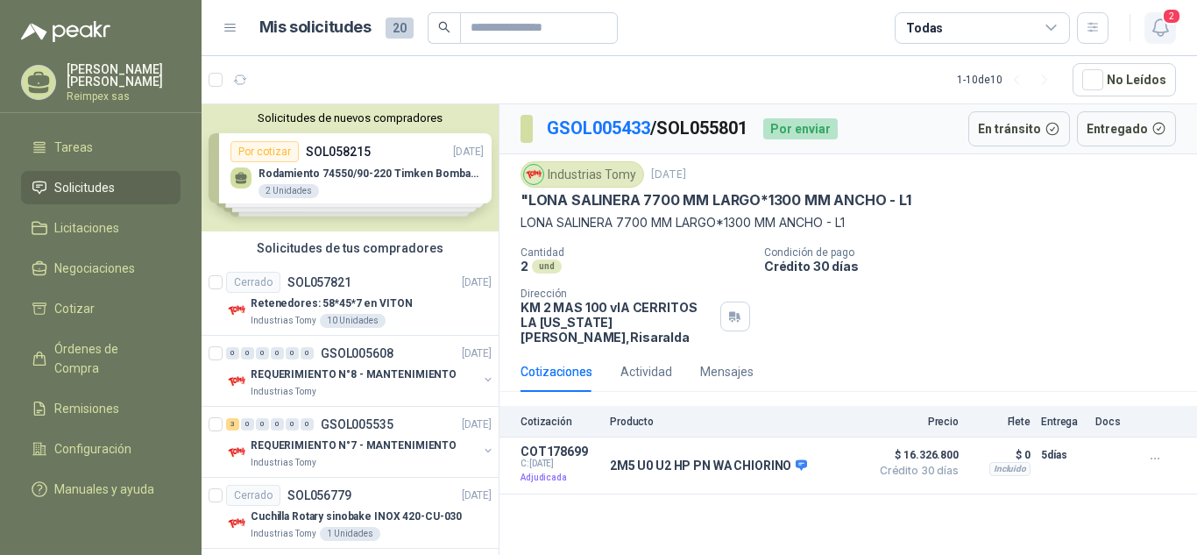
click at [1160, 27] on icon "button" at bounding box center [1161, 28] width 22 height 22
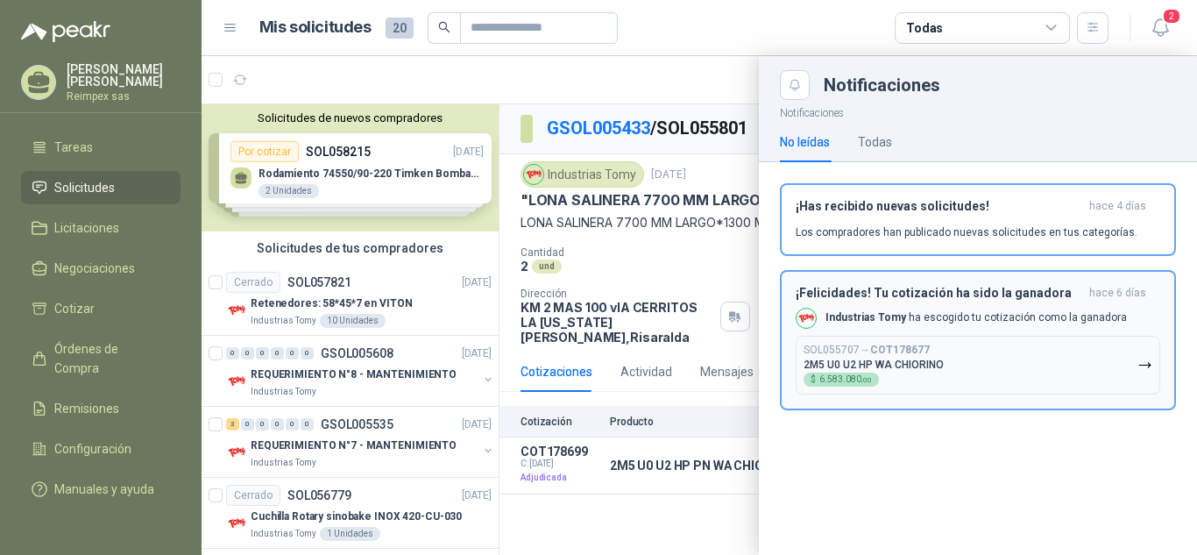
click at [1110, 371] on button "SOL055707 → COT178677 2M5 U0 U2 HP WA CHIORINO $ 6.583.080 ,00" at bounding box center [978, 365] width 365 height 59
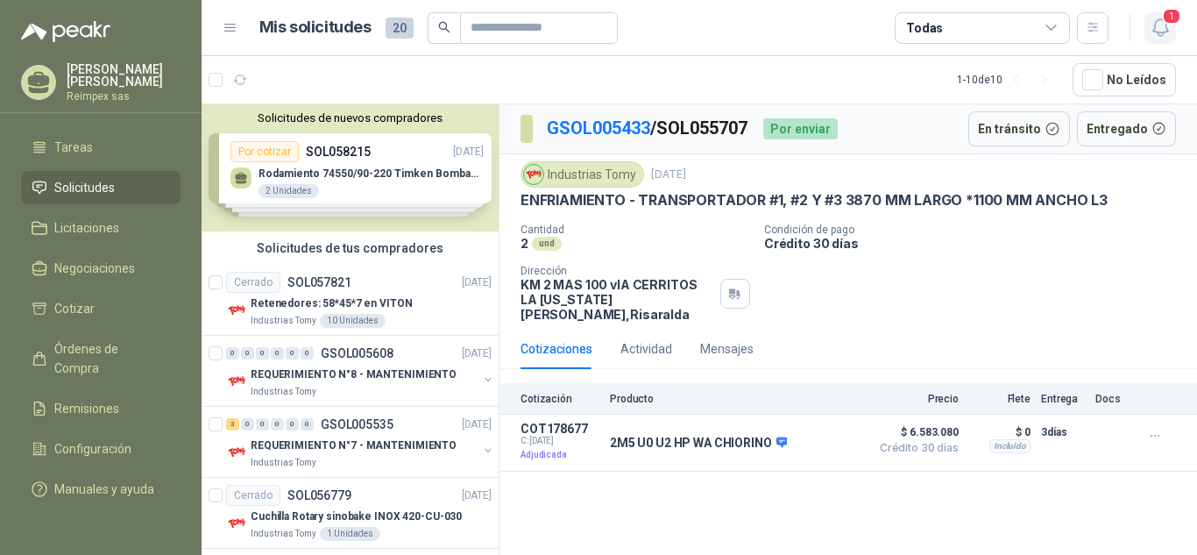
click at [1174, 20] on span "1" at bounding box center [1171, 16] width 19 height 17
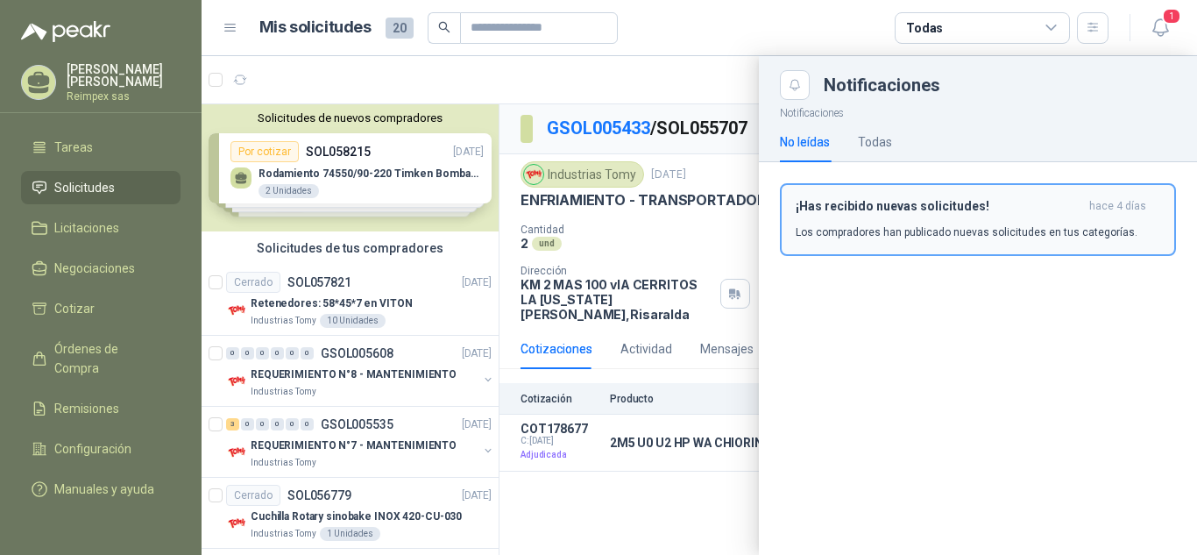
click at [1045, 235] on p "Los compradores han publicado nuevas solicitudes en tus categorías." at bounding box center [967, 232] width 342 height 16
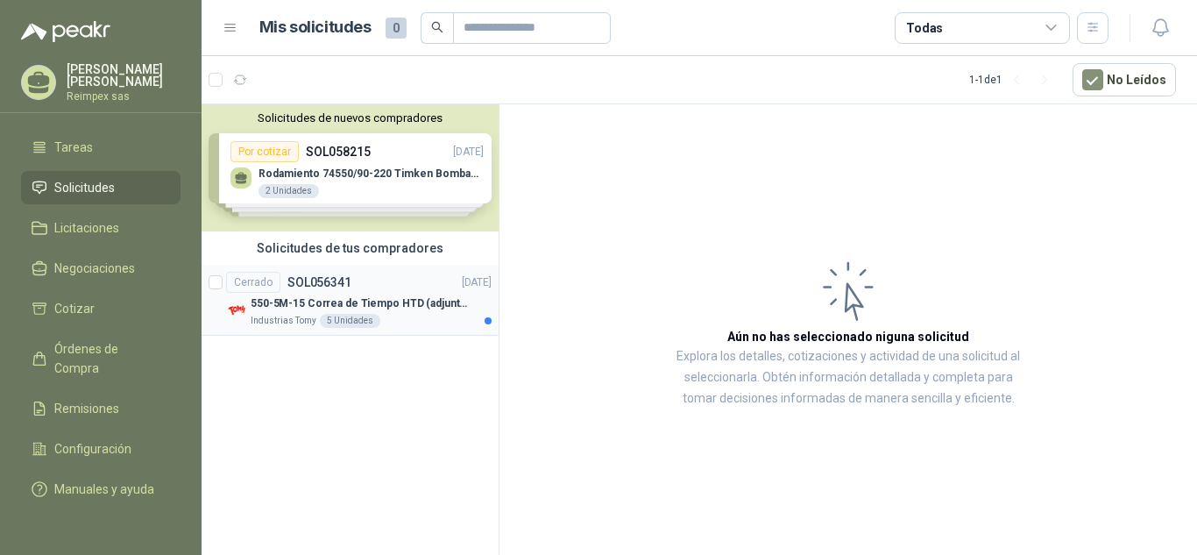
click at [423, 327] on div "Industrias Tomy 5 Unidades" at bounding box center [371, 321] width 241 height 14
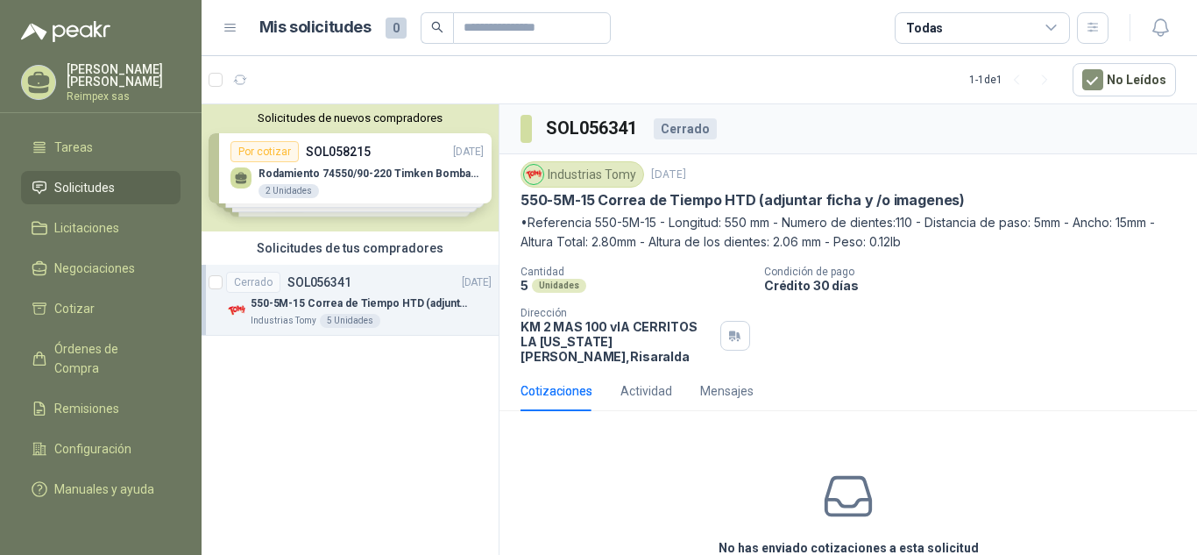
click at [940, 403] on div "Cotizaciones Actividad Mensajes No has enviado cotizaciones a esta solicitud" at bounding box center [849, 486] width 698 height 230
click at [645, 381] on div "Actividad" at bounding box center [647, 390] width 52 height 19
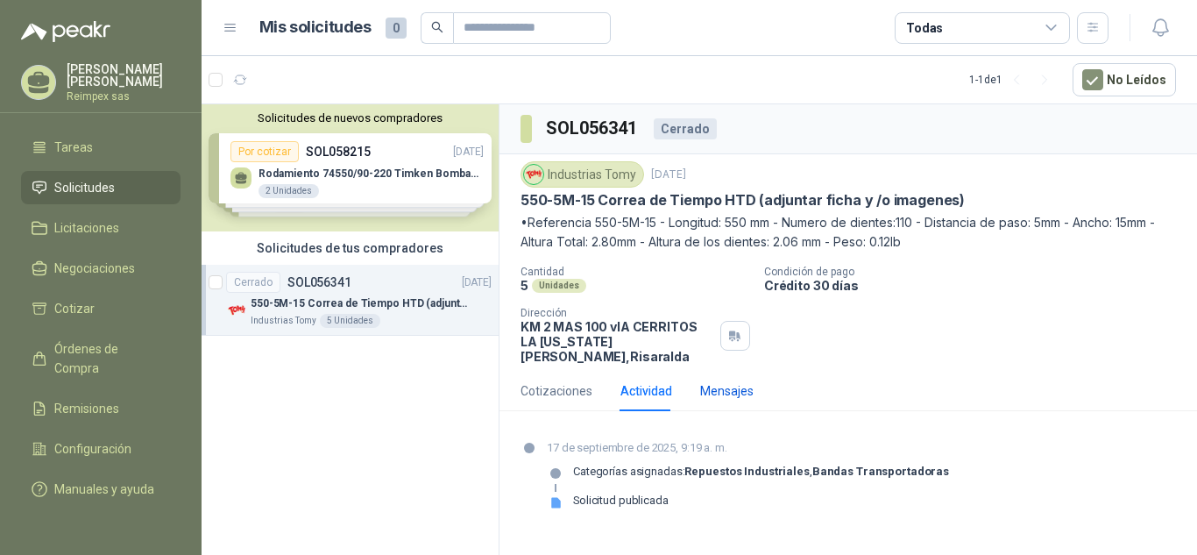
click at [713, 381] on div "Mensajes" at bounding box center [726, 390] width 53 height 19
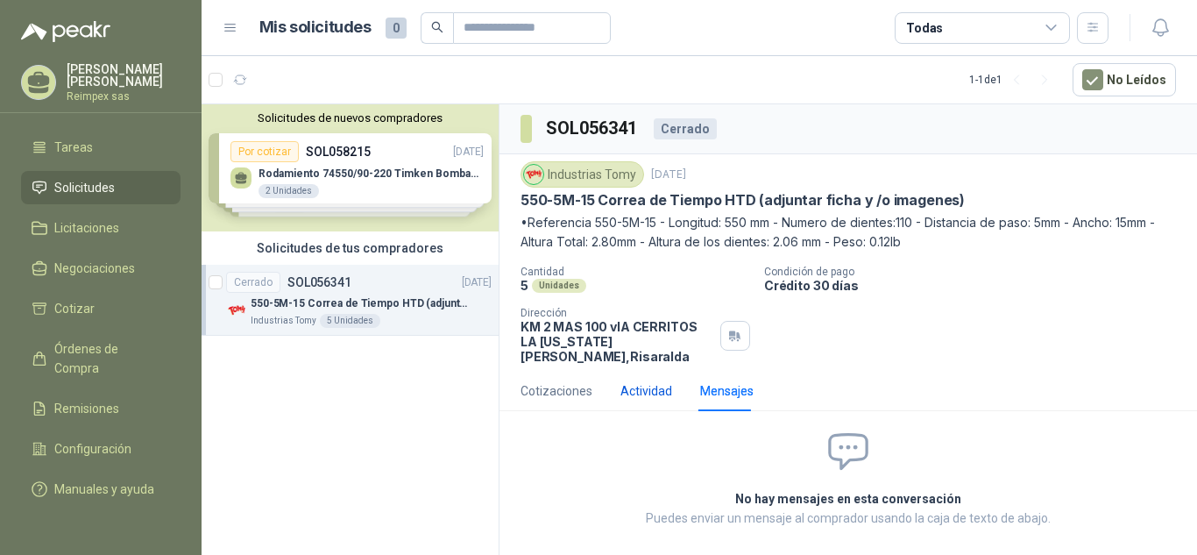
click at [635, 381] on div "Actividad" at bounding box center [647, 390] width 52 height 19
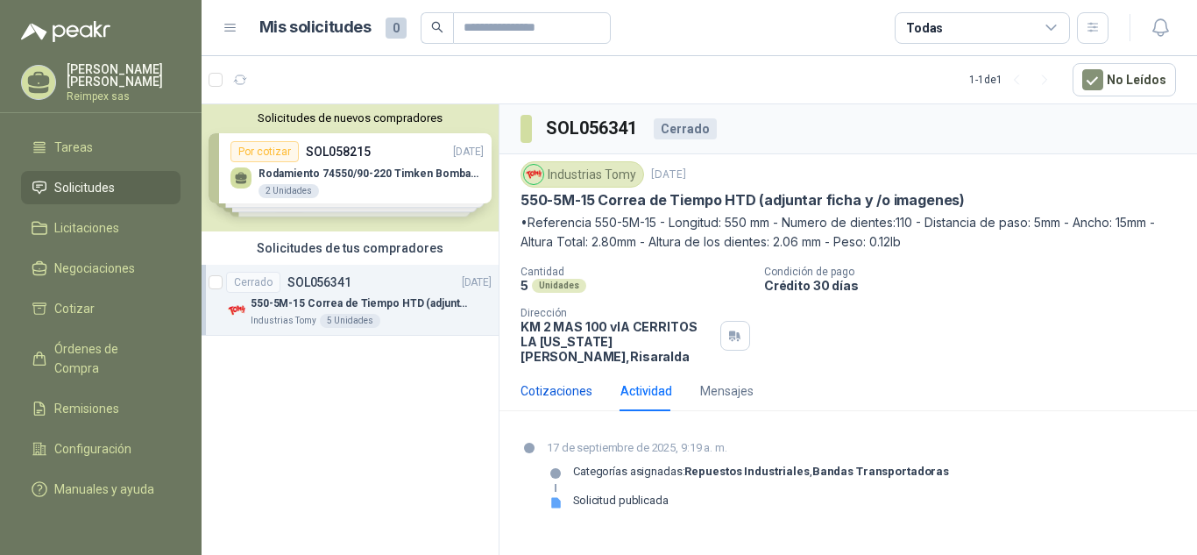
click at [549, 381] on div "Cotizaciones" at bounding box center [557, 390] width 72 height 19
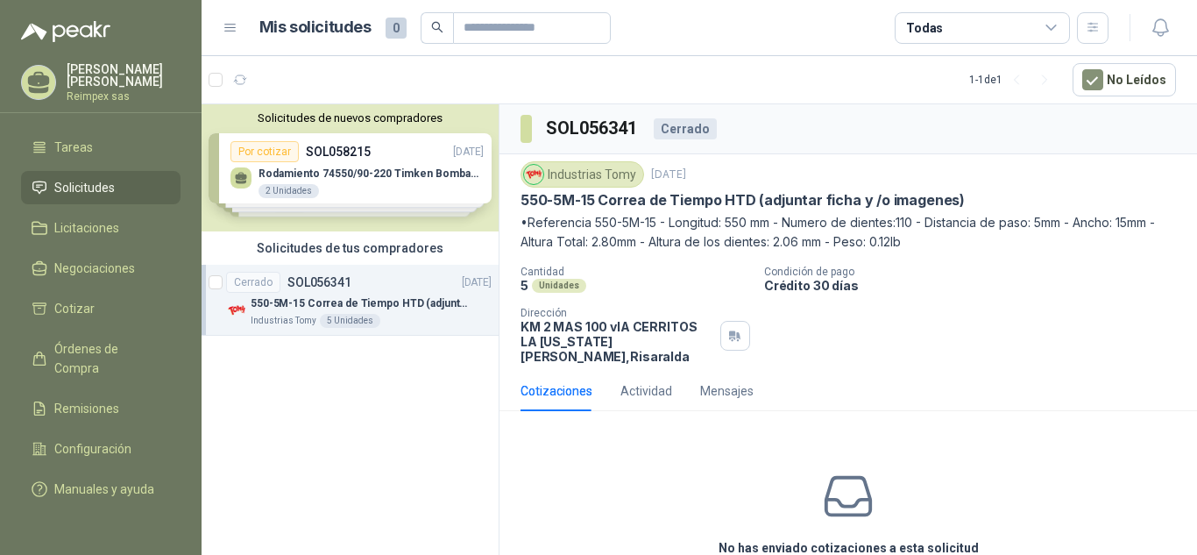
click at [646, 438] on div "No has enviado cotizaciones a esta solicitud" at bounding box center [849, 513] width 698 height 176
click at [266, 280] on div "Cerrado" at bounding box center [253, 282] width 54 height 21
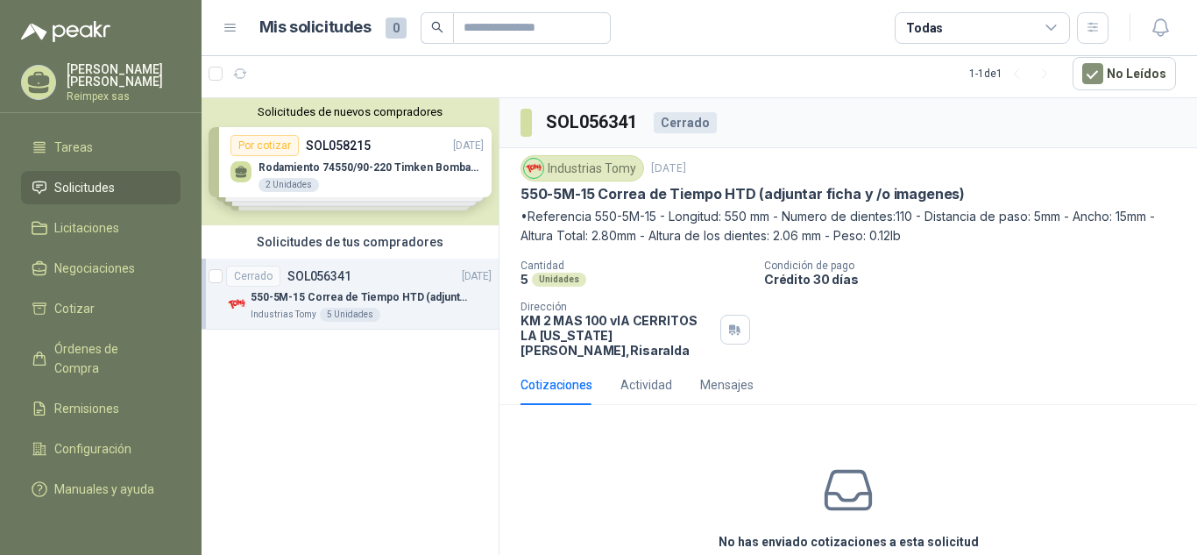
click at [339, 141] on div "Solicitudes de nuevos compradores Por cotizar SOL058215 [DATE] Rodamiento 74550…" at bounding box center [350, 161] width 297 height 127
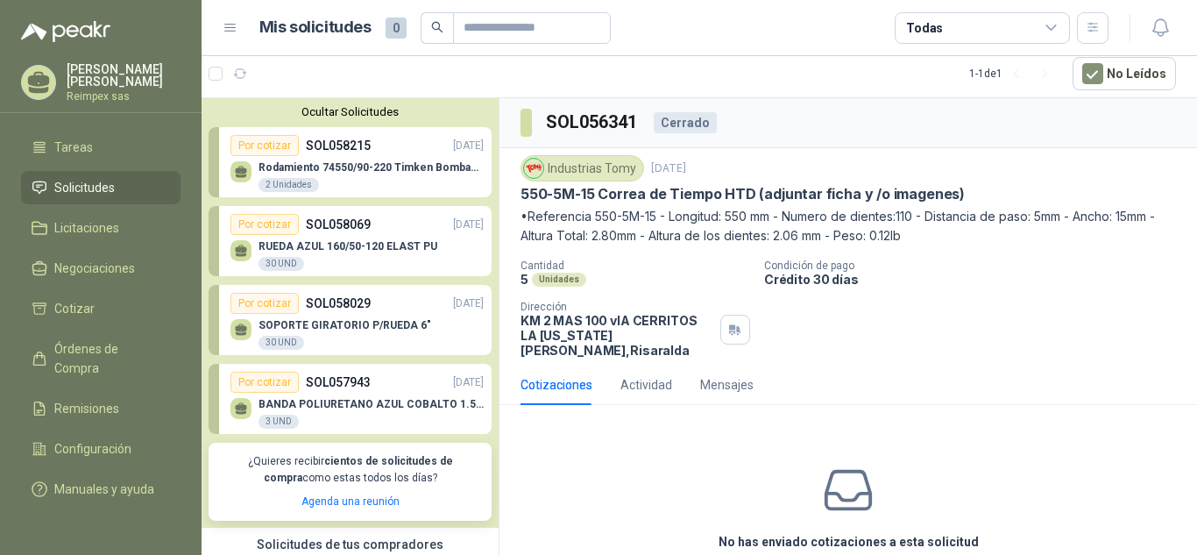
click at [339, 141] on p "SOL058215" at bounding box center [338, 145] width 65 height 19
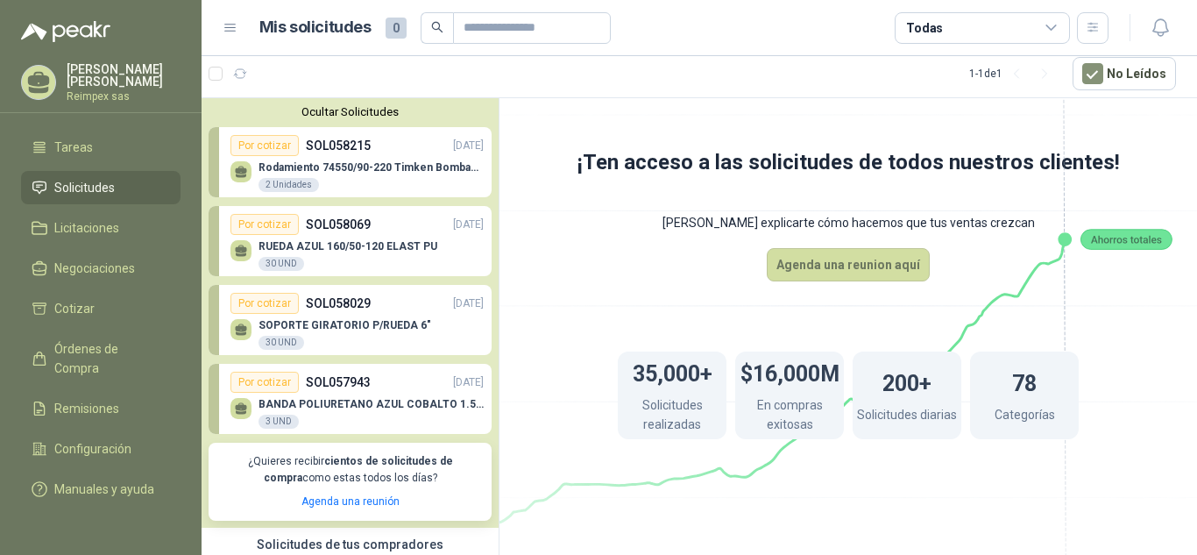
click at [356, 230] on p "SOL058069" at bounding box center [338, 224] width 65 height 19
click at [386, 334] on div "SOPORTE GIRATORIO P/RUEDA 6" 30 UND" at bounding box center [345, 335] width 173 height 32
click at [382, 395] on div "BANDA POLIURETANO AZUL COBALTO 1.5MM X 2640 MM DE LARGO X 400 MM ANCHO SIN FIN …" at bounding box center [356, 411] width 253 height 37
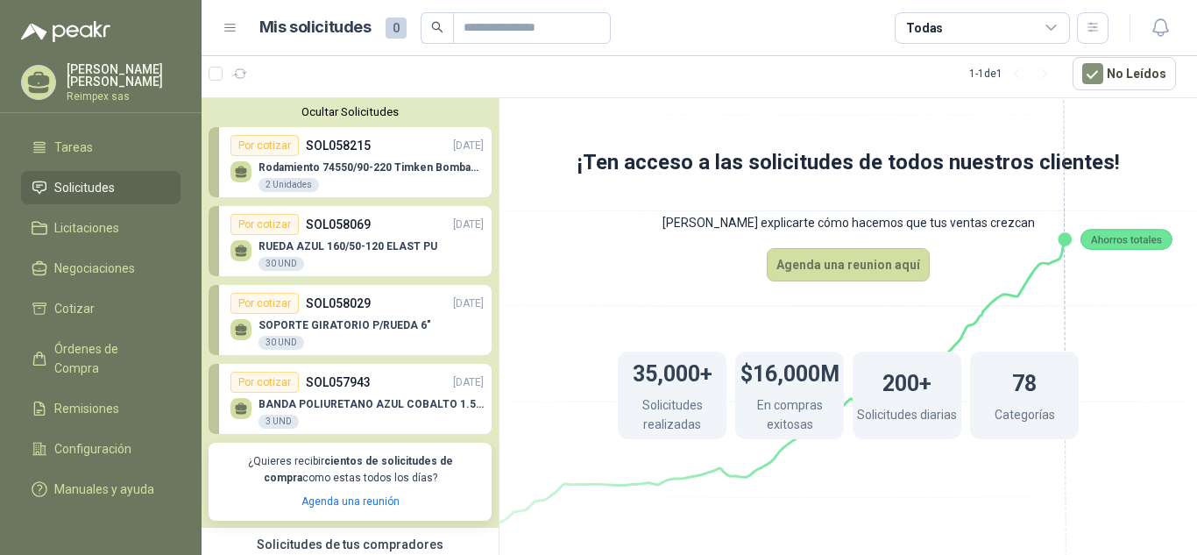
click at [382, 395] on div "BANDA POLIURETANO AZUL COBALTO 1.5MM X 2640 MM DE LARGO X 400 MM ANCHO SIN FIN …" at bounding box center [356, 411] width 253 height 37
click at [287, 145] on div "Por cotizar" at bounding box center [264, 145] width 68 height 21
click at [151, 82] on div "Alejandro Arango Reimpex sas" at bounding box center [124, 82] width 114 height 39
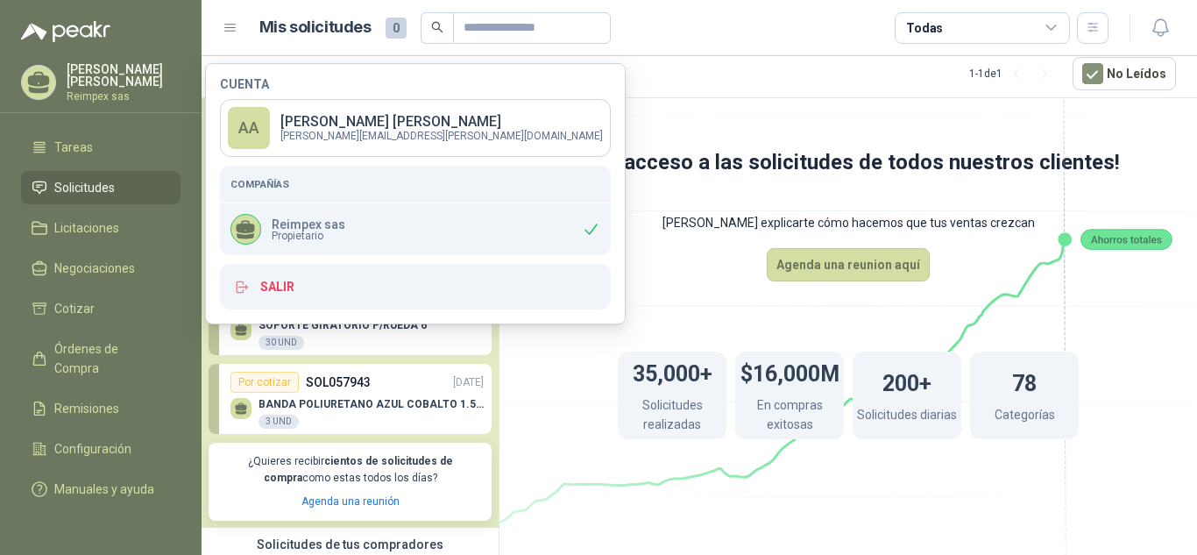
click at [275, 186] on h5 "Compañías" at bounding box center [415, 184] width 370 height 16
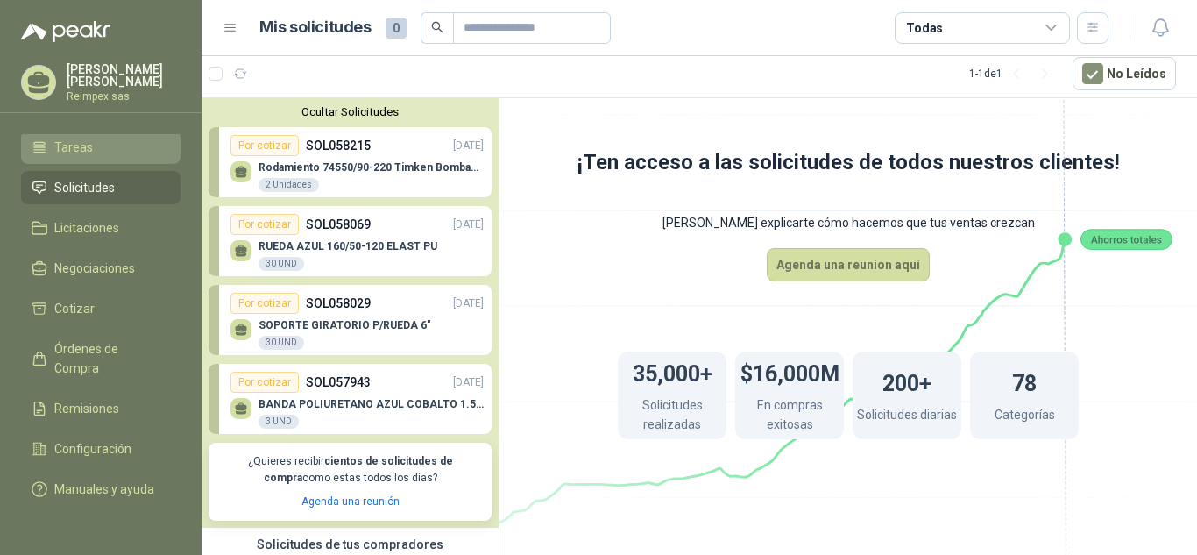
click at [75, 138] on span "Tareas" at bounding box center [73, 147] width 39 height 19
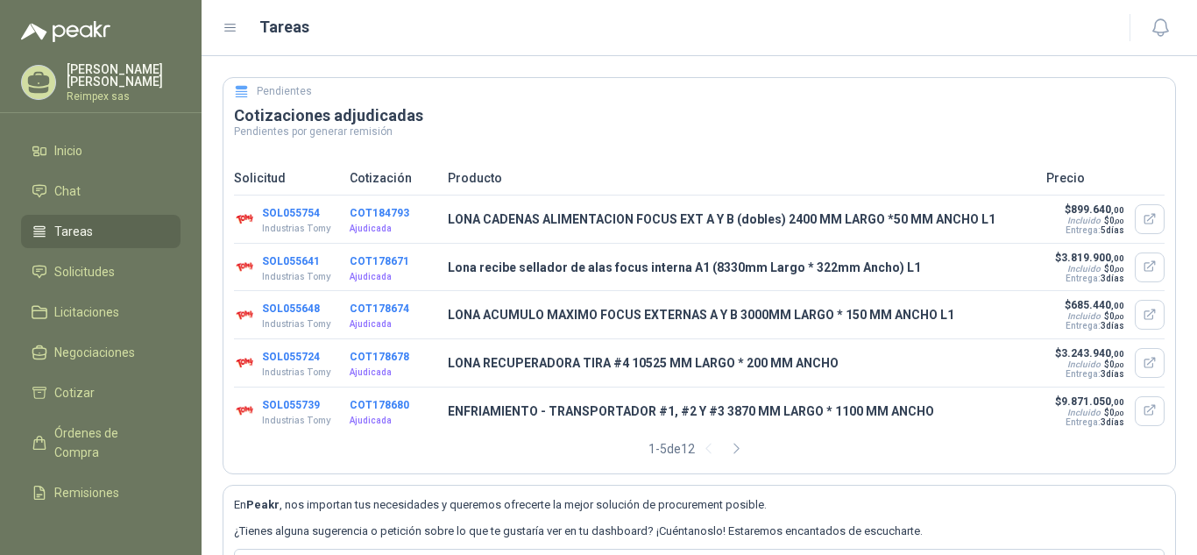
click at [385, 184] on p "Cotización" at bounding box center [394, 177] width 88 height 19
click at [591, 124] on h3 "Cotizaciones adjudicadas" at bounding box center [699, 115] width 931 height 21
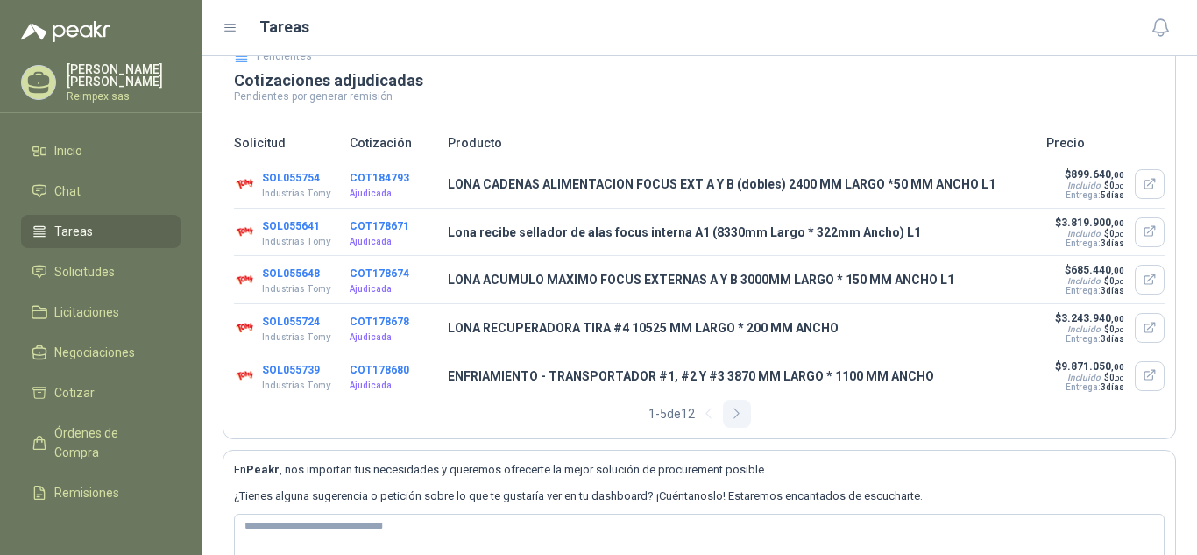
click at [734, 421] on icon "button" at bounding box center [736, 413] width 15 height 15
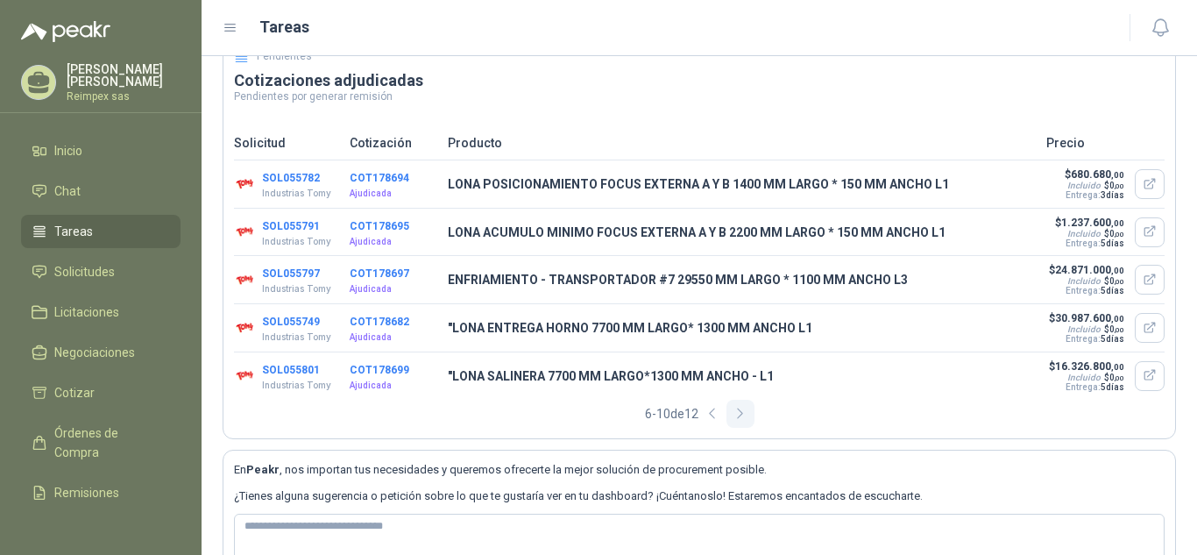
click at [734, 421] on icon "button" at bounding box center [740, 413] width 15 height 15
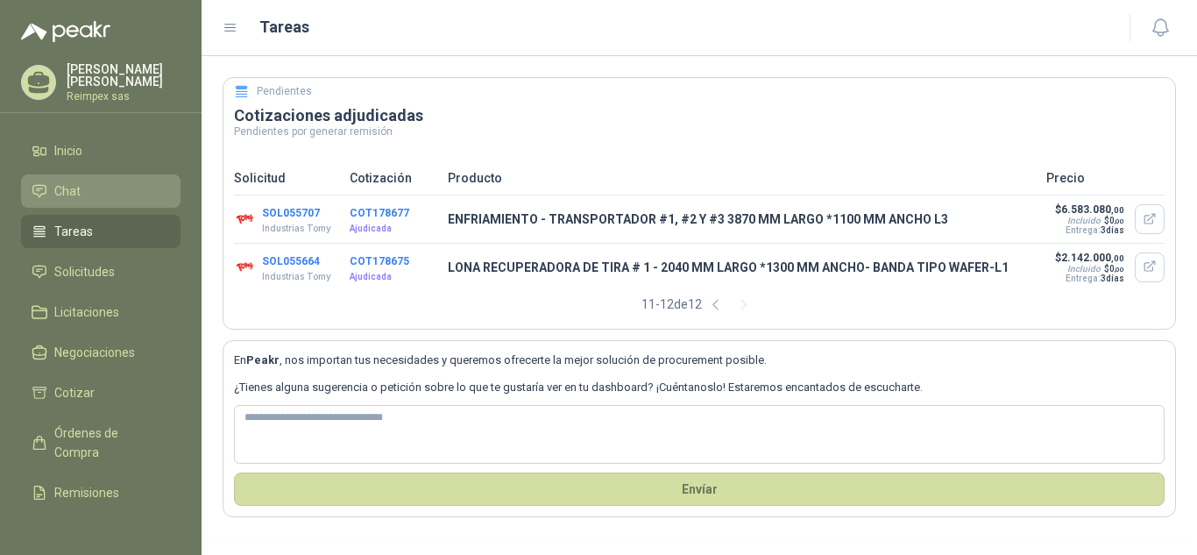
click at [104, 184] on li "Chat" at bounding box center [101, 190] width 138 height 19
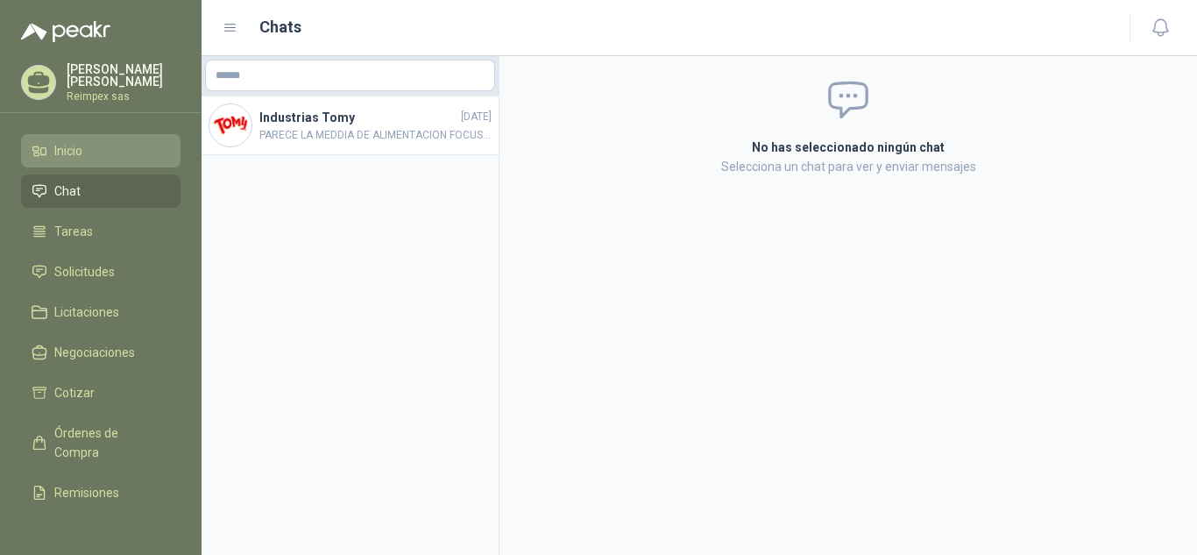
click at [110, 137] on link "Inicio" at bounding box center [101, 150] width 160 height 33
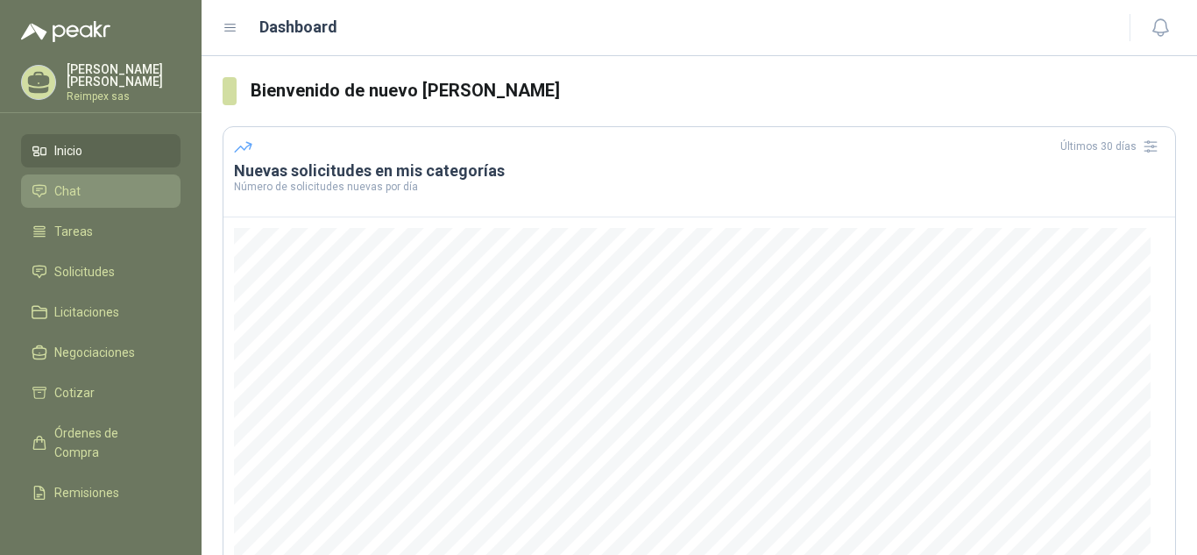
click at [93, 193] on li "Chat" at bounding box center [101, 190] width 138 height 19
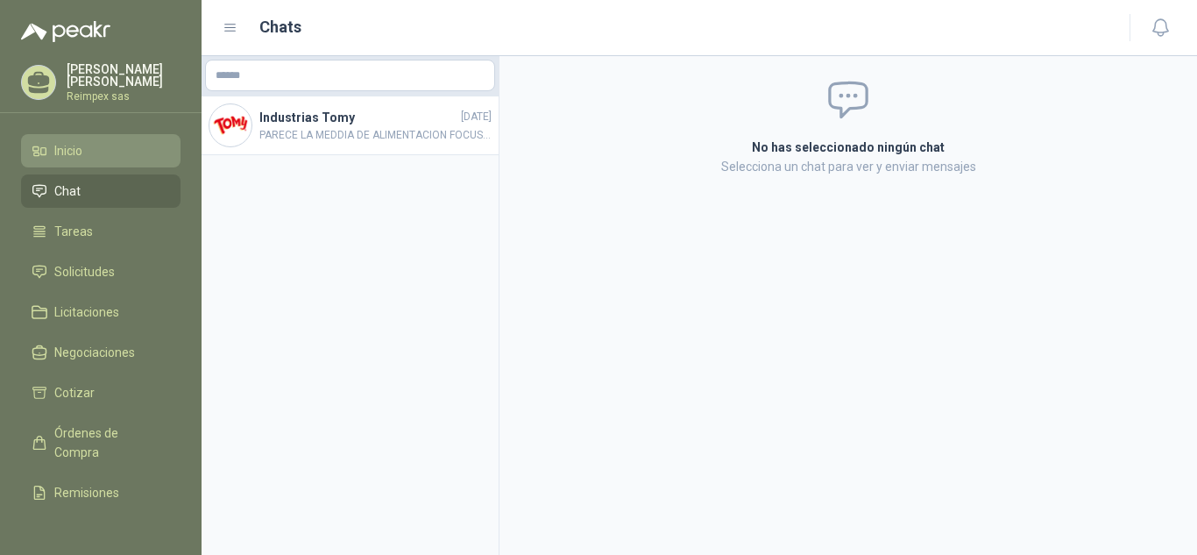
click at [135, 144] on li "Inicio" at bounding box center [101, 150] width 138 height 19
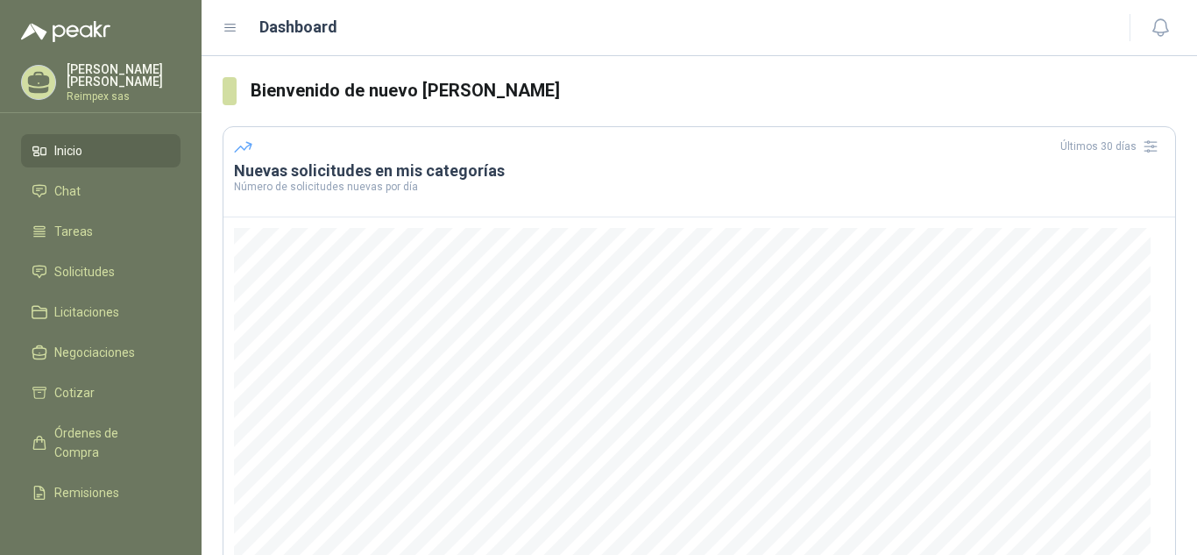
click at [139, 74] on p "Alejandro Arango" at bounding box center [124, 75] width 114 height 25
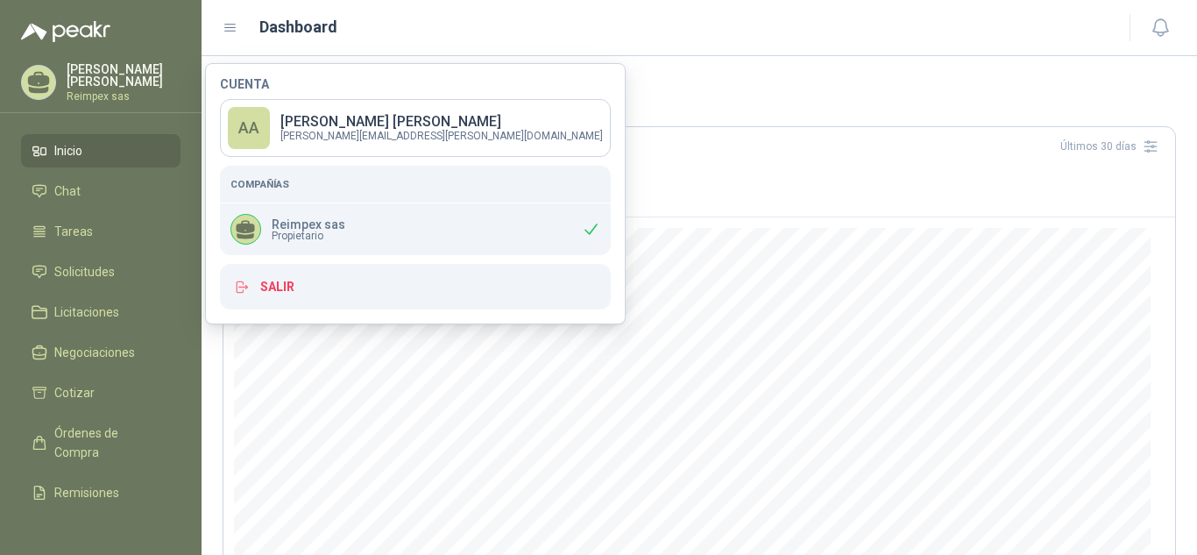
click at [139, 77] on p "Alejandro Arango" at bounding box center [124, 75] width 114 height 25
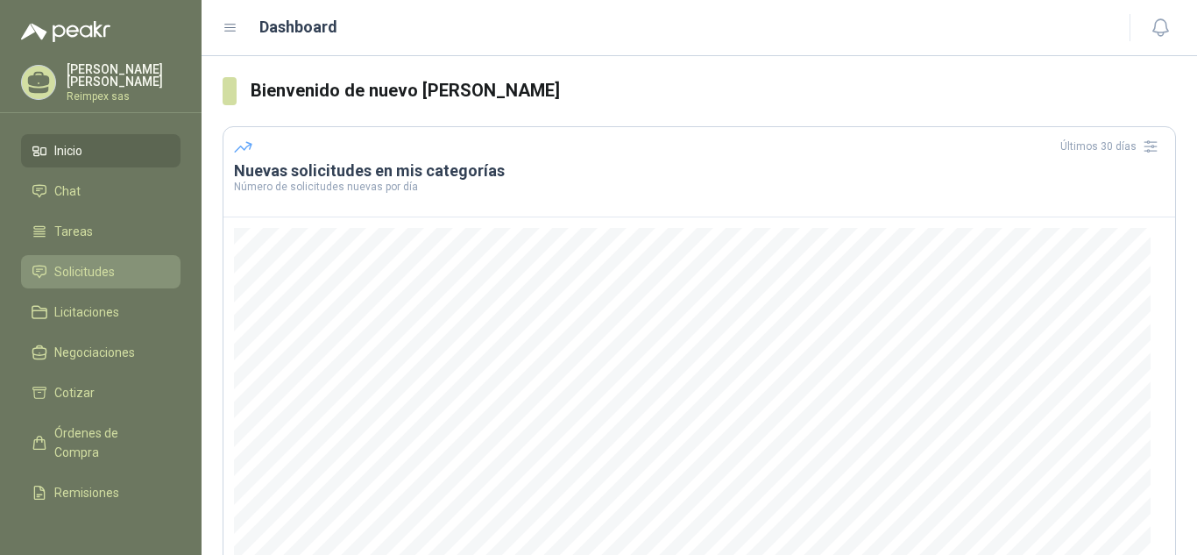
click at [94, 262] on span "Solicitudes" at bounding box center [84, 271] width 60 height 19
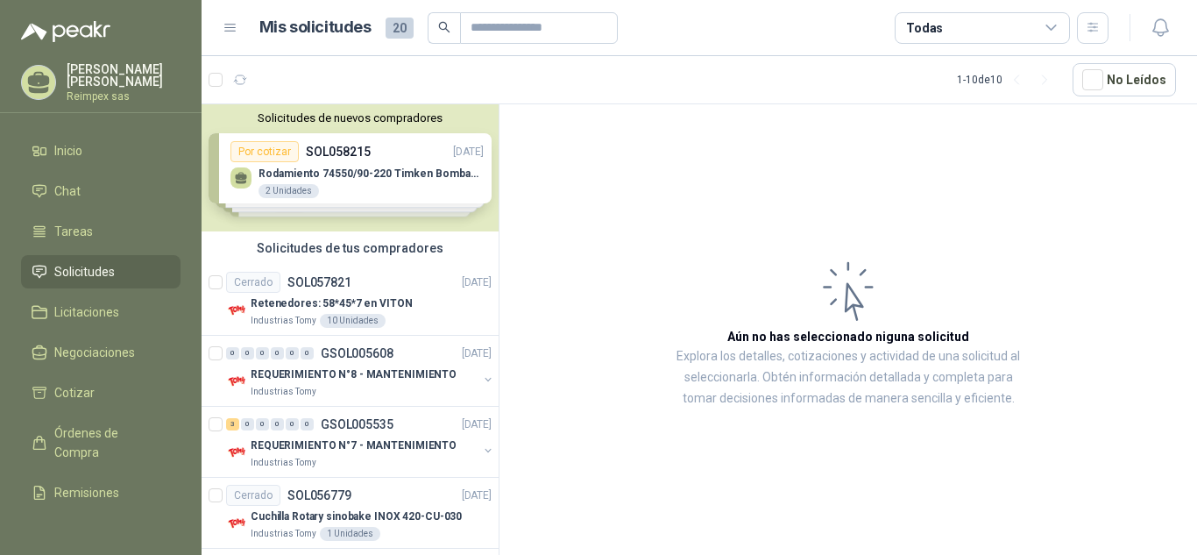
click at [350, 145] on div "Solicitudes de nuevos compradores Por cotizar SOL058215 [DATE] Rodamiento 74550…" at bounding box center [350, 167] width 297 height 127
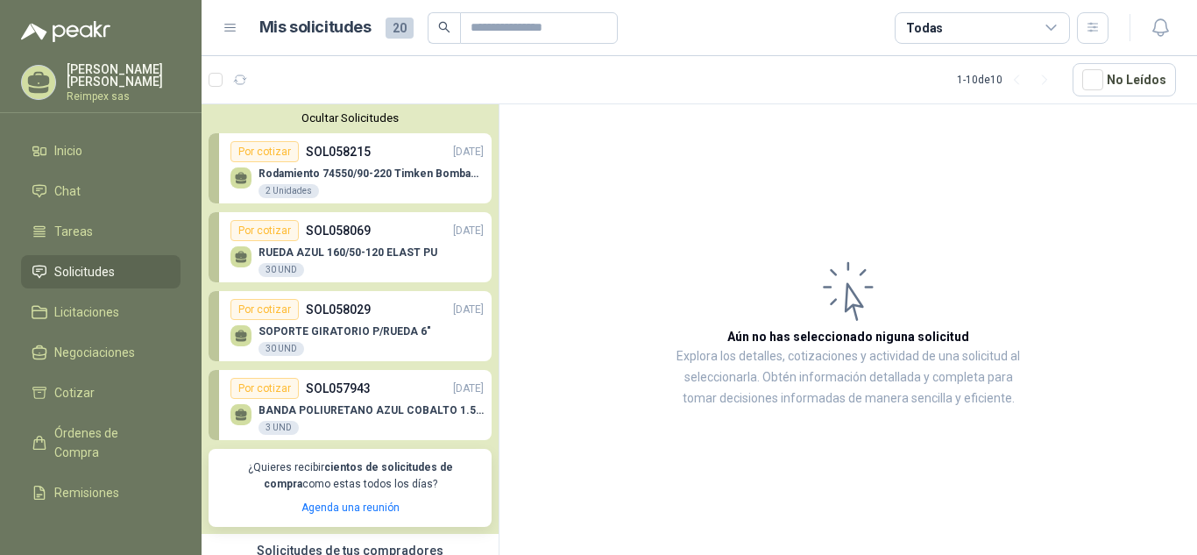
click at [350, 145] on p "SOL058215" at bounding box center [338, 151] width 65 height 19
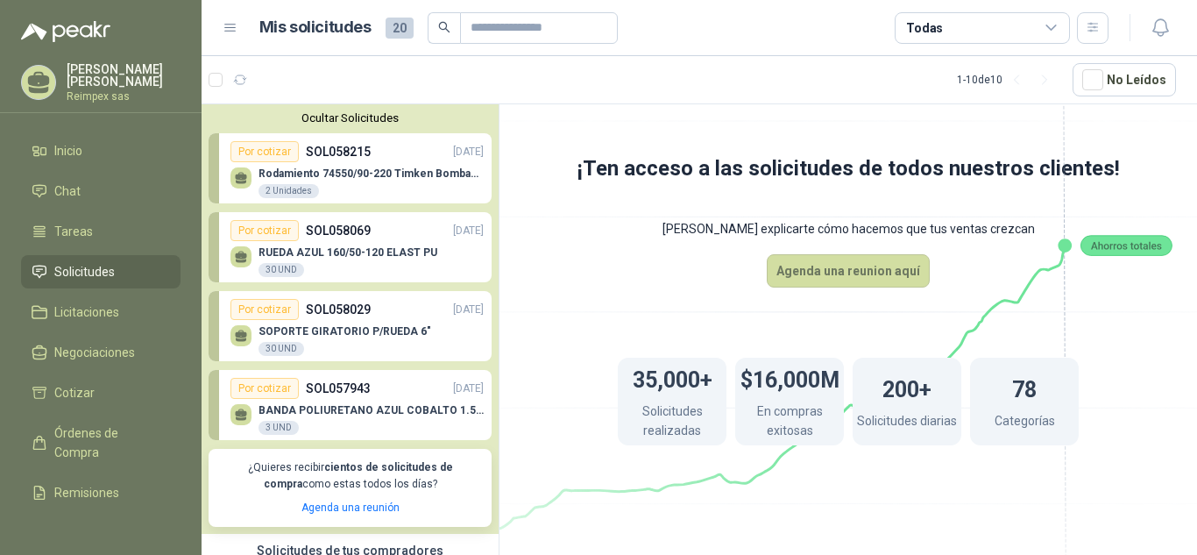
click at [1105, 337] on div "35,000+ Solicitudes realizadas $16,000M En compras exitosas 200+ Solicitudes di…" at bounding box center [848, 401] width 601 height 228
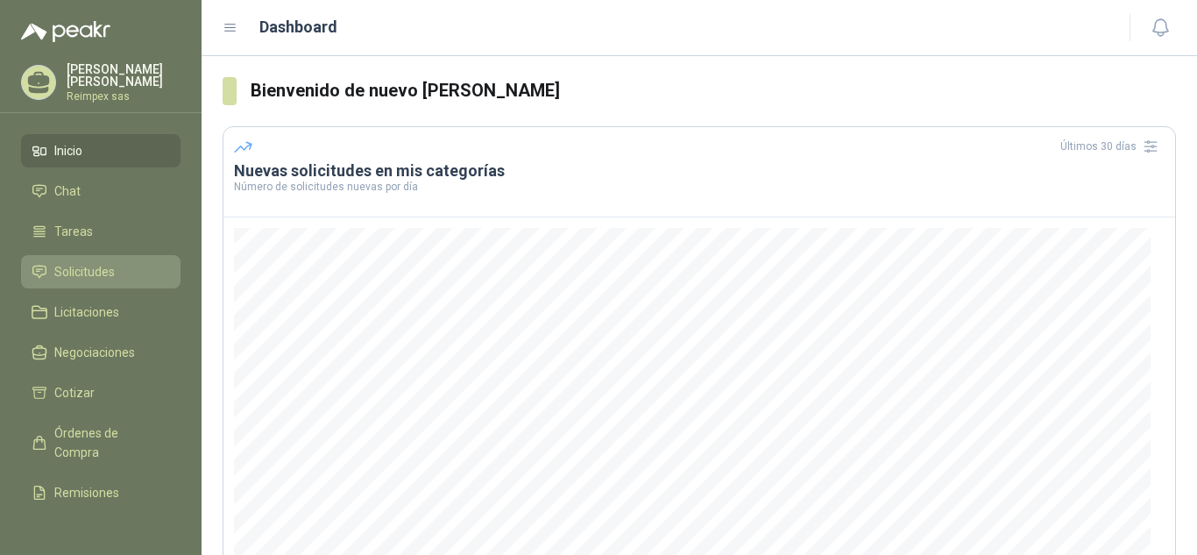
click at [72, 262] on span "Solicitudes" at bounding box center [84, 271] width 60 height 19
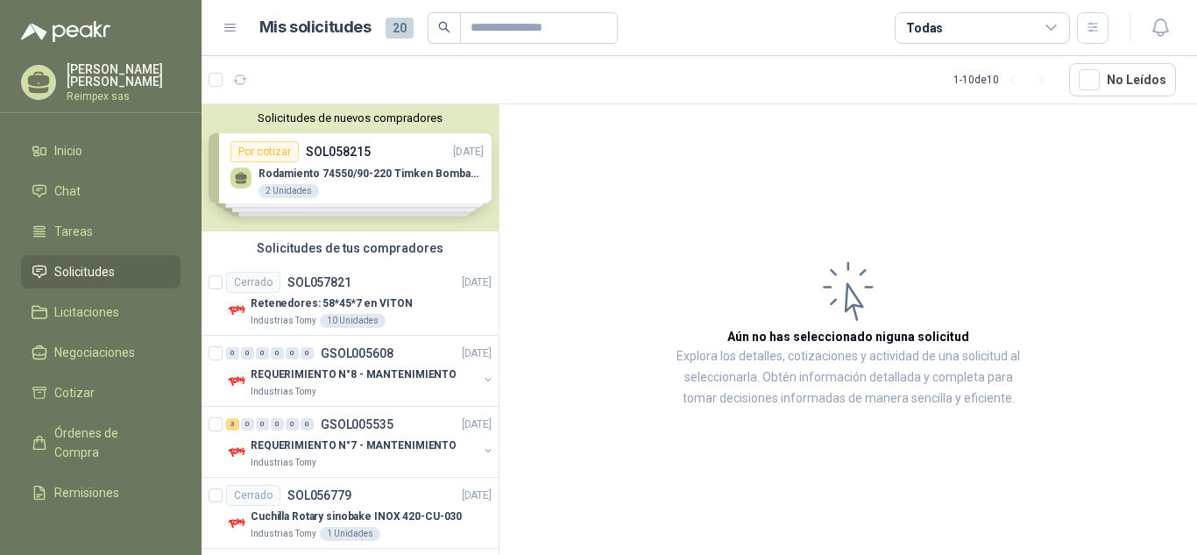
click at [370, 175] on div "Solicitudes de nuevos compradores Por cotizar SOL058215 [DATE] Rodamiento 74550…" at bounding box center [350, 167] width 297 height 127
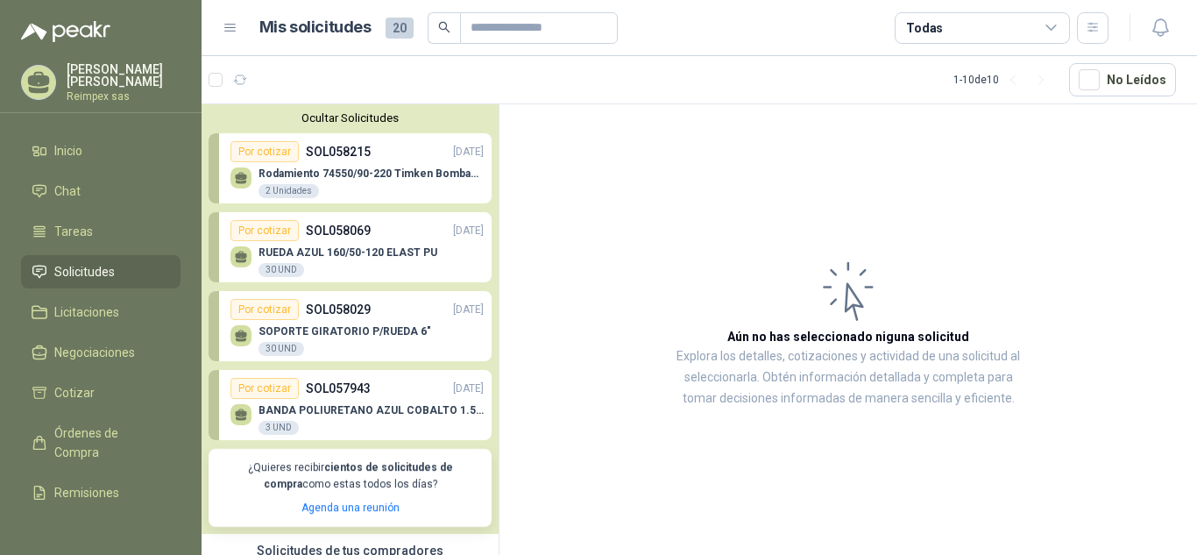
click at [345, 404] on div "BANDA POLIURETANO AZUL COBALTO 1.5MM X 2640 MM DE LARGO X 400 MM ANCHO SIN FIN …" at bounding box center [356, 417] width 253 height 37
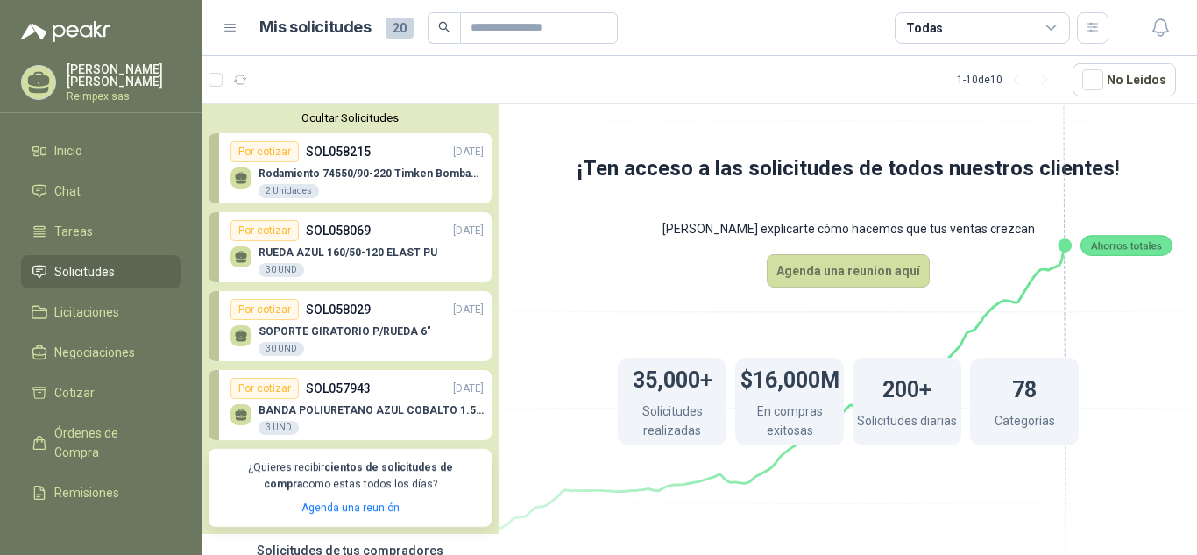
click at [345, 404] on div "BANDA POLIURETANO AZUL COBALTO 1.5MM X 2640 MM DE LARGO X 400 MM ANCHO SIN FIN …" at bounding box center [356, 417] width 253 height 37
click at [833, 265] on button "Agenda una reunion aquí" at bounding box center [848, 270] width 163 height 33
